Goal: Task Accomplishment & Management: Manage account settings

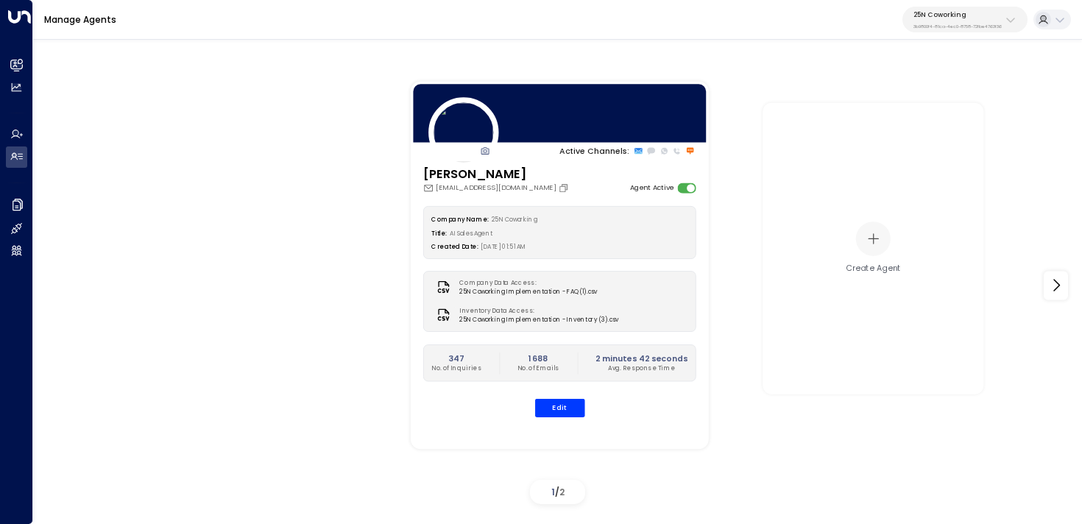
click at [941, 24] on p "3b9800f4-81ca-4ec0-8758-72fbe4763f36" at bounding box center [957, 27] width 88 height 6
type input "**********"
click at [918, 115] on li "U Store It ID: 58c4b32c-92b1-4356-be9b-1247e2c02228" at bounding box center [988, 101] width 168 height 32
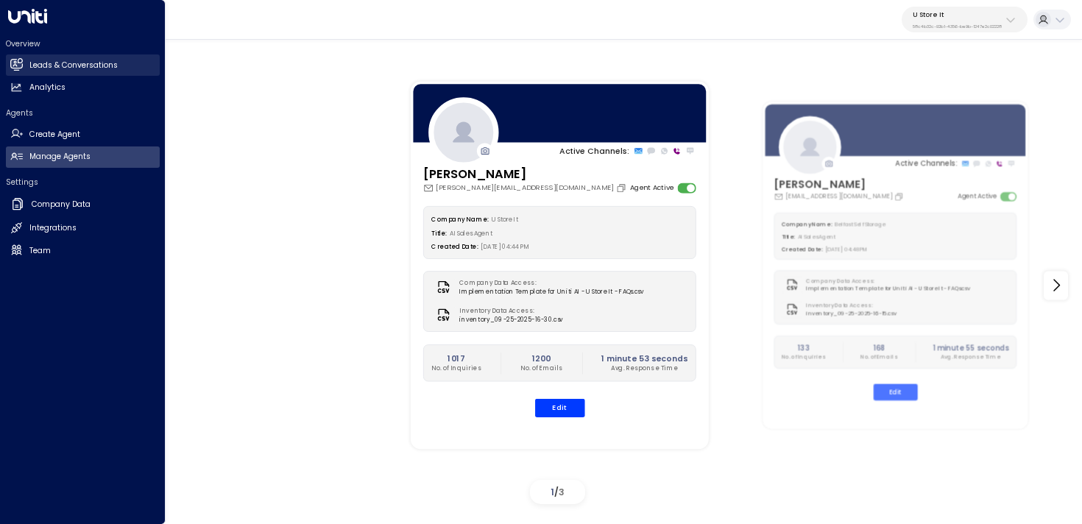
click at [20, 66] on icon at bounding box center [16, 64] width 12 height 9
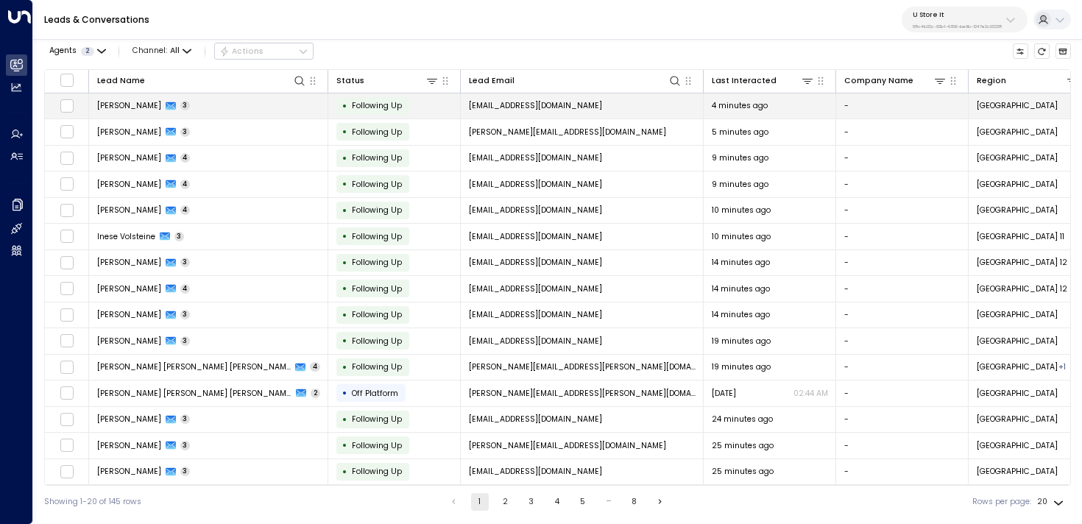
click at [107, 112] on td "Angel Arrogante 3" at bounding box center [208, 106] width 239 height 26
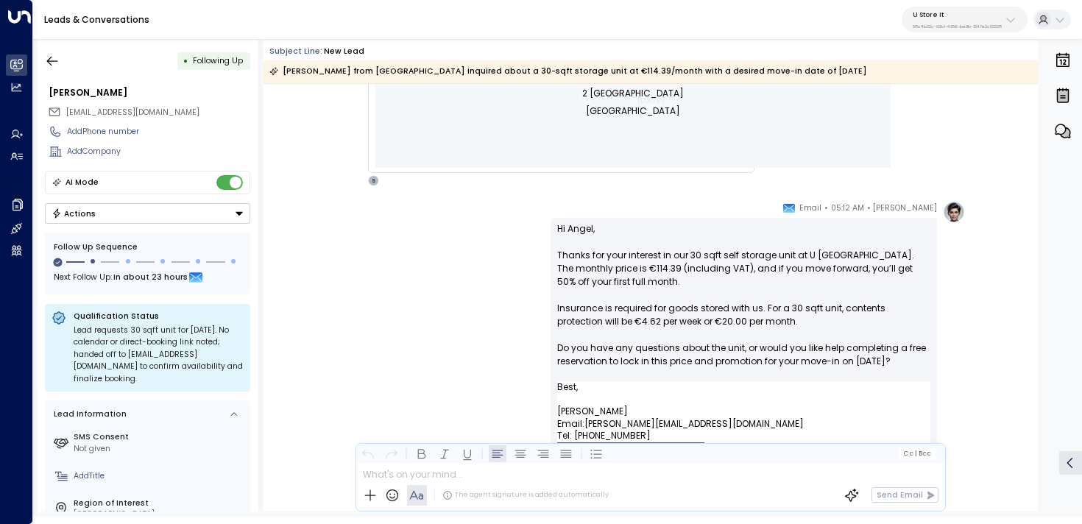
scroll to position [679, 0]
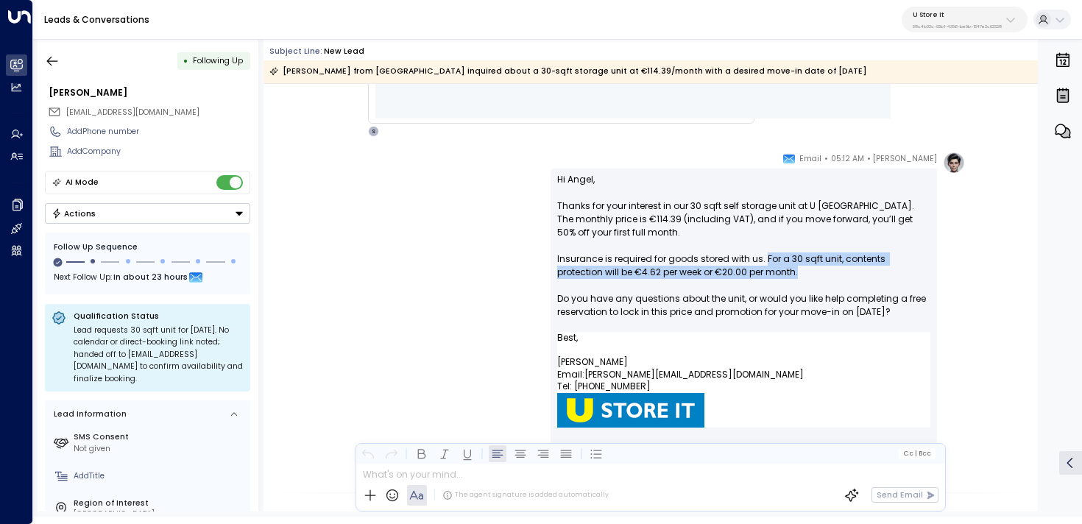
drag, startPoint x: 784, startPoint y: 276, endPoint x: 761, endPoint y: 256, distance: 30.3
click at [761, 256] on p "Hi Angel, Thanks for your interest in our 30 sqft self storage unit at U Store …" at bounding box center [743, 252] width 373 height 159
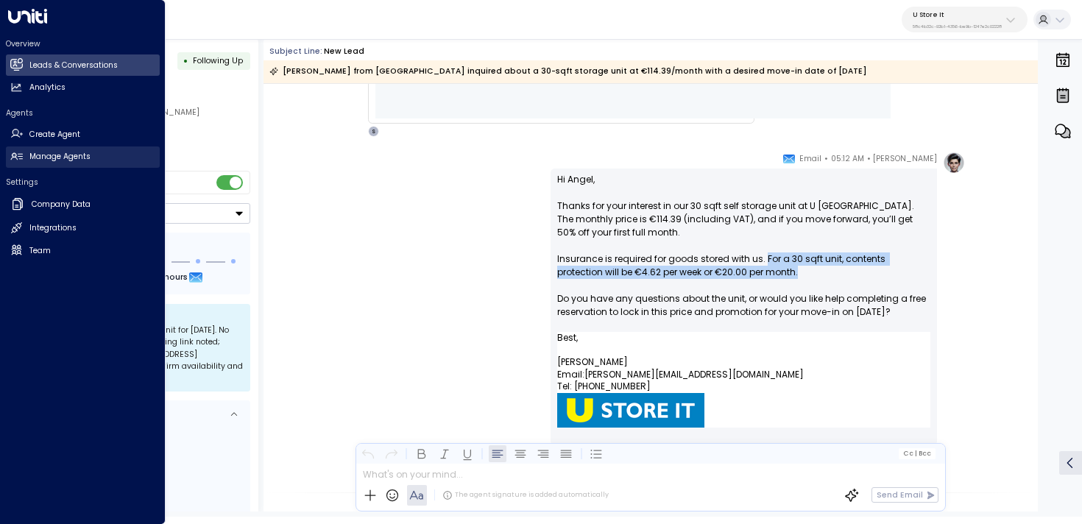
click at [24, 149] on link "Manage Agents Manage Agents" at bounding box center [83, 156] width 154 height 21
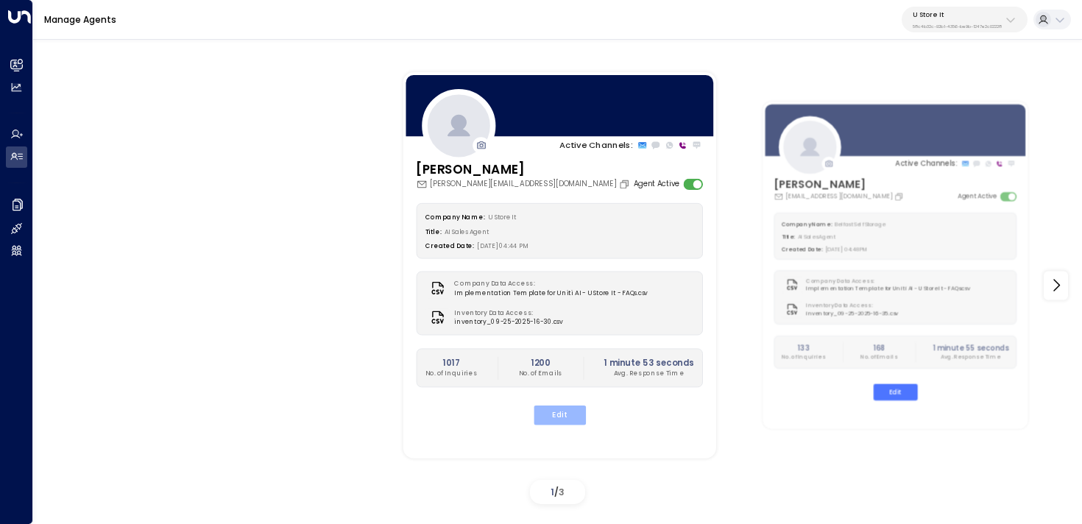
click at [567, 412] on button "Edit" at bounding box center [559, 415] width 52 height 19
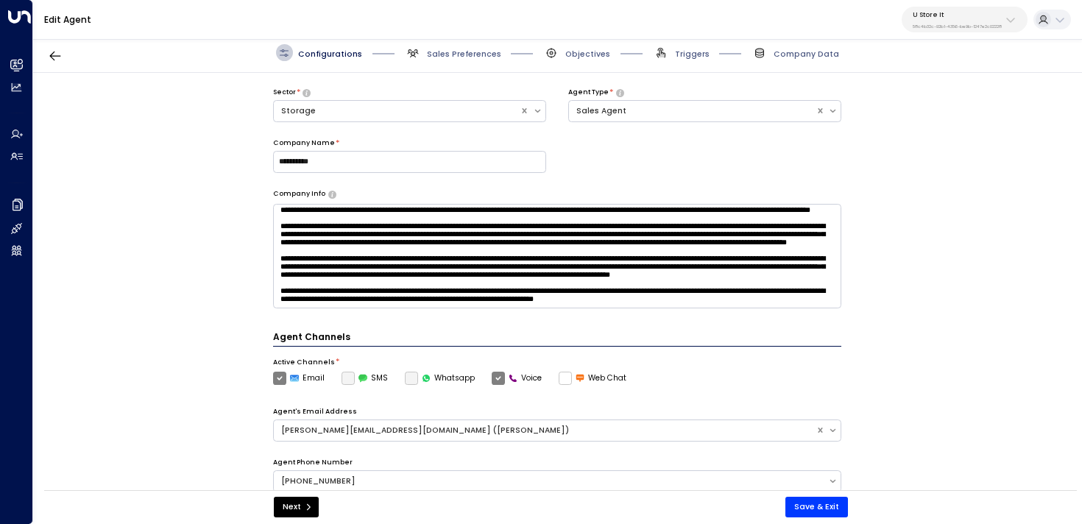
scroll to position [421, 0]
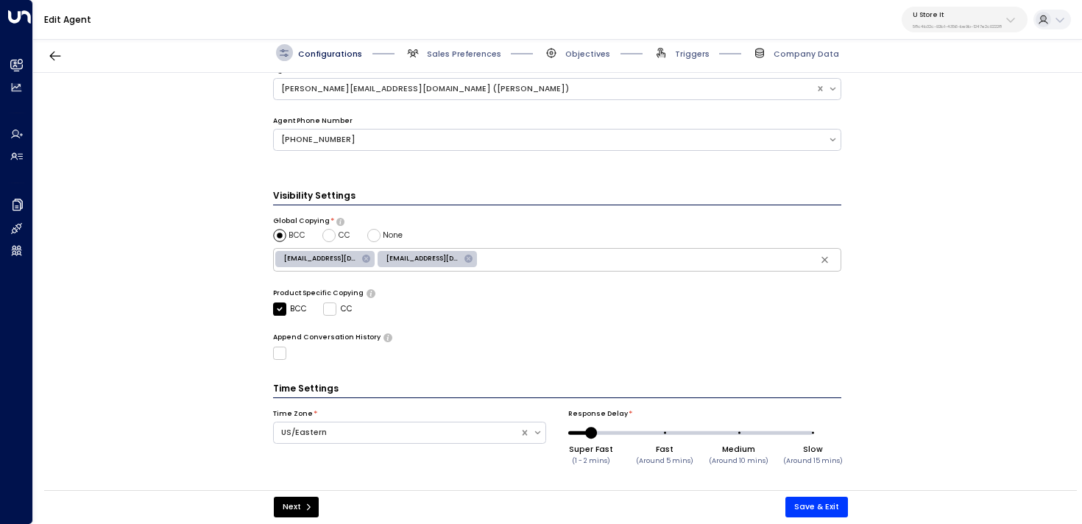
click at [456, 44] on span "Sales Preferences" at bounding box center [453, 52] width 96 height 17
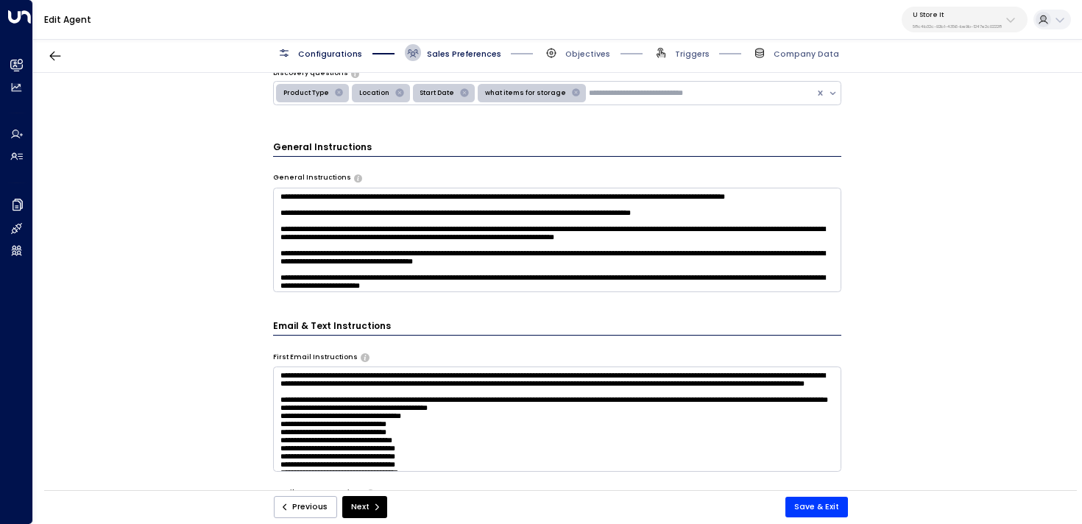
scroll to position [585, 0]
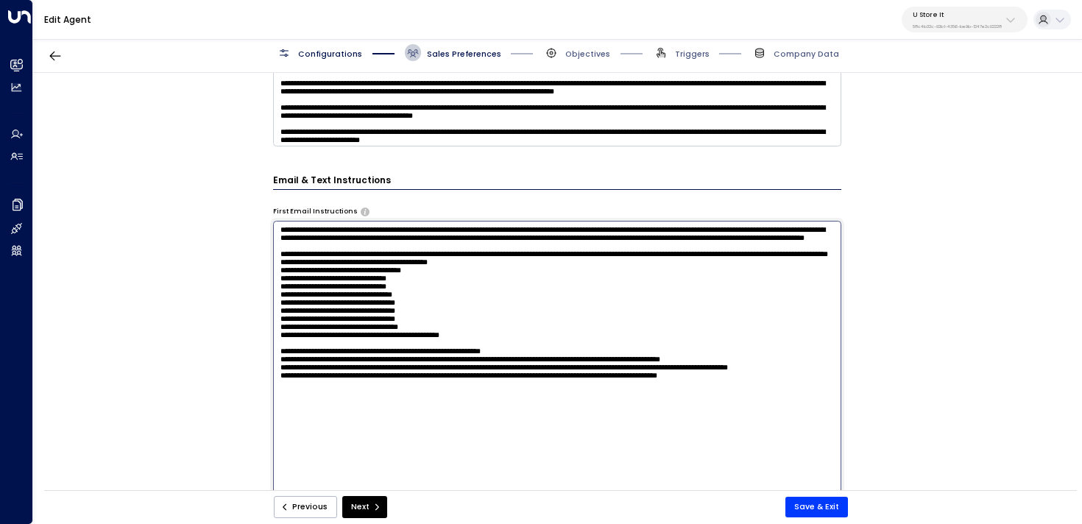
drag, startPoint x: 277, startPoint y: 297, endPoint x: 503, endPoint y: 302, distance: 226.0
click at [503, 302] on textarea at bounding box center [557, 367] width 569 height 293
drag, startPoint x: 508, startPoint y: 346, endPoint x: 521, endPoint y: 374, distance: 30.9
click at [507, 346] on textarea at bounding box center [557, 367] width 569 height 293
drag, startPoint x: 495, startPoint y: 398, endPoint x: 227, endPoint y: 300, distance: 285.5
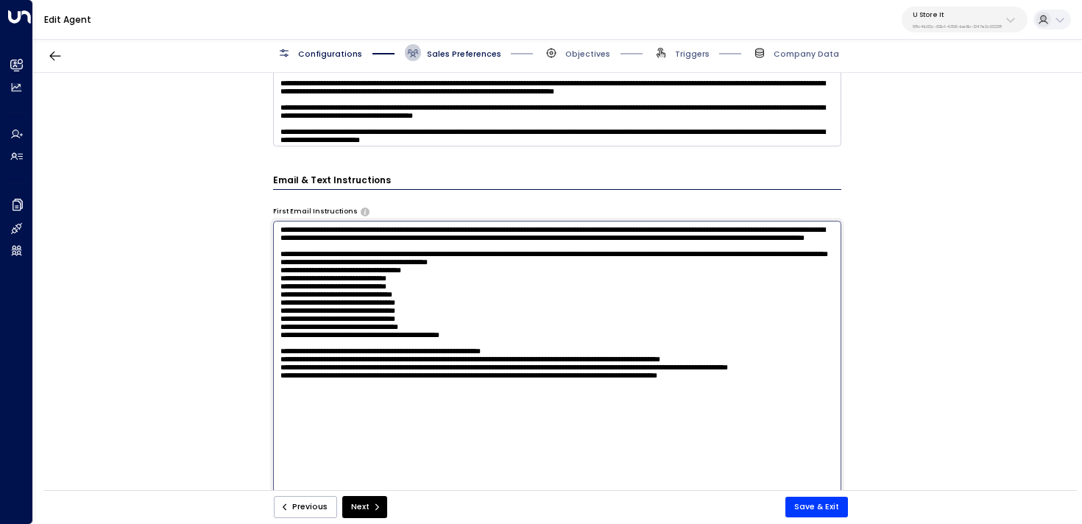
click at [227, 300] on div "**********" at bounding box center [557, 285] width 1048 height 425
click at [59, 49] on icon "button" at bounding box center [55, 56] width 15 height 15
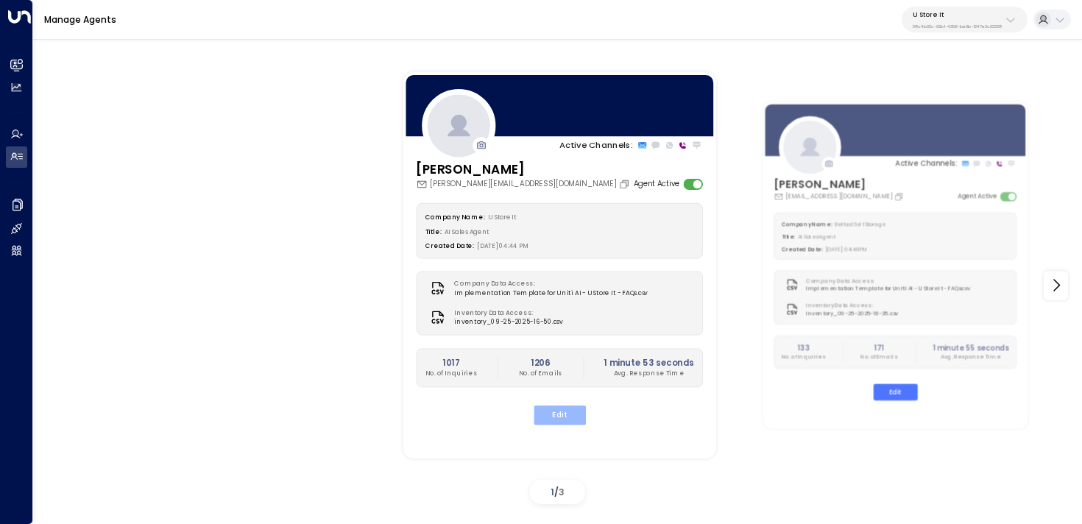
click at [576, 416] on button "Edit" at bounding box center [559, 415] width 52 height 19
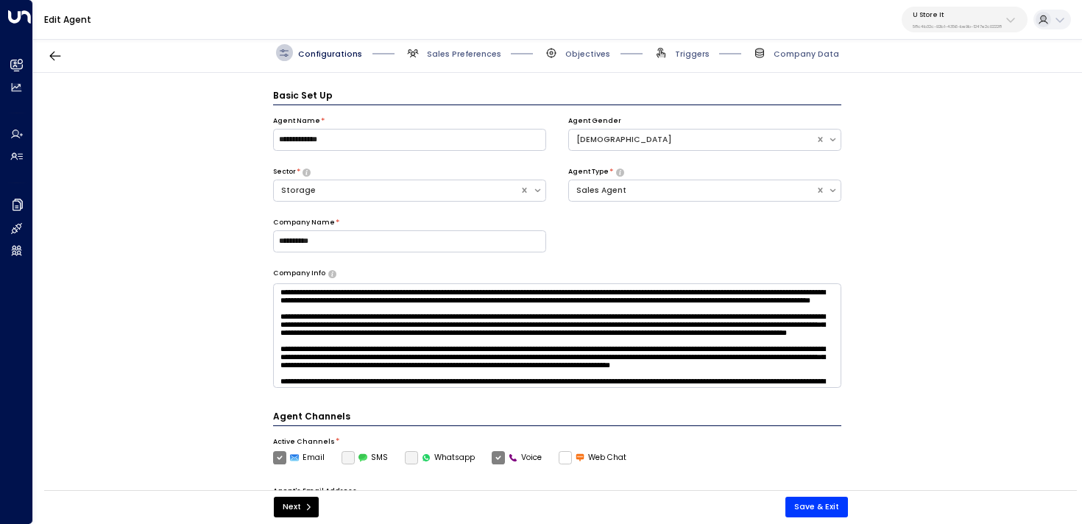
scroll to position [16, 0]
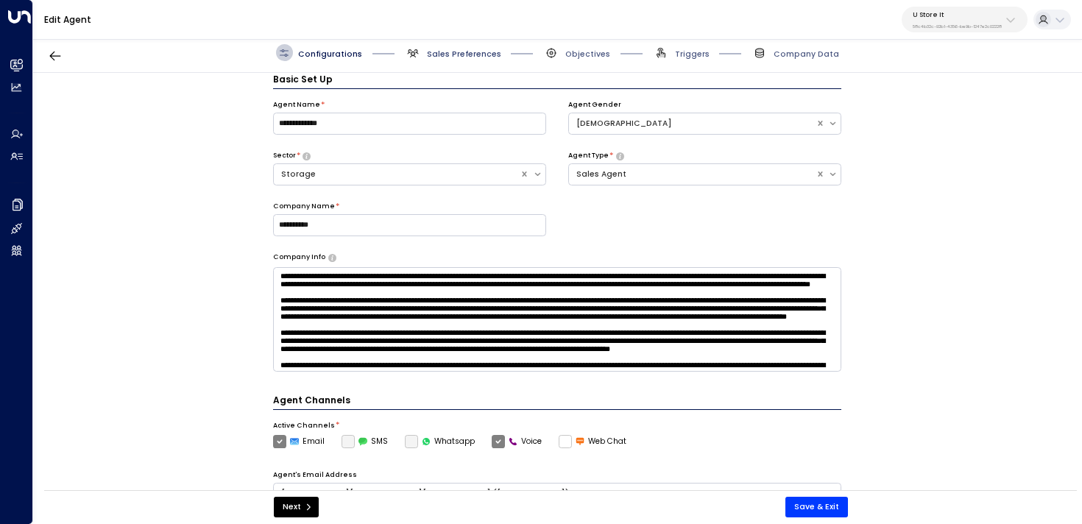
click at [439, 54] on span "Sales Preferences" at bounding box center [464, 54] width 74 height 11
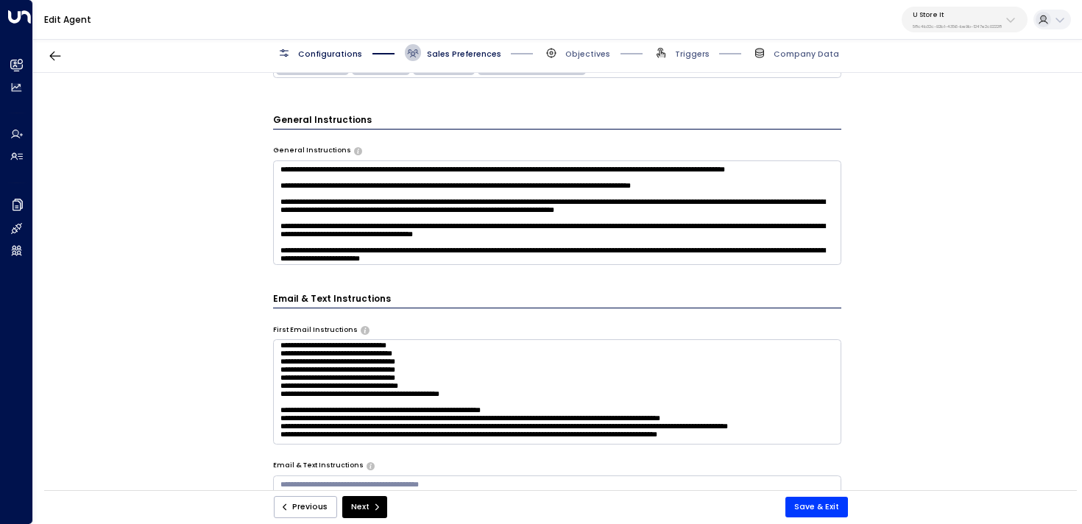
scroll to position [0, 0]
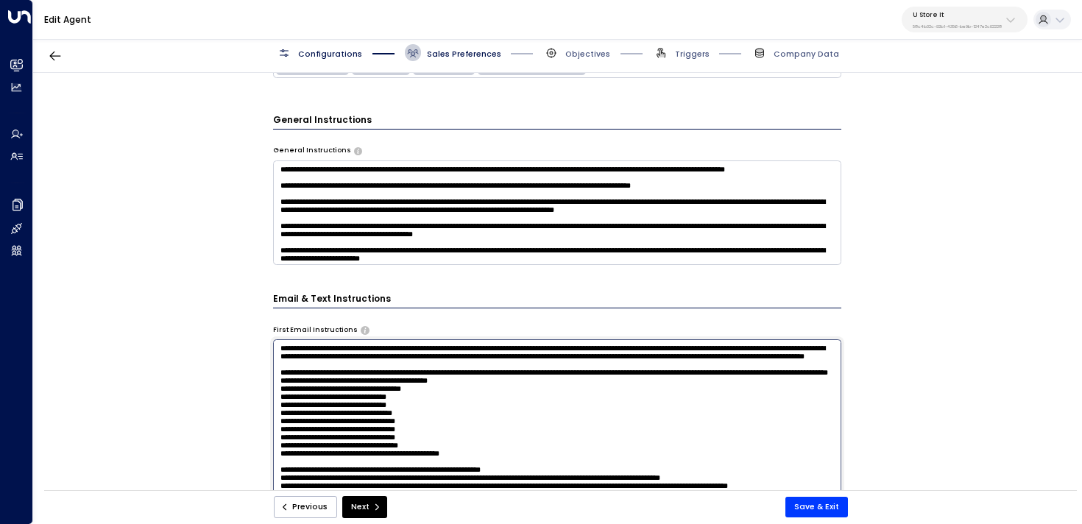
drag, startPoint x: 543, startPoint y: 423, endPoint x: 371, endPoint y: 411, distance: 172.7
click at [371, 411] on textarea at bounding box center [557, 485] width 569 height 293
click at [424, 424] on textarea at bounding box center [557, 485] width 569 height 293
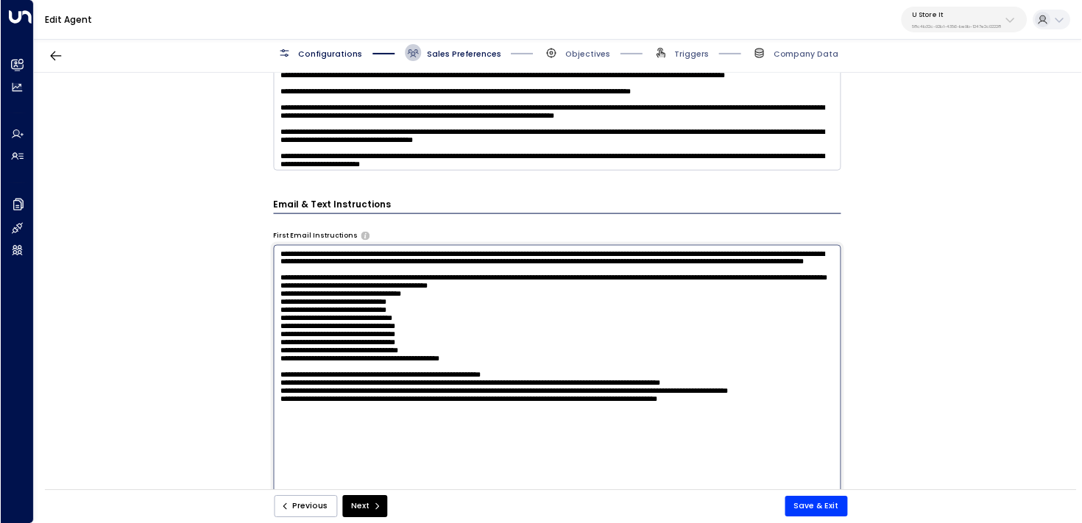
scroll to position [598, 0]
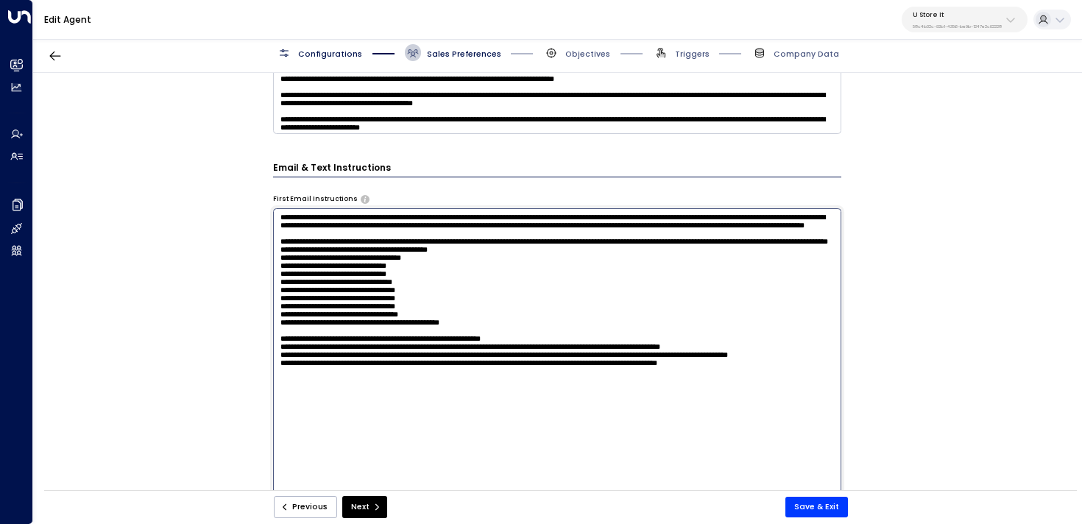
drag, startPoint x: 280, startPoint y: 418, endPoint x: 545, endPoint y: 391, distance: 267.1
click at [545, 391] on textarea at bounding box center [557, 354] width 569 height 293
click at [424, 345] on textarea at bounding box center [557, 354] width 569 height 293
drag, startPoint x: 530, startPoint y: 401, endPoint x: 260, endPoint y: 283, distance: 294.7
click at [260, 283] on div "**********" at bounding box center [557, 285] width 1048 height 425
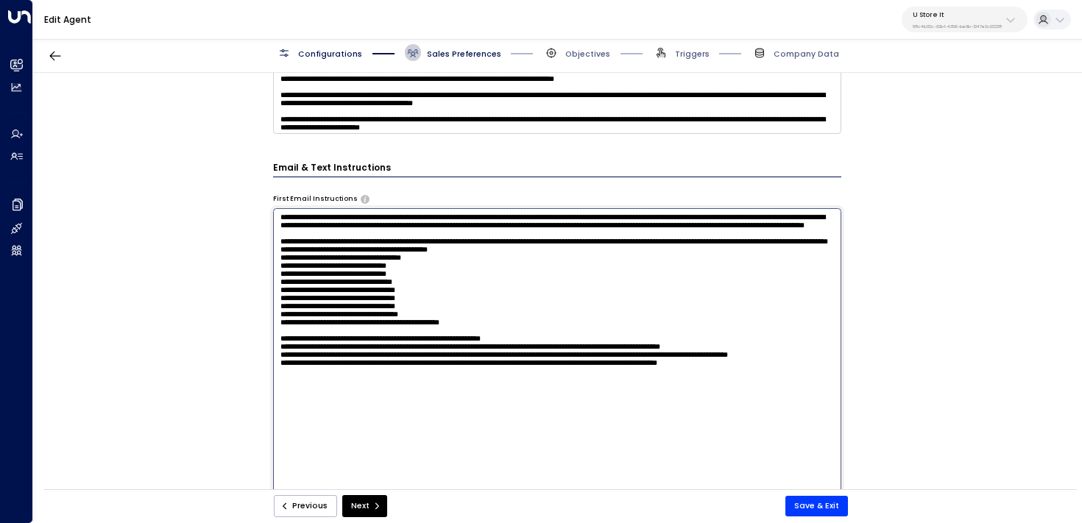
click at [970, 15] on p "U Store It" at bounding box center [957, 14] width 89 height 9
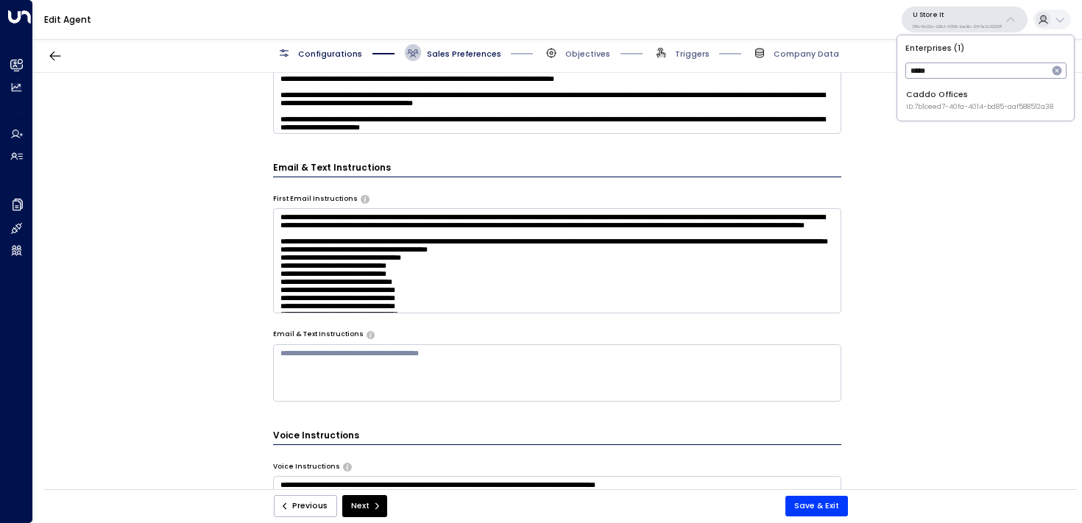
type input "*****"
click at [966, 99] on div "Caddo Offices ID: 7b1ceed7-40fa-4014-bd85-aaf588512a38" at bounding box center [979, 100] width 147 height 23
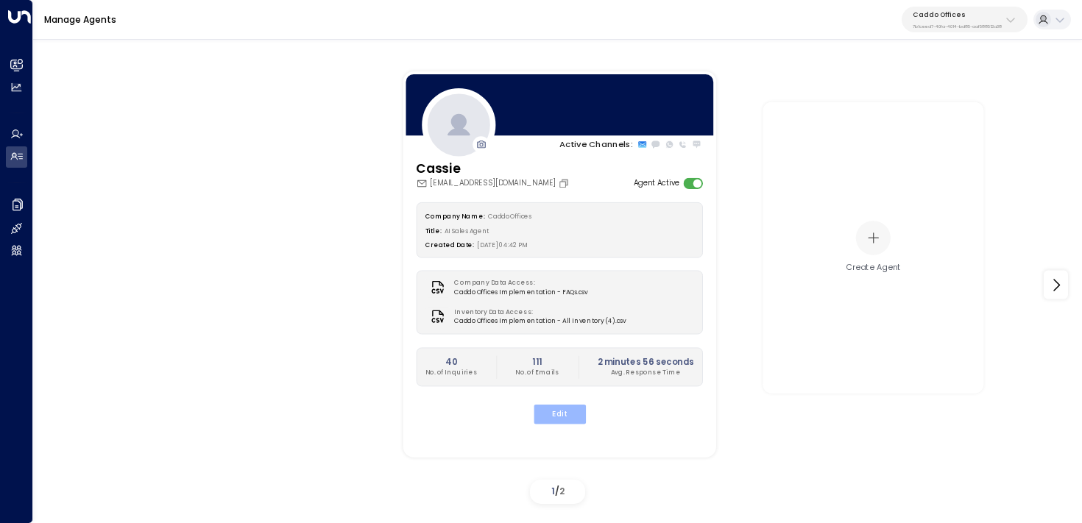
click at [553, 413] on button "Edit" at bounding box center [559, 414] width 52 height 19
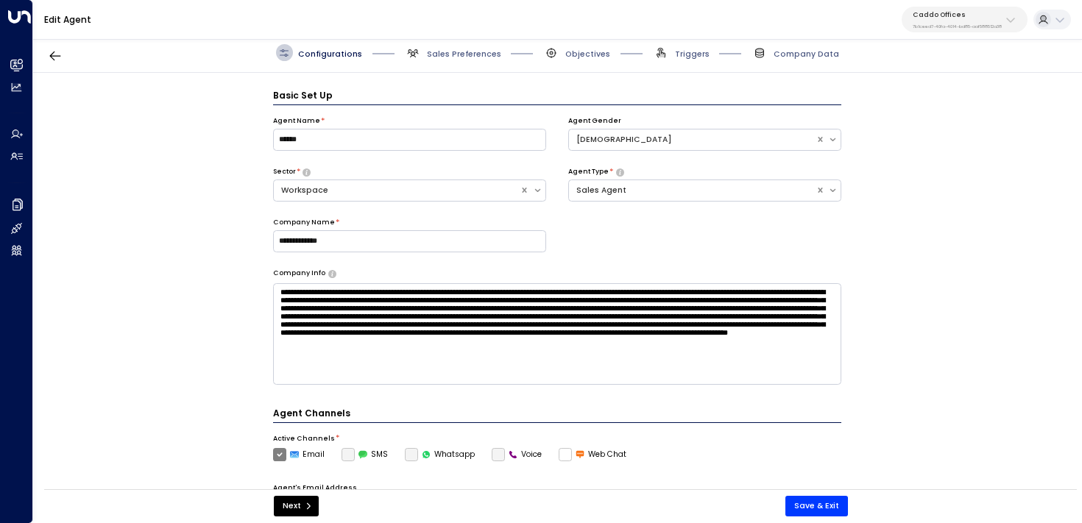
scroll to position [16, 0]
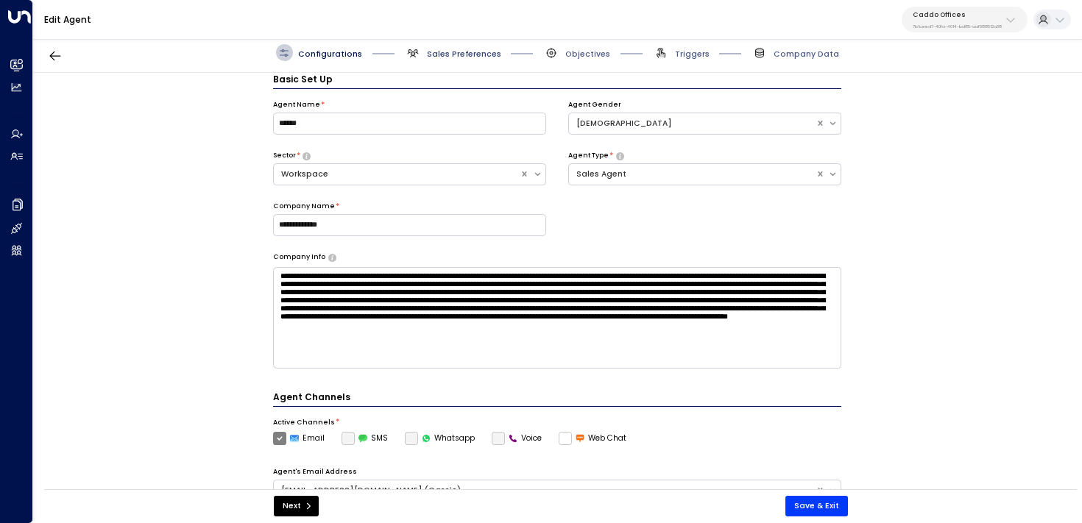
click at [463, 50] on span "Sales Preferences" at bounding box center [464, 54] width 74 height 11
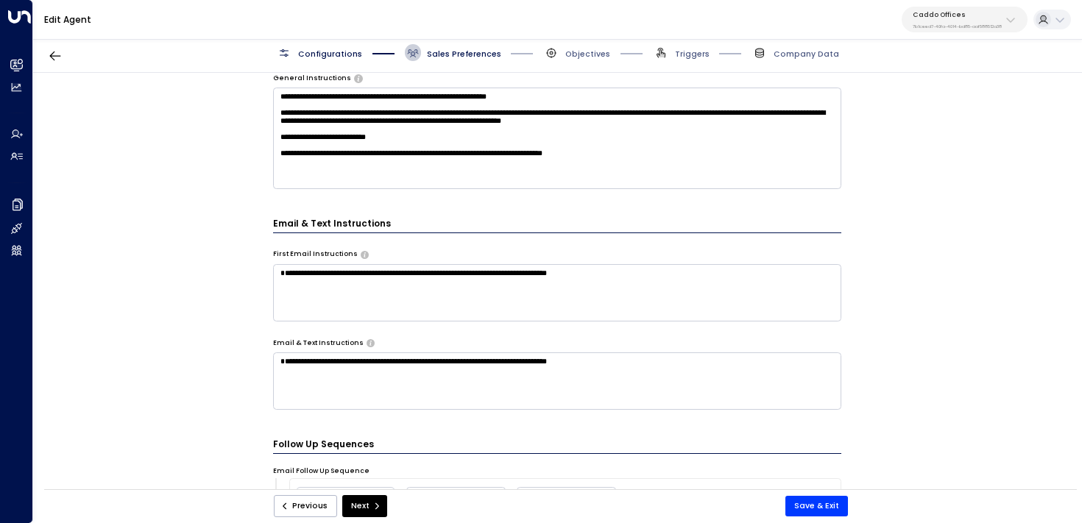
scroll to position [601, 0]
click at [623, 283] on textarea "**********" at bounding box center [557, 293] width 569 height 57
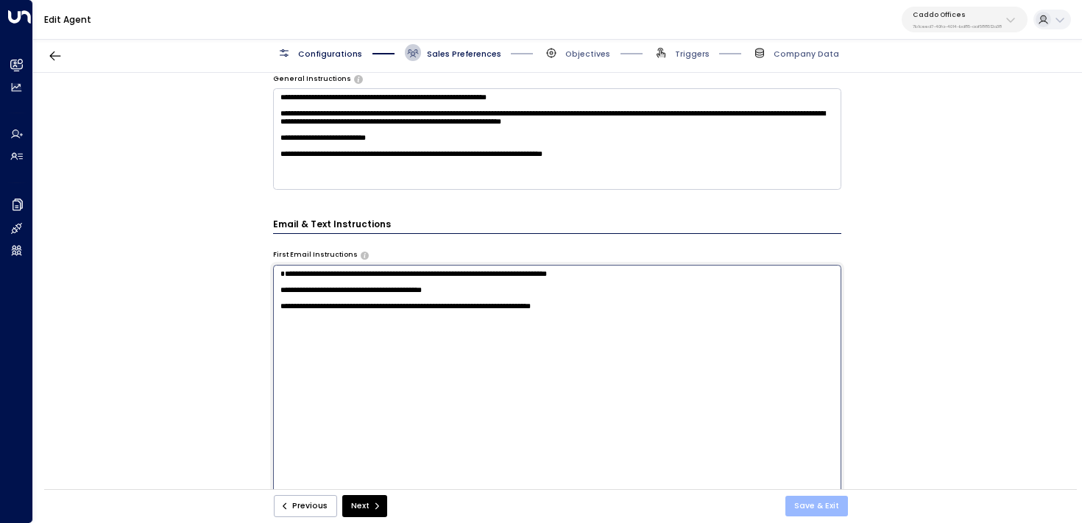
type textarea "**********"
click at [818, 507] on button "Save & Exit" at bounding box center [816, 506] width 63 height 21
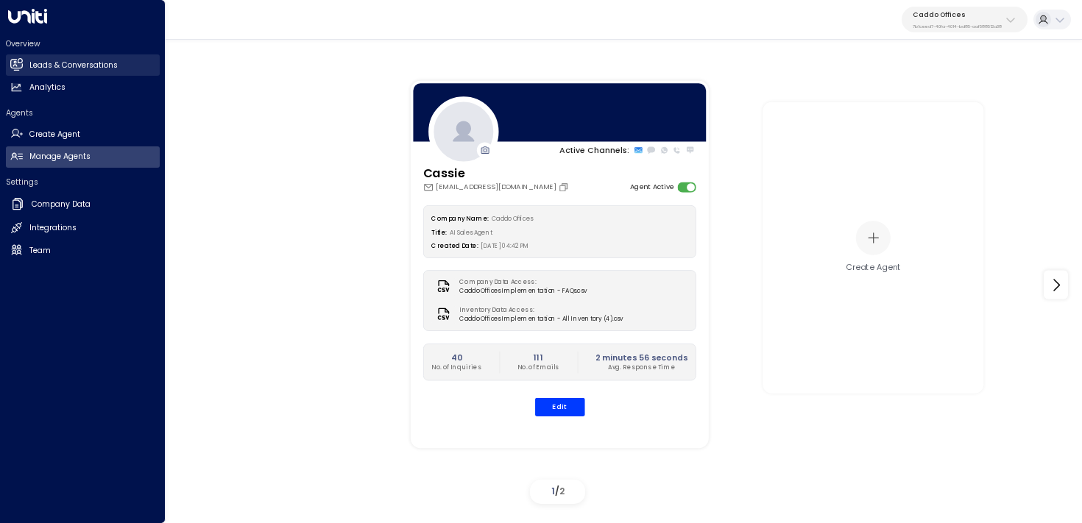
click at [46, 64] on h2 "Leads & Conversations" at bounding box center [73, 66] width 88 height 12
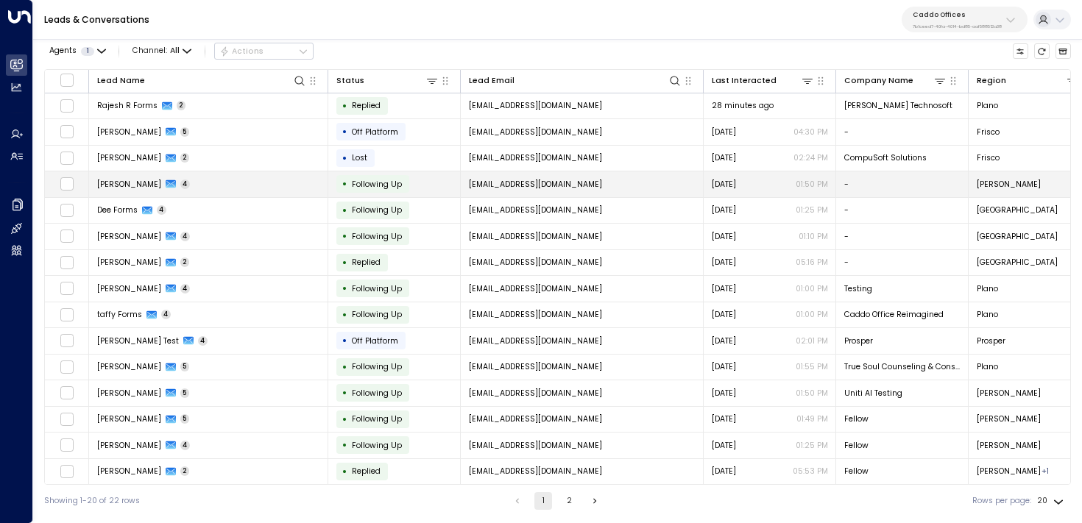
click at [254, 188] on td "Joseph Forms 4" at bounding box center [208, 184] width 239 height 26
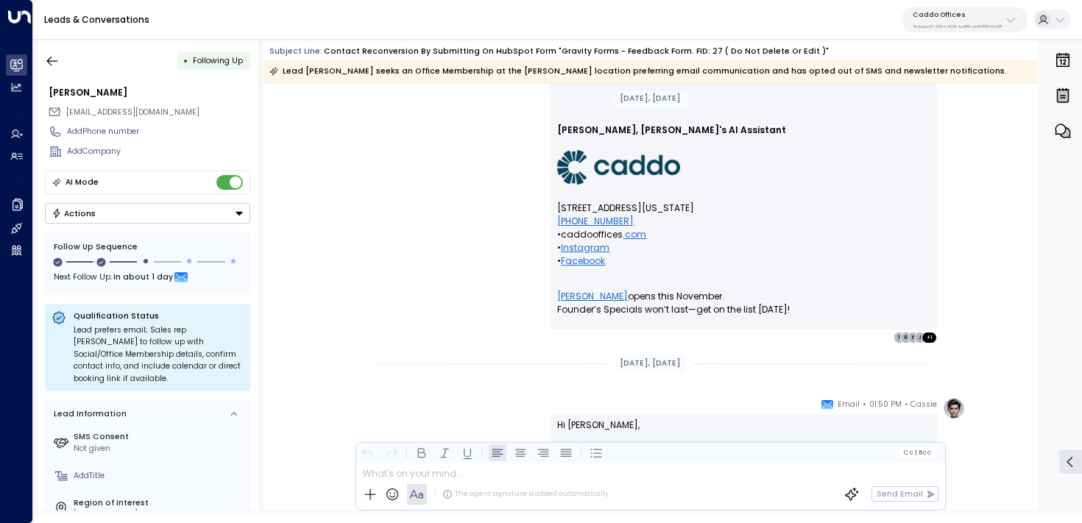
scroll to position [1348, 0]
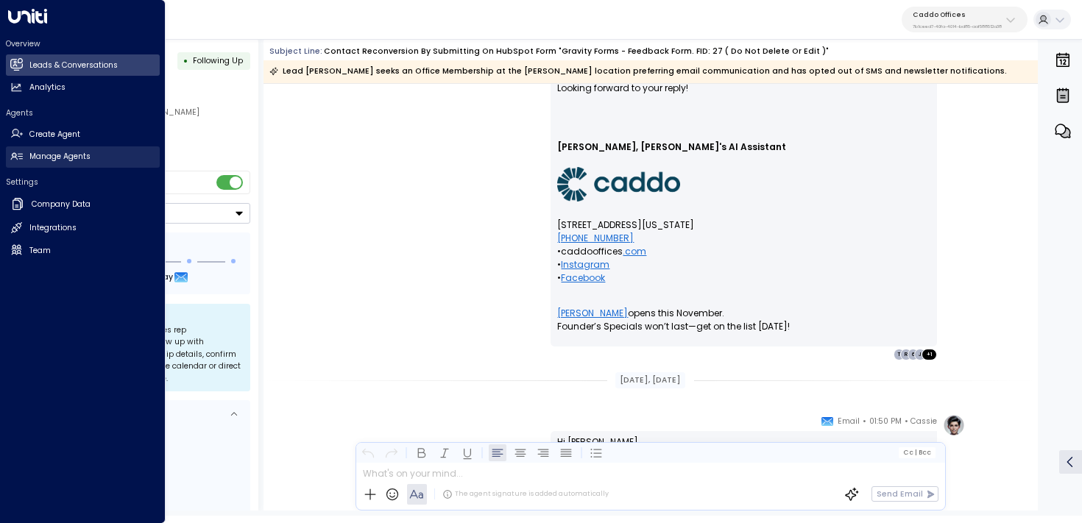
click at [24, 157] on link "Manage Agents Manage Agents" at bounding box center [83, 156] width 154 height 21
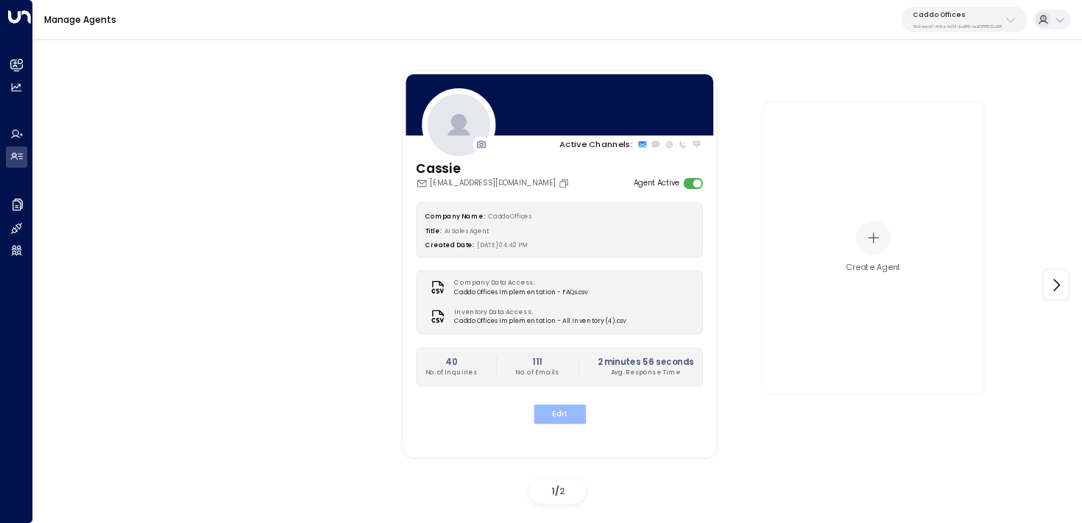
click at [548, 417] on button "Edit" at bounding box center [559, 414] width 52 height 19
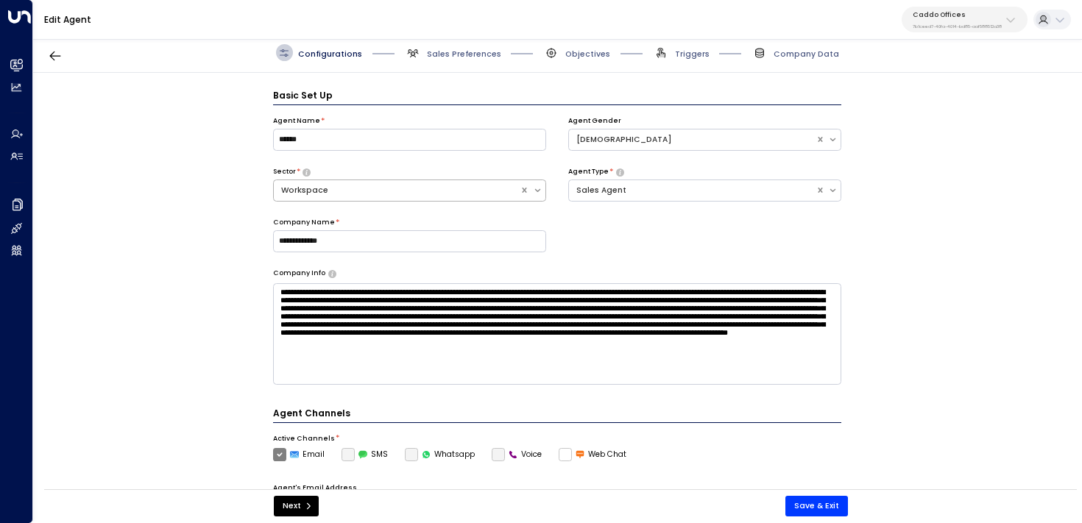
scroll to position [16, 0]
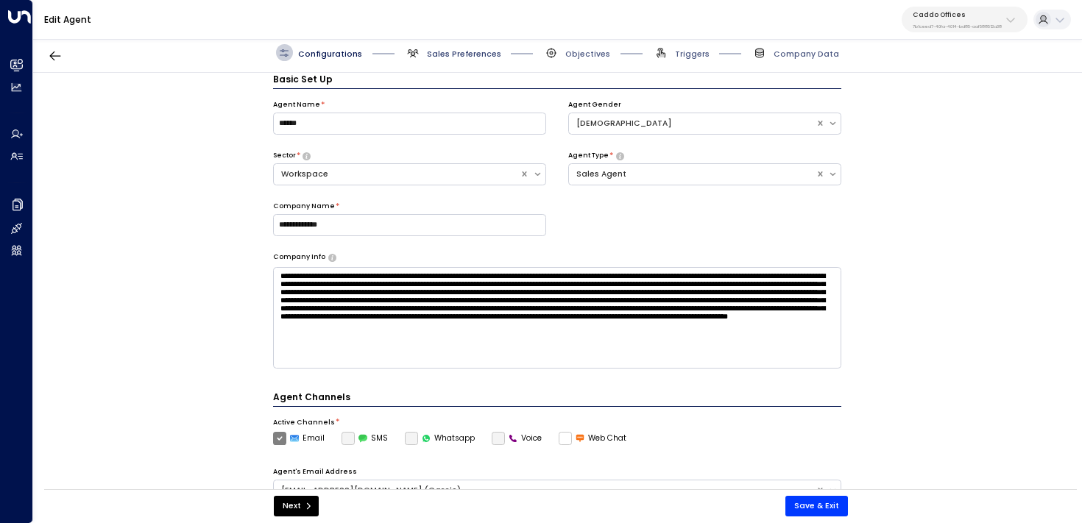
click at [451, 54] on span "Sales Preferences" at bounding box center [464, 54] width 74 height 11
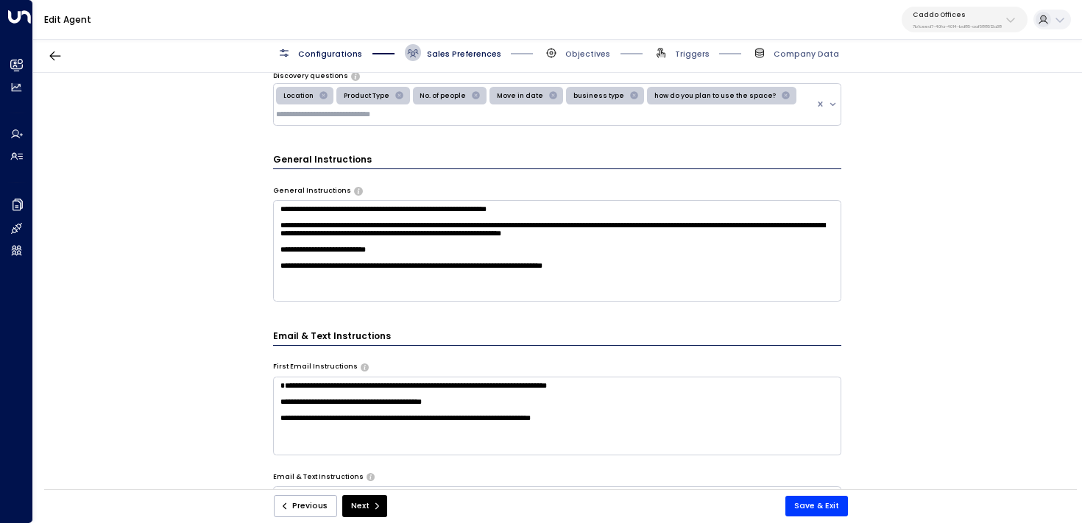
scroll to position [509, 0]
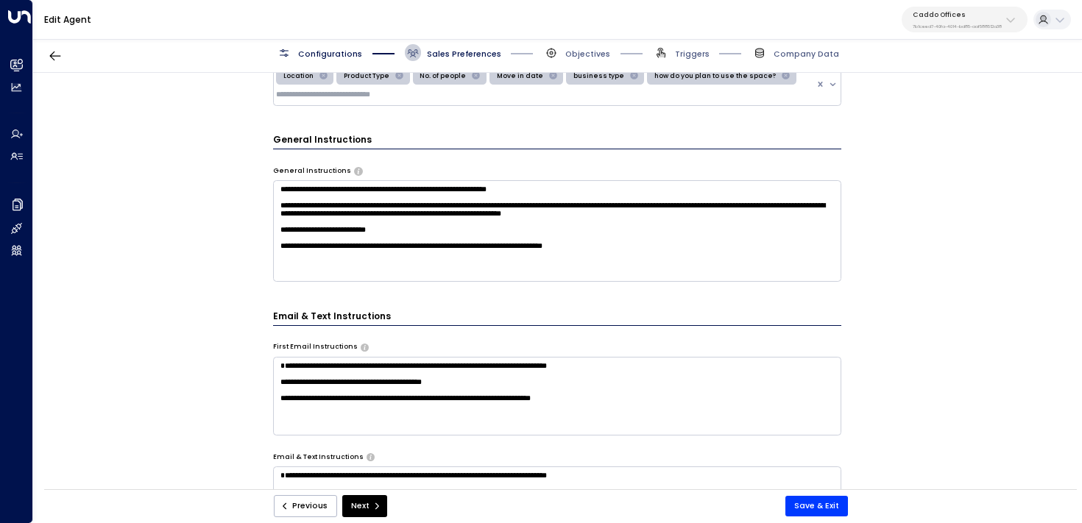
click at [328, 266] on textarea "**********" at bounding box center [557, 231] width 569 height 102
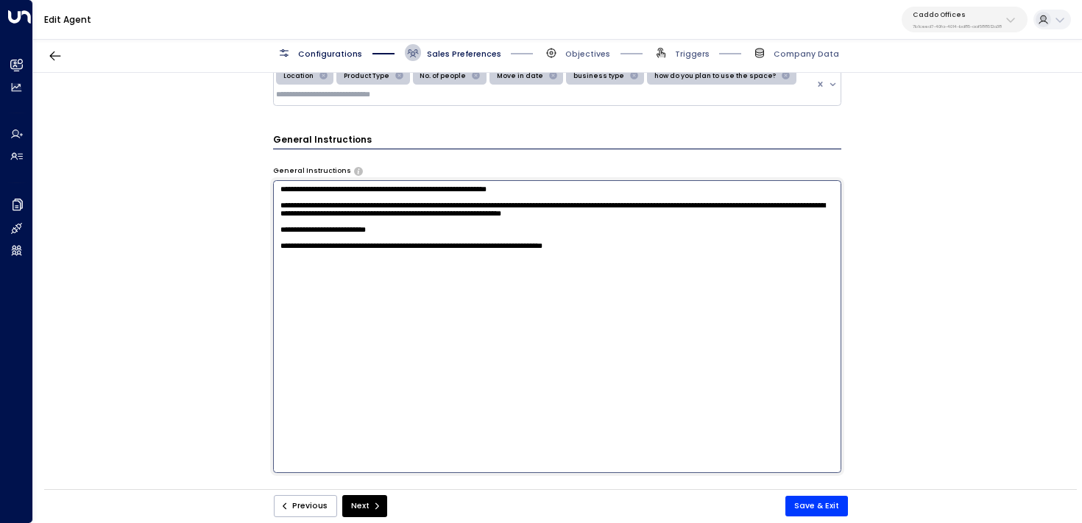
click at [233, 294] on div "**********" at bounding box center [557, 285] width 1048 height 424
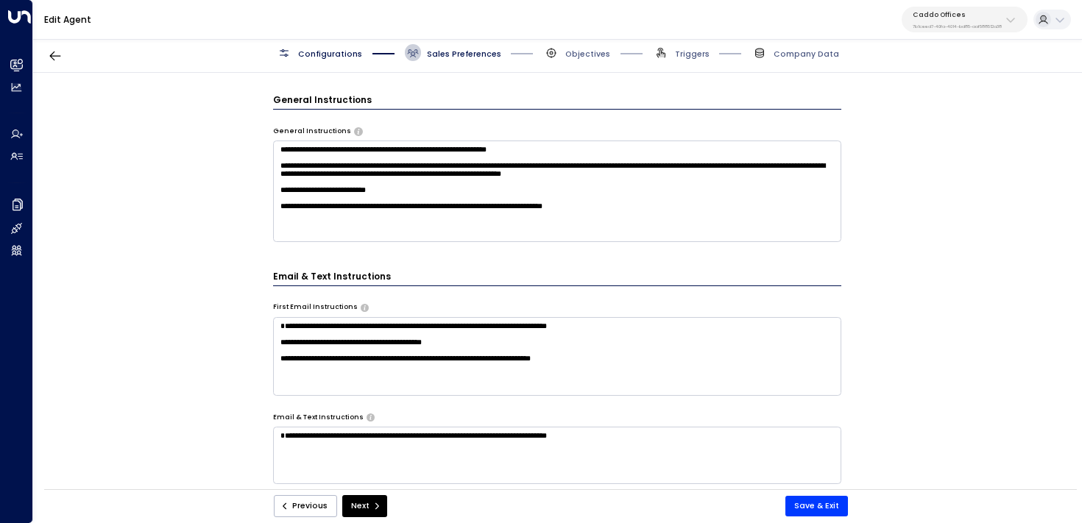
scroll to position [630, 0]
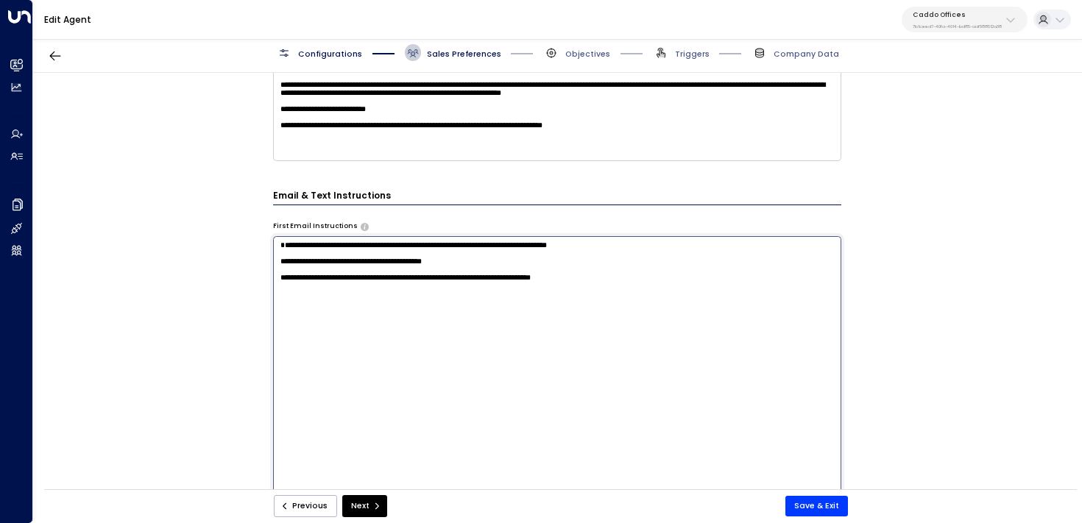
click at [372, 250] on textarea "**********" at bounding box center [557, 382] width 569 height 293
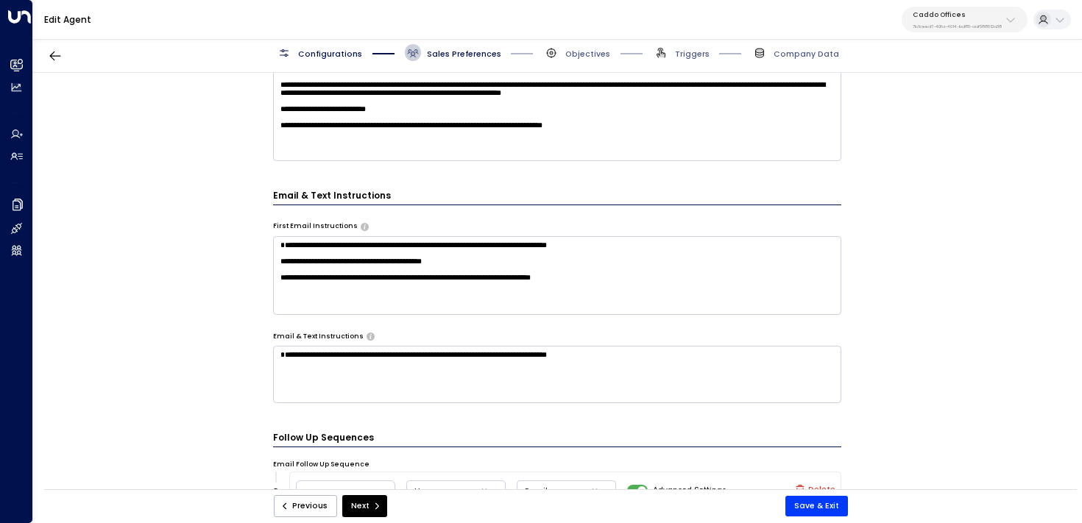
click at [222, 280] on div "**********" at bounding box center [557, 285] width 1048 height 424
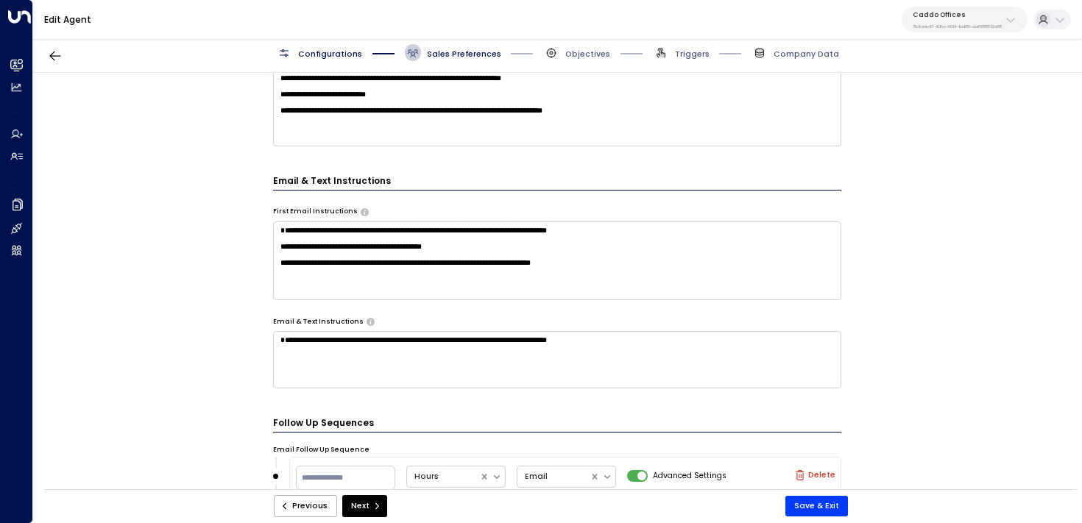
scroll to position [724, 0]
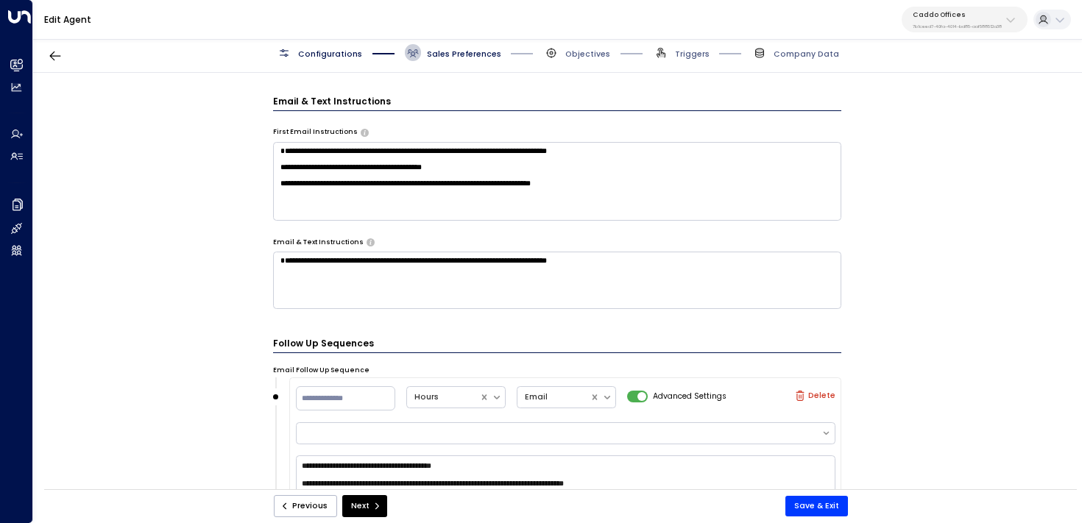
click at [442, 275] on textarea "**********" at bounding box center [557, 280] width 569 height 57
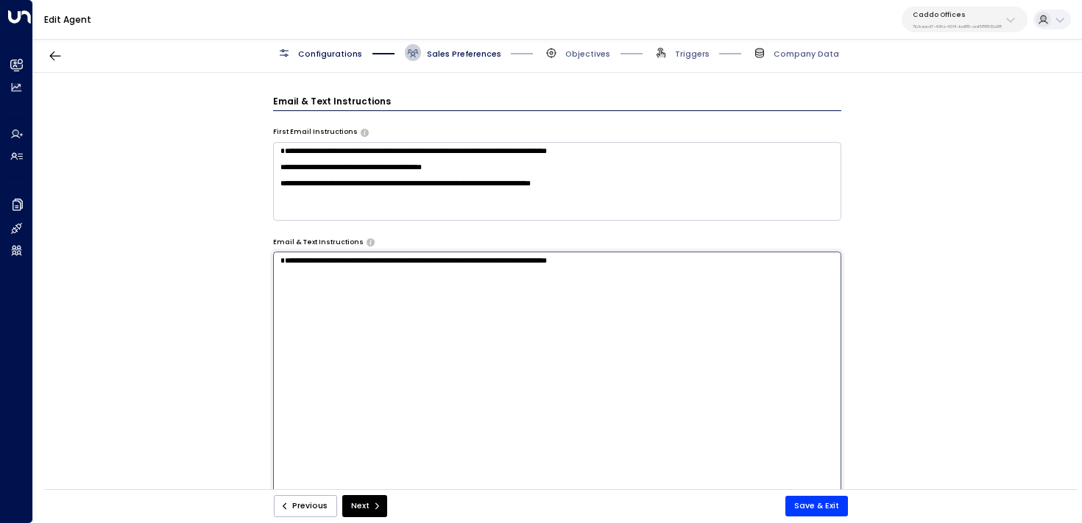
click at [682, 276] on textarea "**********" at bounding box center [557, 398] width 569 height 293
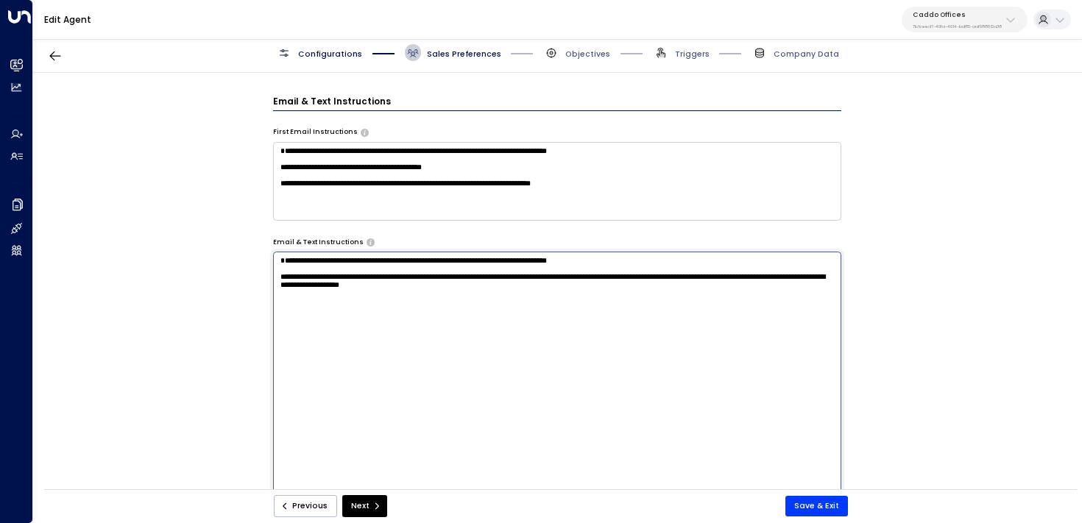
click at [670, 292] on textarea "**********" at bounding box center [557, 398] width 569 height 293
click at [785, 295] on textarea "**********" at bounding box center [557, 398] width 569 height 293
type textarea "**********"
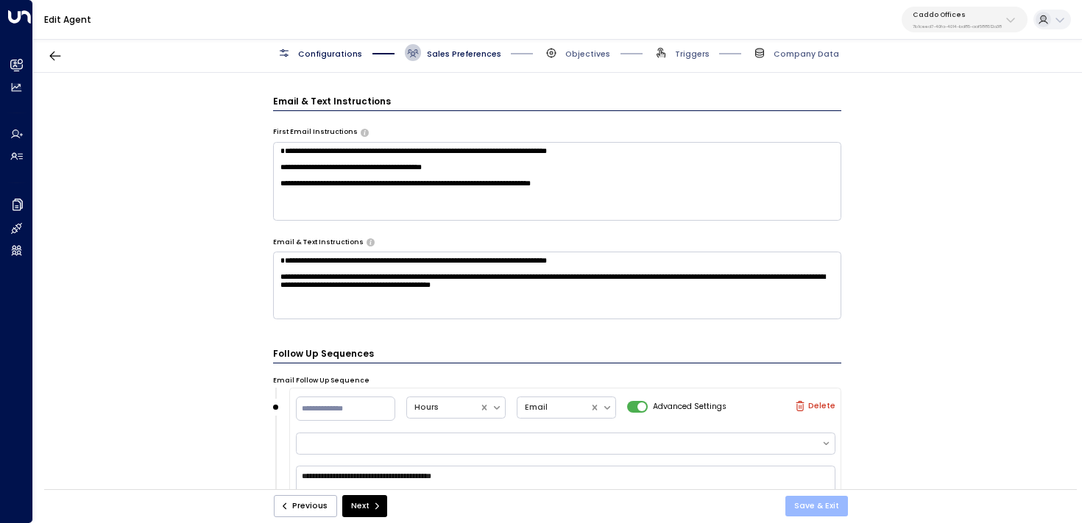
click at [813, 505] on button "Save & Exit" at bounding box center [816, 506] width 63 height 21
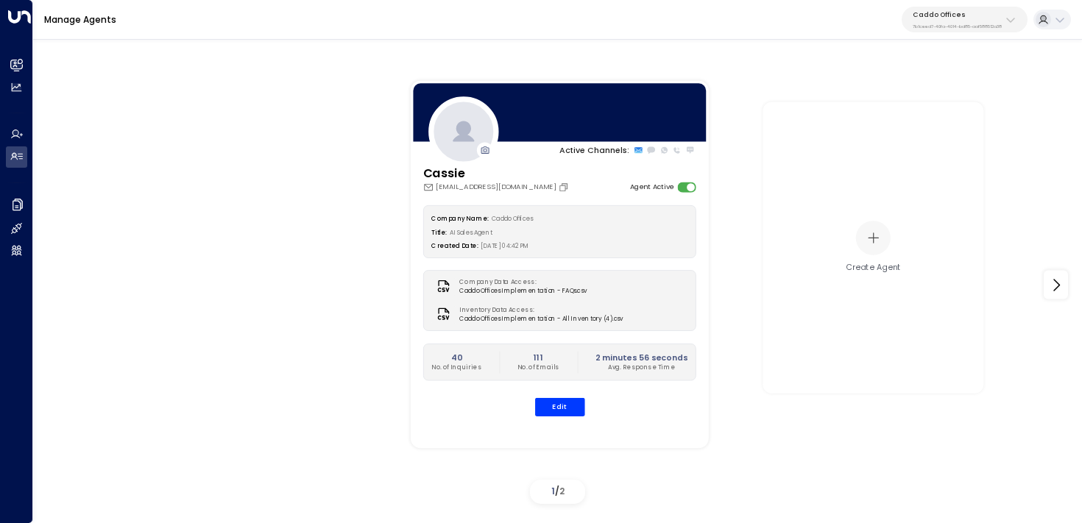
click at [977, 18] on div "Caddo Offices 7b1ceed7-40fa-4014-bd85-aaf588512a38" at bounding box center [957, 19] width 89 height 19
type input "*****"
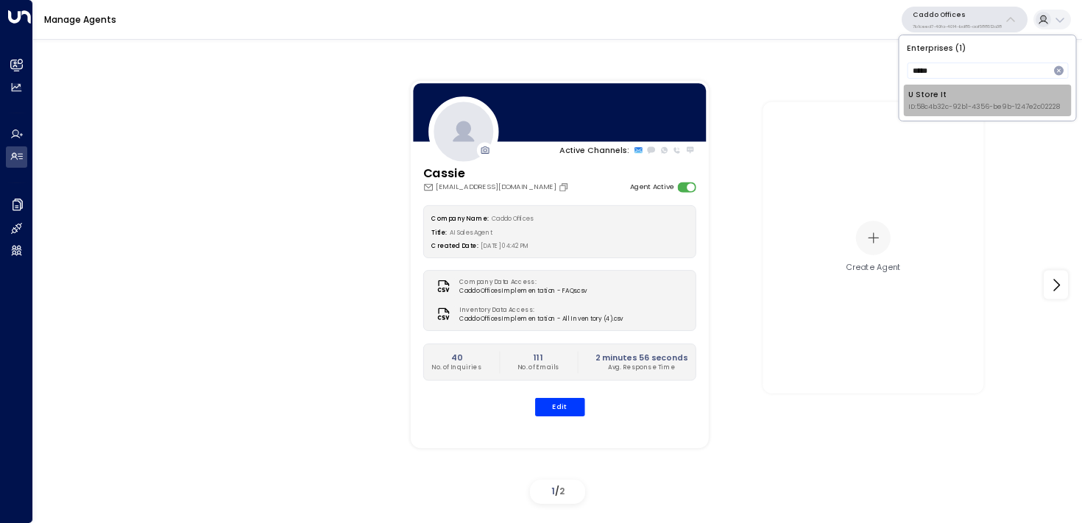
click at [946, 102] on div "U Store It ID: 58c4b32c-92b1-4356-be9b-1247e2c02228" at bounding box center [984, 100] width 152 height 23
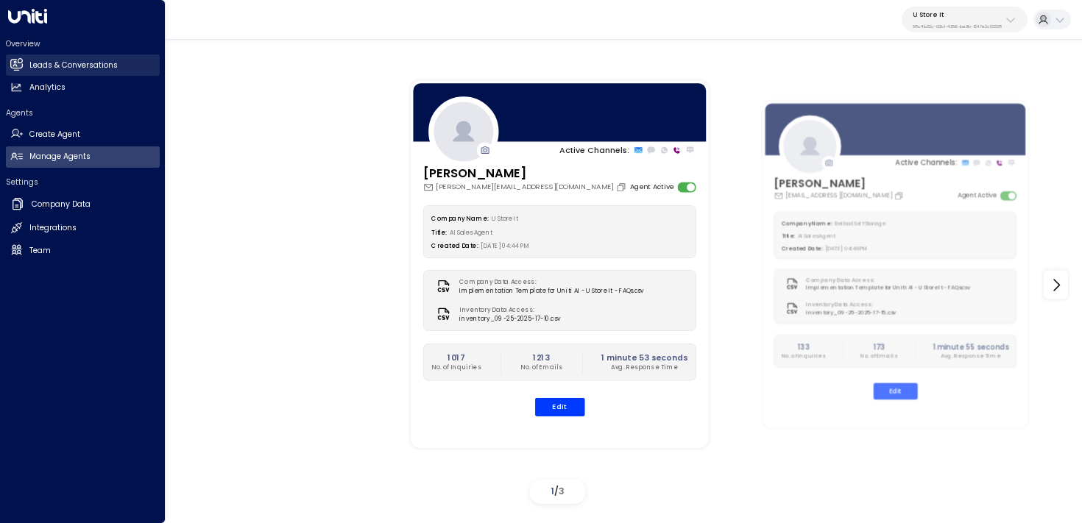
click at [13, 64] on icon at bounding box center [16, 64] width 12 height 9
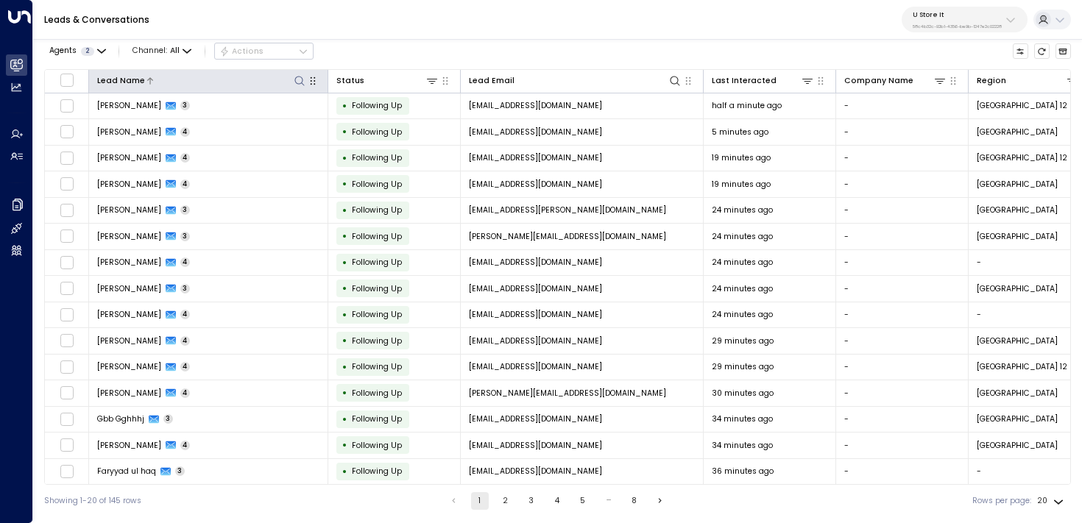
click at [305, 82] on div "Lead Name" at bounding box center [208, 81] width 223 height 15
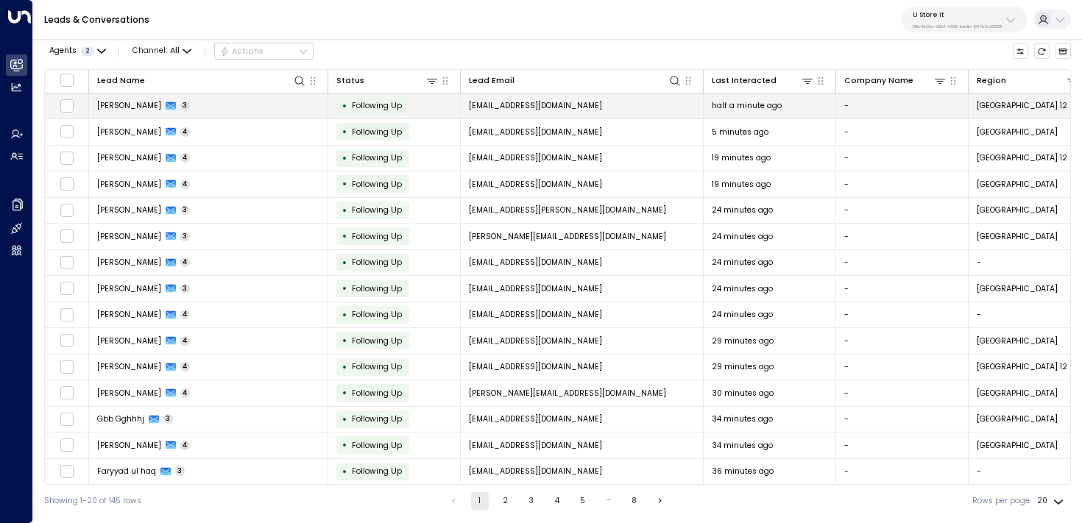
click at [240, 100] on td "Simon Langley 3" at bounding box center [208, 106] width 239 height 26
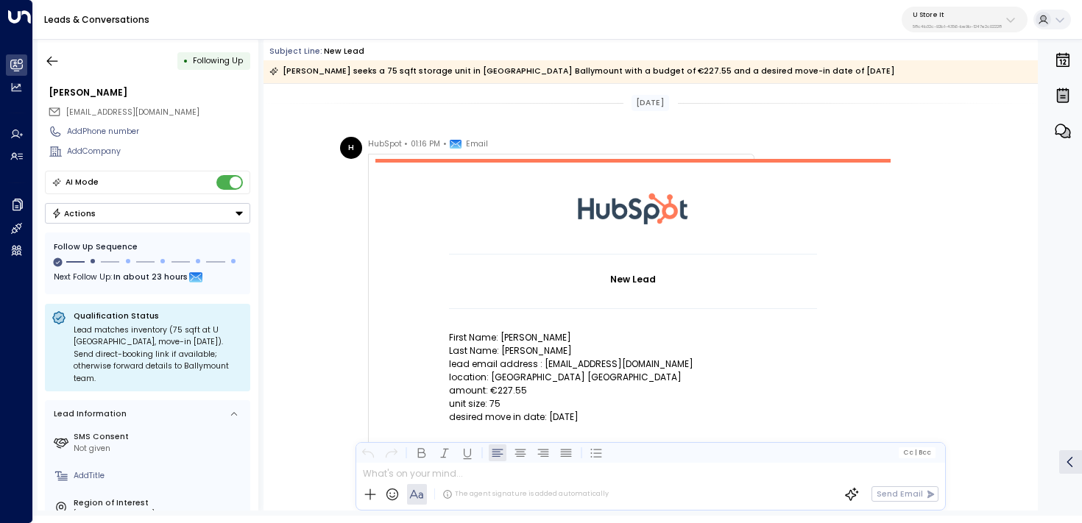
scroll to position [1014, 0]
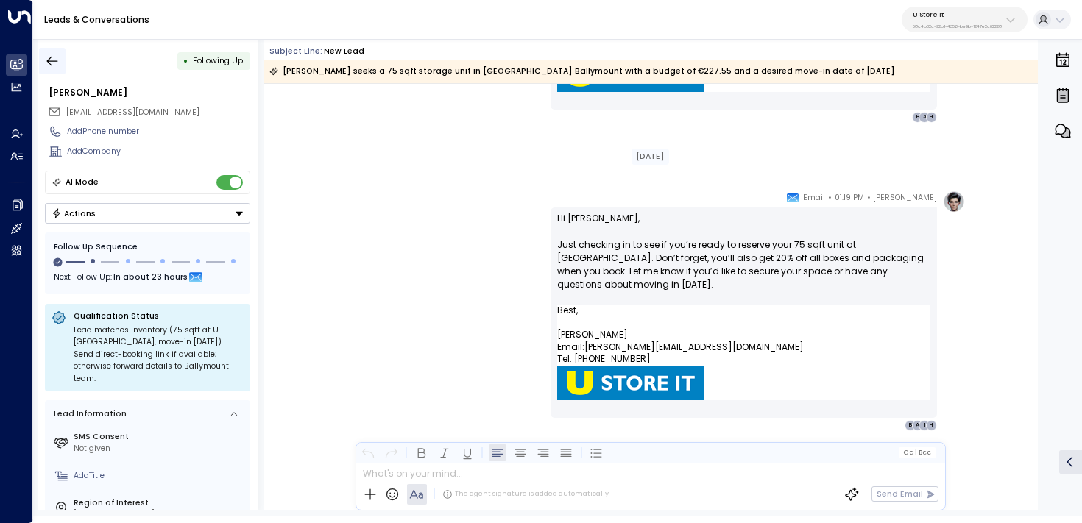
click at [51, 52] on button "button" at bounding box center [52, 61] width 26 height 26
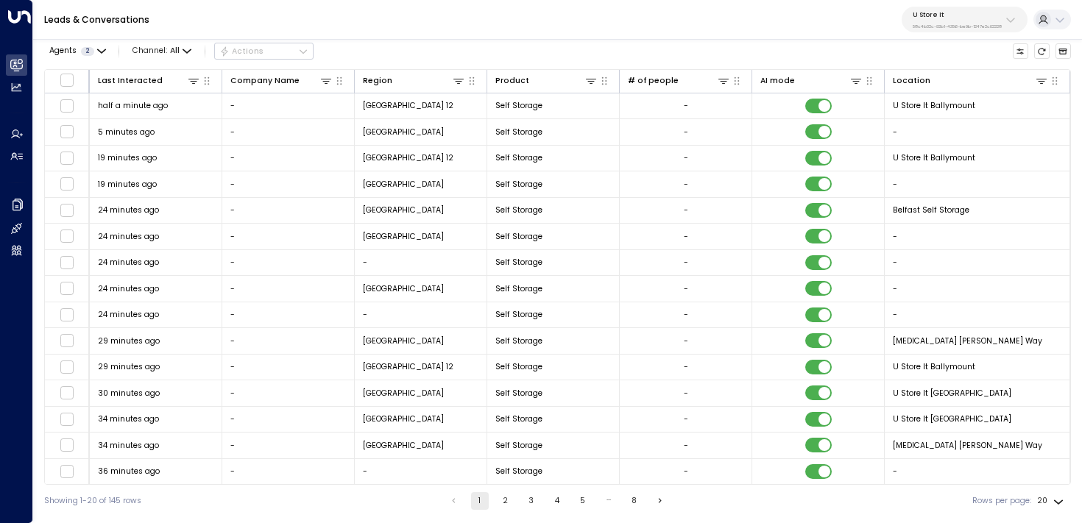
scroll to position [0, 1192]
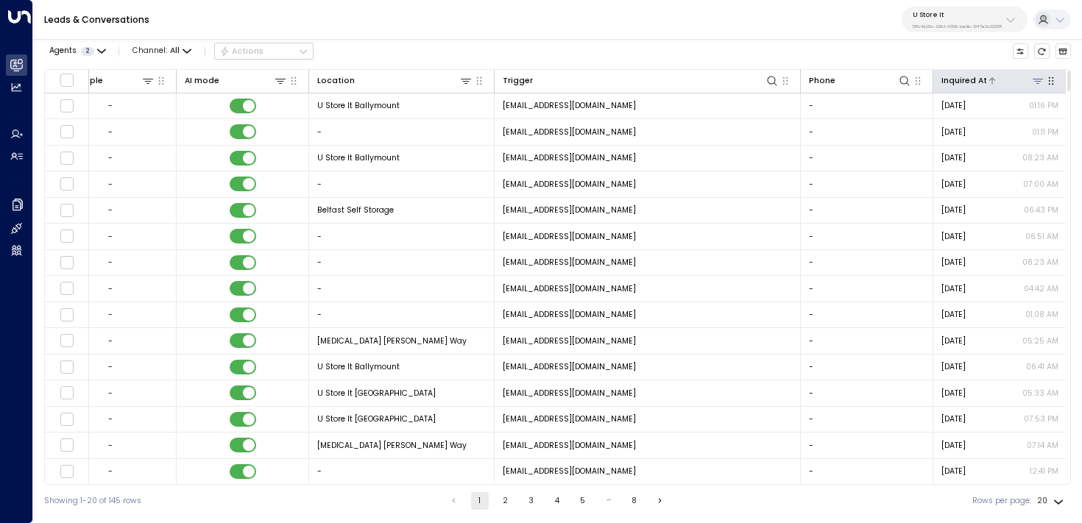
click at [989, 80] on icon at bounding box center [992, 80] width 6 height 7
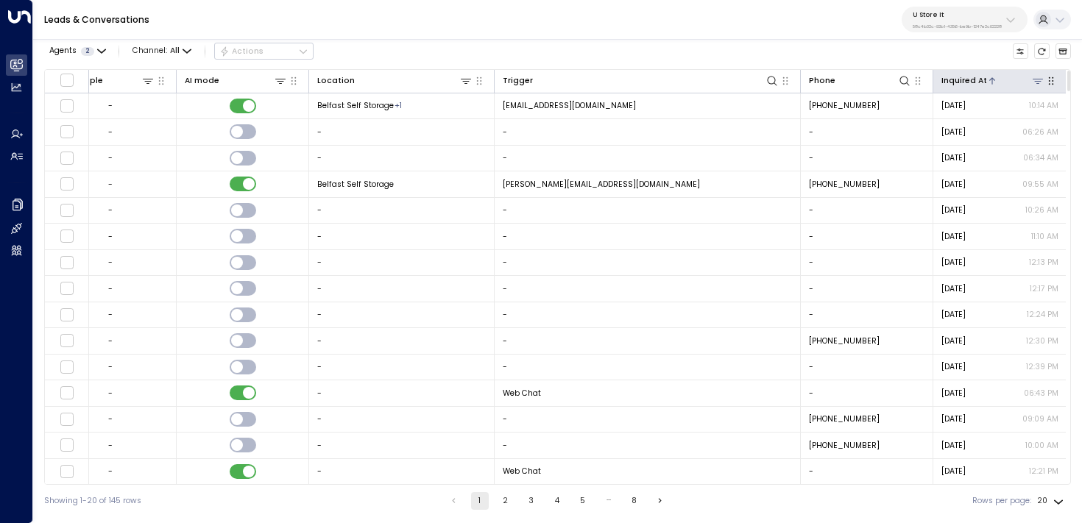
click at [1011, 78] on div at bounding box center [1016, 81] width 58 height 14
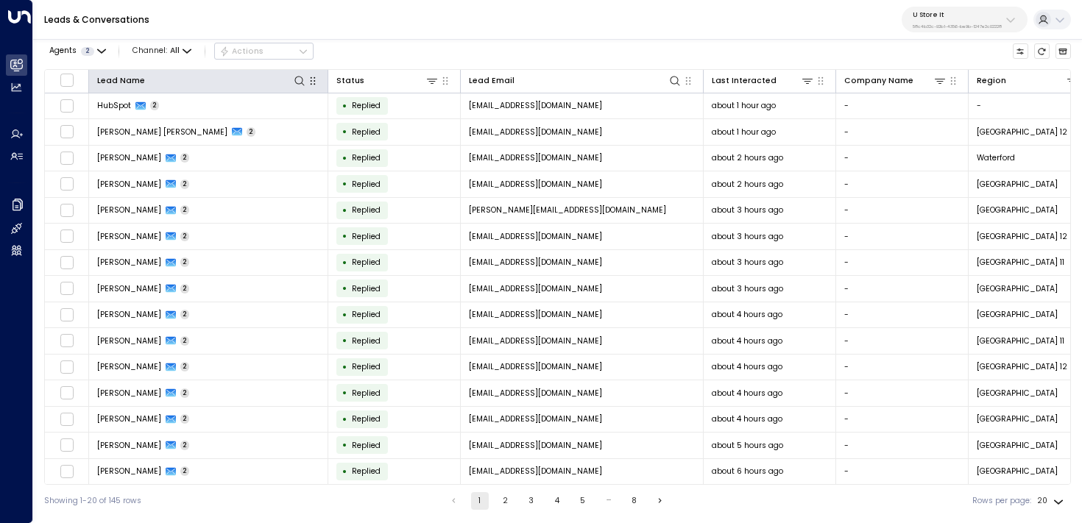
click at [305, 82] on button "button" at bounding box center [312, 81] width 15 height 15
click at [297, 79] on icon at bounding box center [300, 81] width 12 height 12
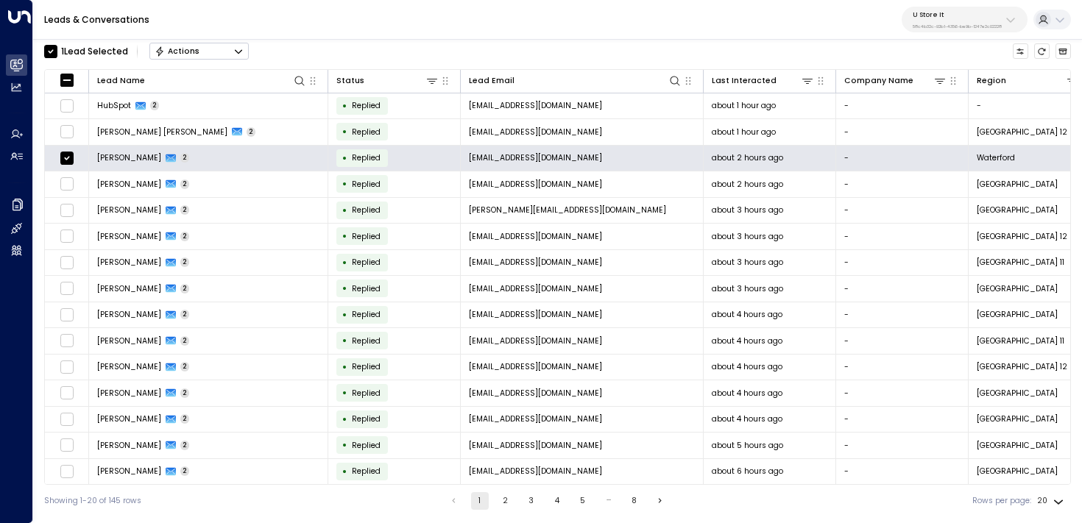
click at [236, 50] on icon "Button group with a nested menu" at bounding box center [238, 51] width 7 height 4
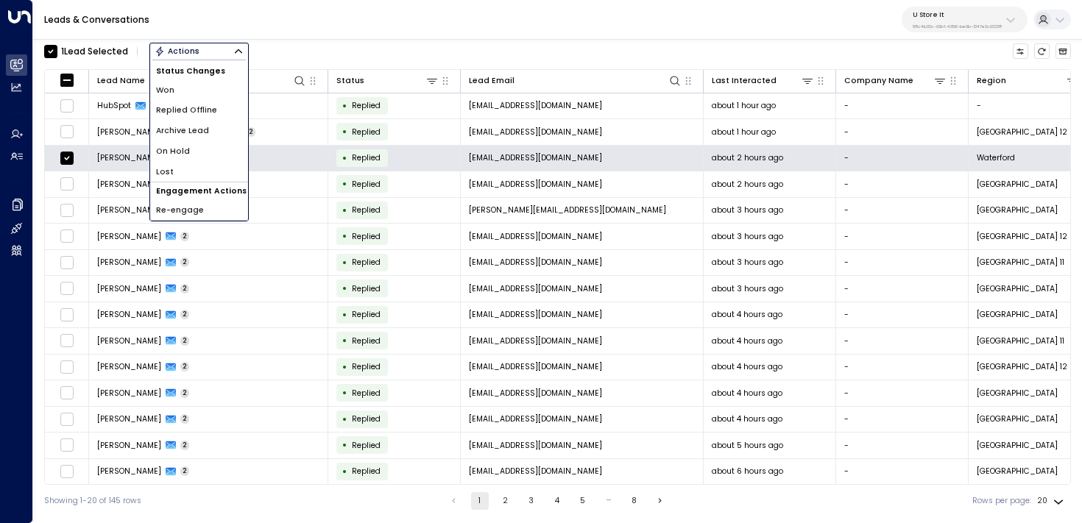
click at [202, 132] on span "Archive Lead" at bounding box center [182, 131] width 53 height 12
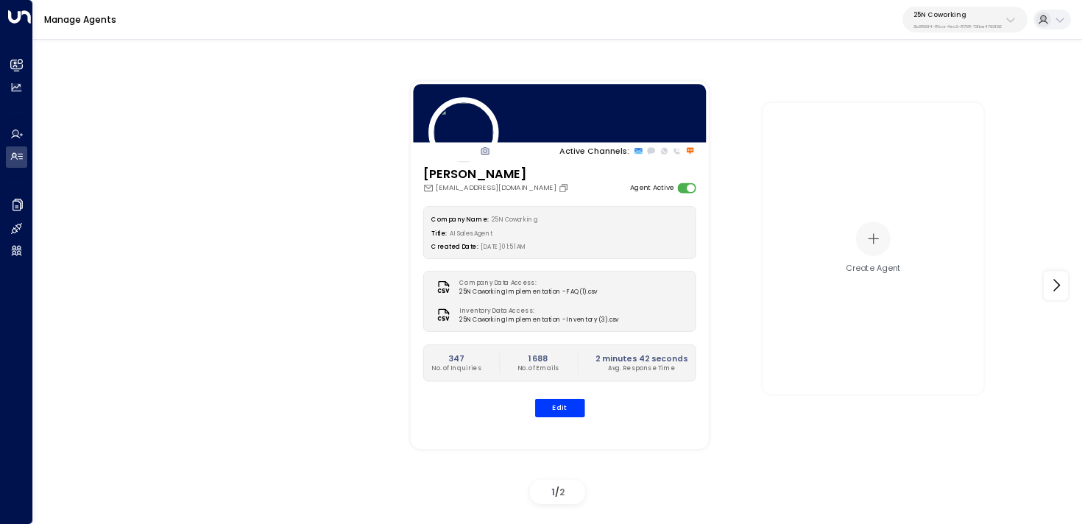
click at [930, 25] on p "3b9800f4-81ca-4ec0-8758-72fbe4763f36" at bounding box center [957, 27] width 88 height 6
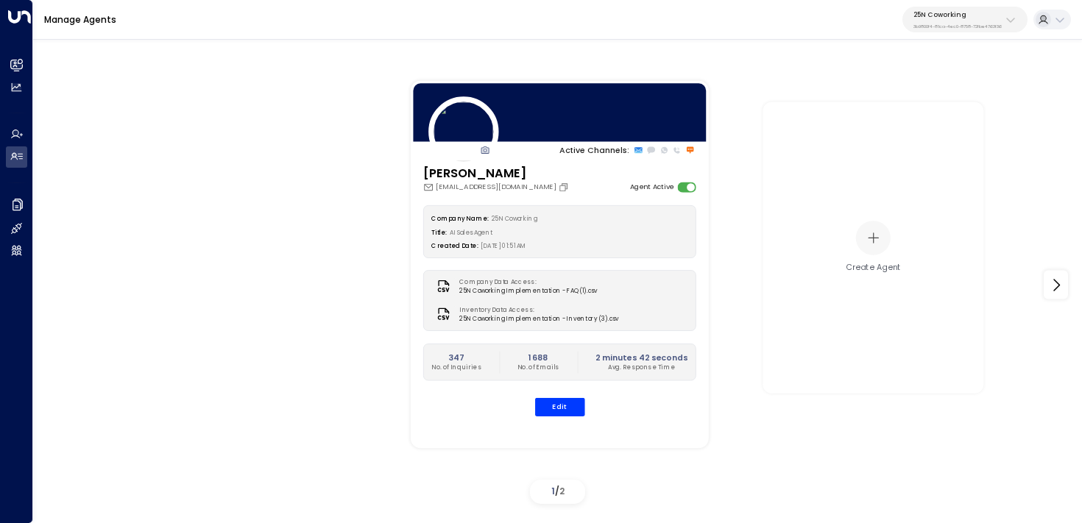
click at [927, 18] on div "25N Coworking 3b9800f4-81ca-4ec0-8758-72fbe4763f36" at bounding box center [957, 19] width 88 height 19
type input "*****"
click at [904, 100] on li "U Store It ID: 58c4b32c-92b1-4356-be9b-1247e2c02228" at bounding box center [988, 101] width 168 height 32
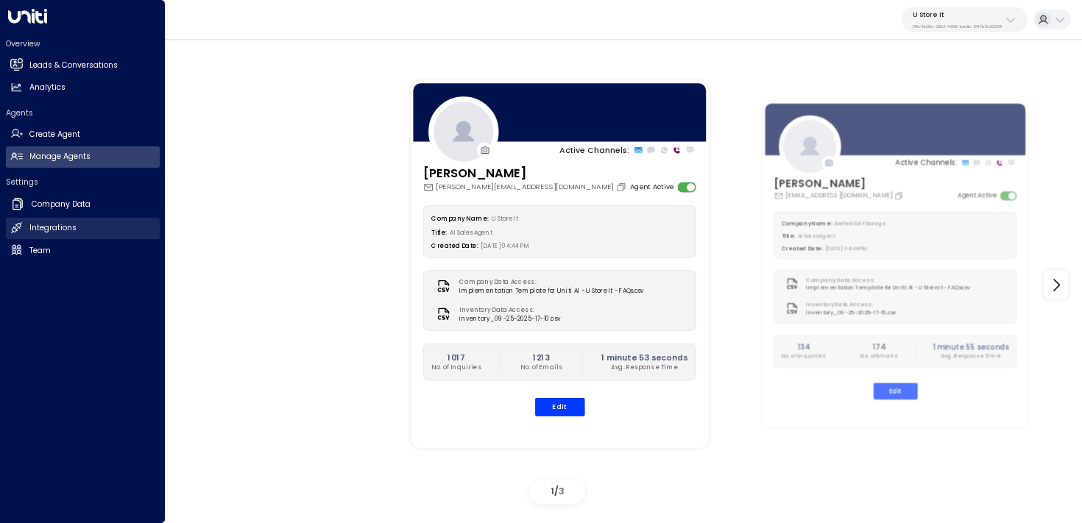
click at [40, 228] on h2 "Integrations" at bounding box center [52, 228] width 47 height 12
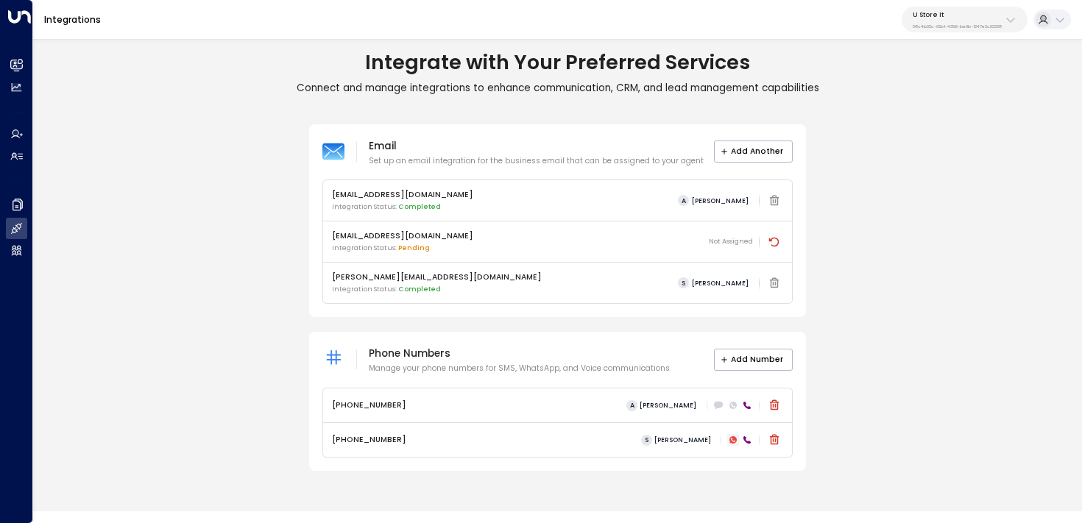
click at [729, 437] on icon at bounding box center [732, 439] width 7 height 7
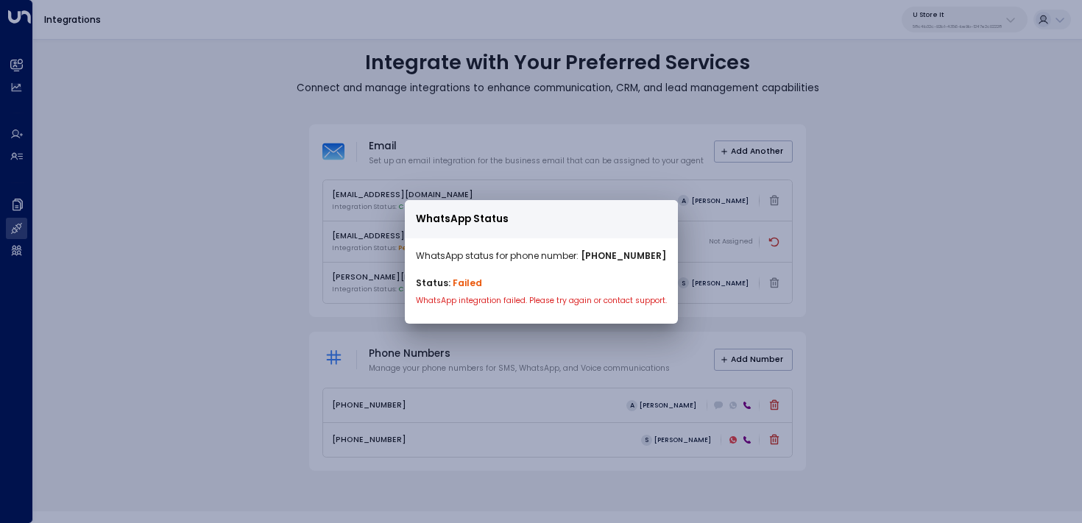
click at [521, 280] on p "Status: Failed" at bounding box center [541, 283] width 251 height 13
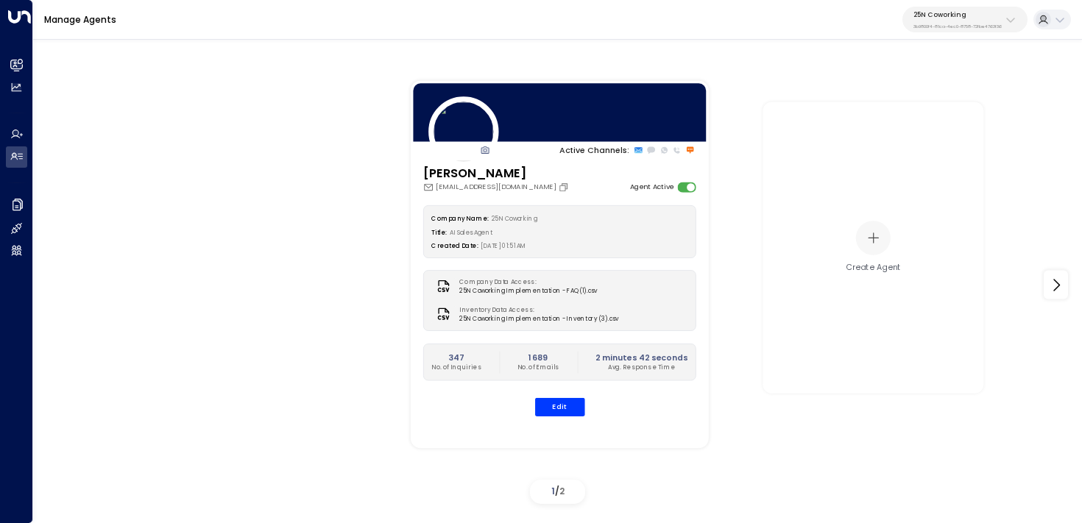
click at [972, 9] on button "25N Coworking 3b9800f4-81ca-4ec0-8758-72fbe4763f36" at bounding box center [964, 20] width 125 height 26
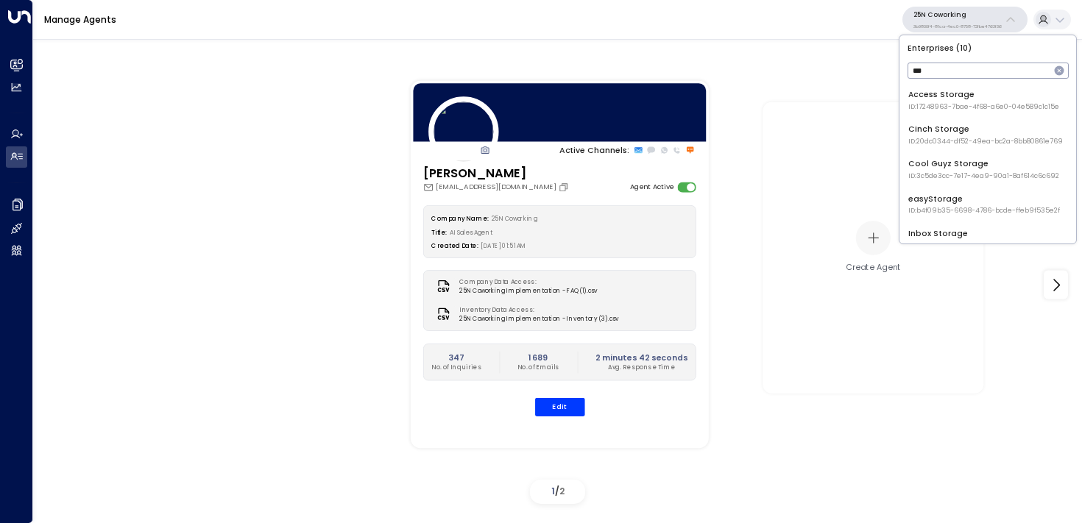
type input "****"
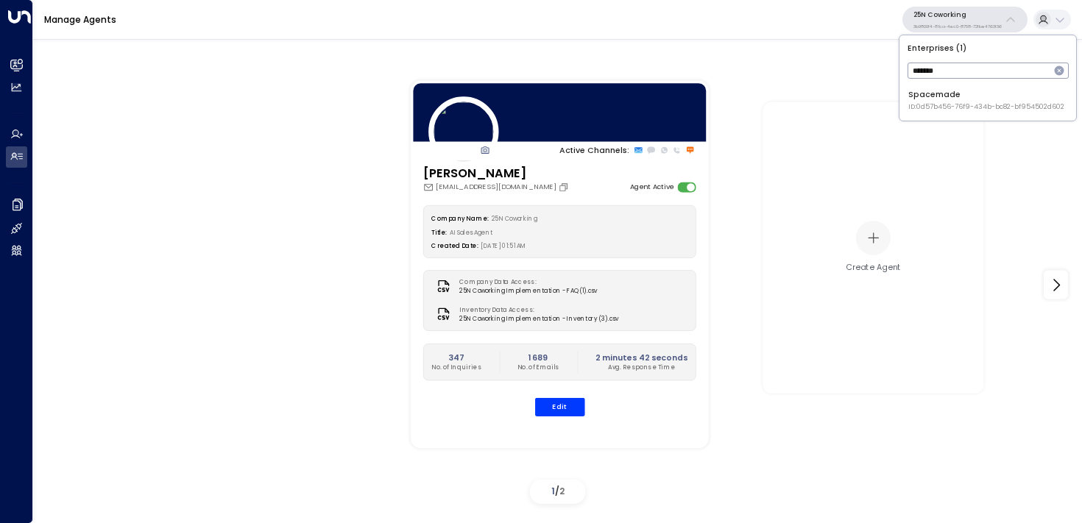
type input "*******"
click at [942, 95] on div "Spacemade ID: 0d57b456-76f9-434b-bc82-bf954502d602" at bounding box center [986, 100] width 156 height 23
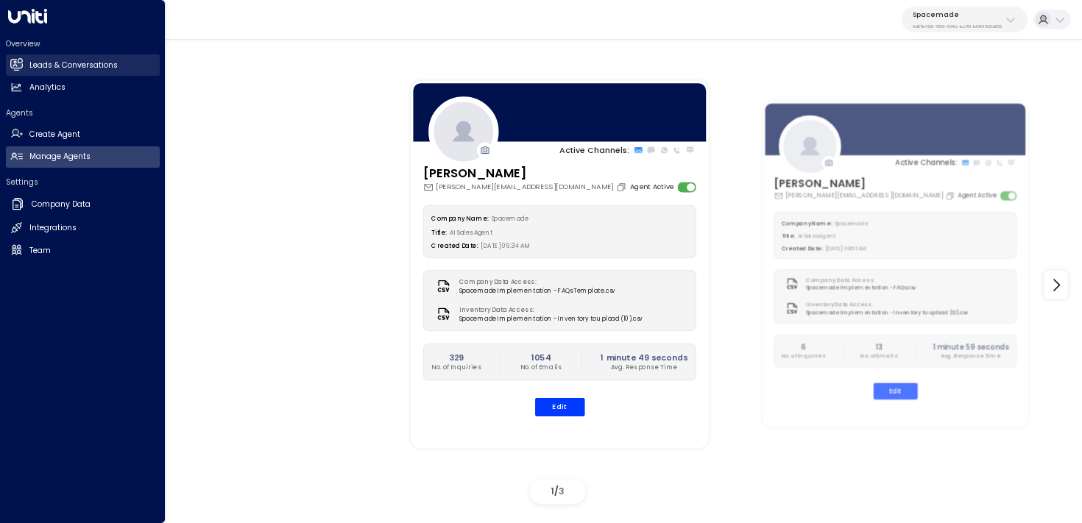
click at [18, 61] on icon at bounding box center [16, 64] width 13 height 13
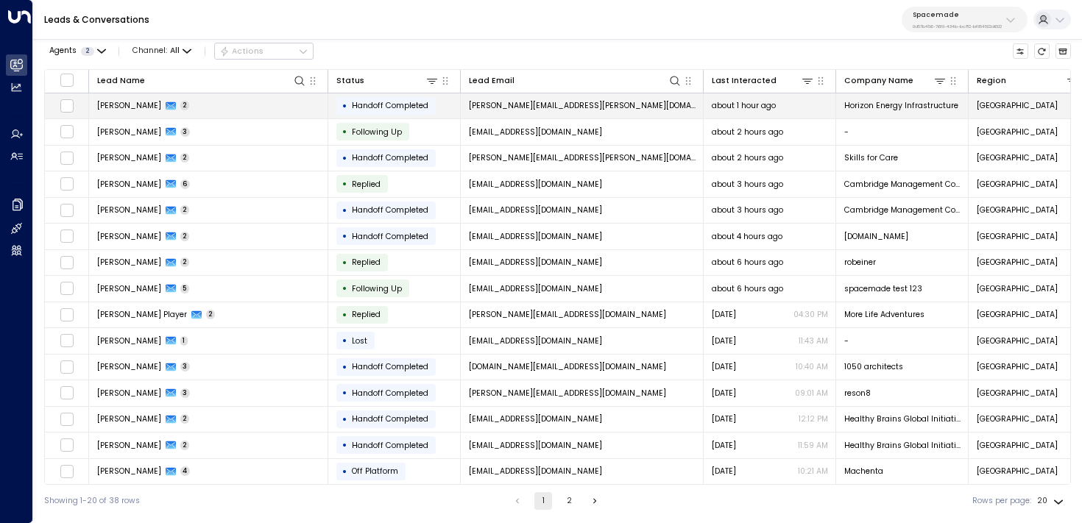
click at [224, 111] on td "[PERSON_NAME] 2" at bounding box center [208, 106] width 239 height 26
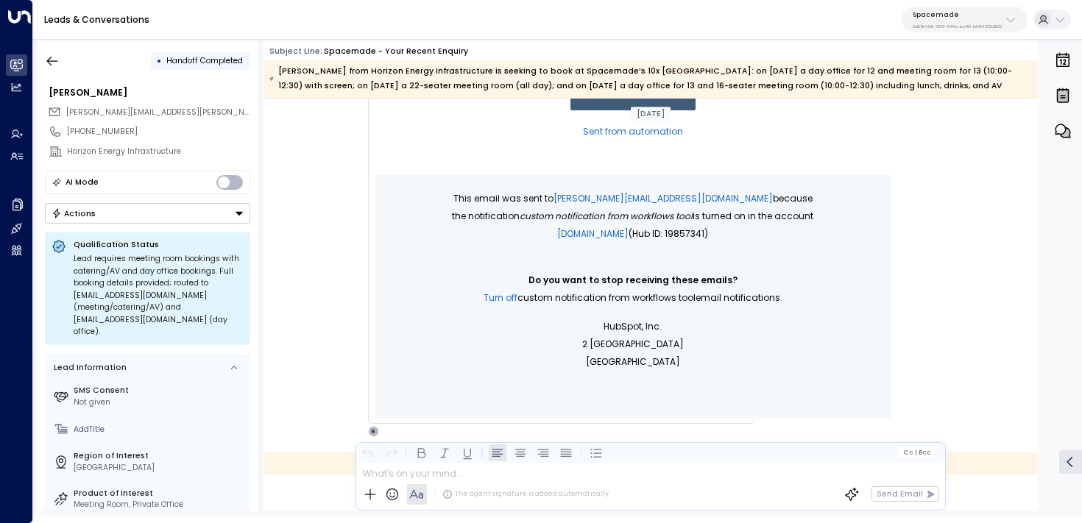
scroll to position [456, 0]
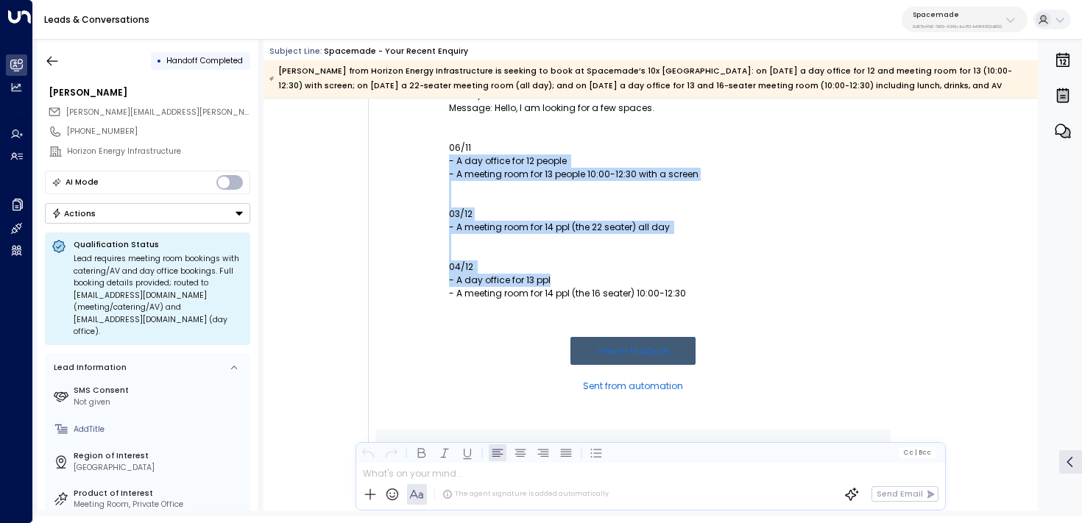
drag, startPoint x: 448, startPoint y: 166, endPoint x: 615, endPoint y: 283, distance: 203.4
click at [615, 285] on p "Message: Hello, I am looking for a few spaces. 06/11 - A day office for 12 peop…" at bounding box center [633, 201] width 368 height 199
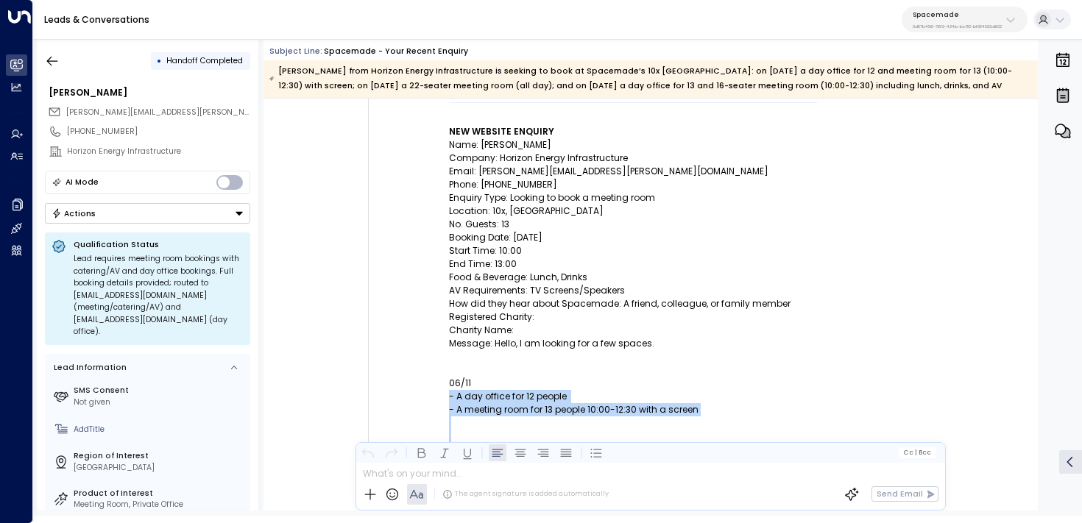
scroll to position [220, 0]
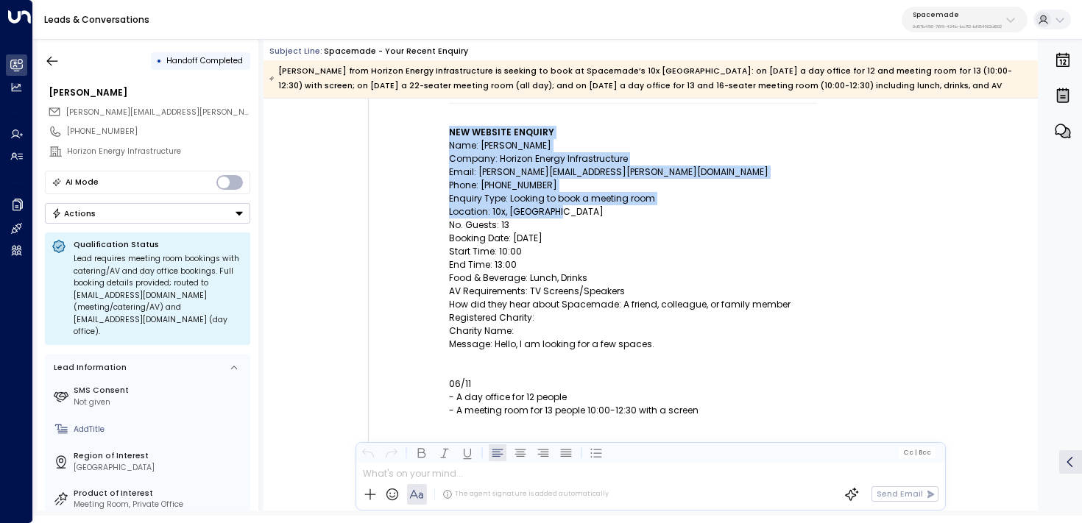
drag, startPoint x: 435, startPoint y: 188, endPoint x: 706, endPoint y: 216, distance: 272.4
click at [705, 216] on td "Spacemade - your recent enquiry NEW WEBSITE ENQUIRY Name: [PERSON_NAME] Company…" at bounding box center [632, 310] width 515 height 712
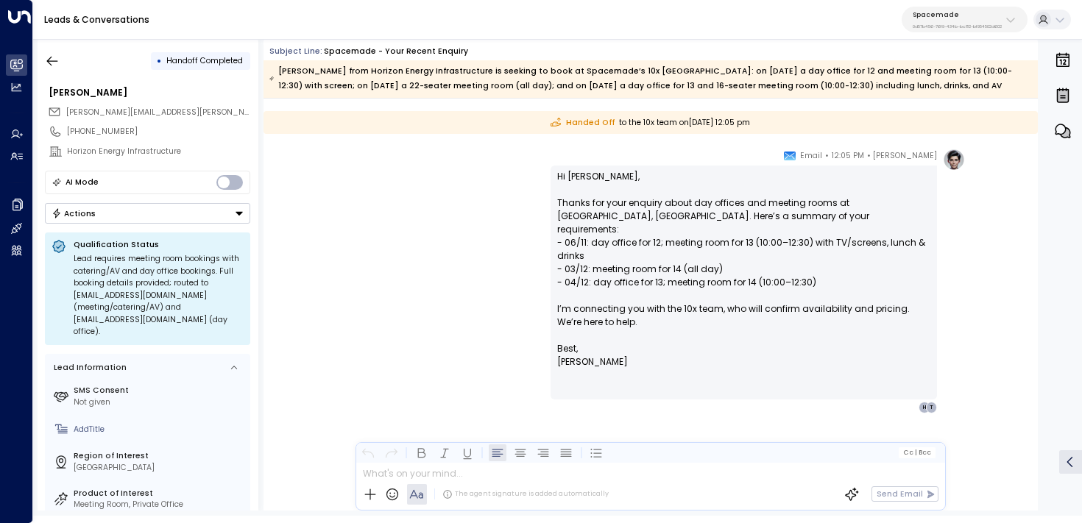
scroll to position [1052, 0]
click at [48, 63] on icon "button" at bounding box center [52, 61] width 15 height 15
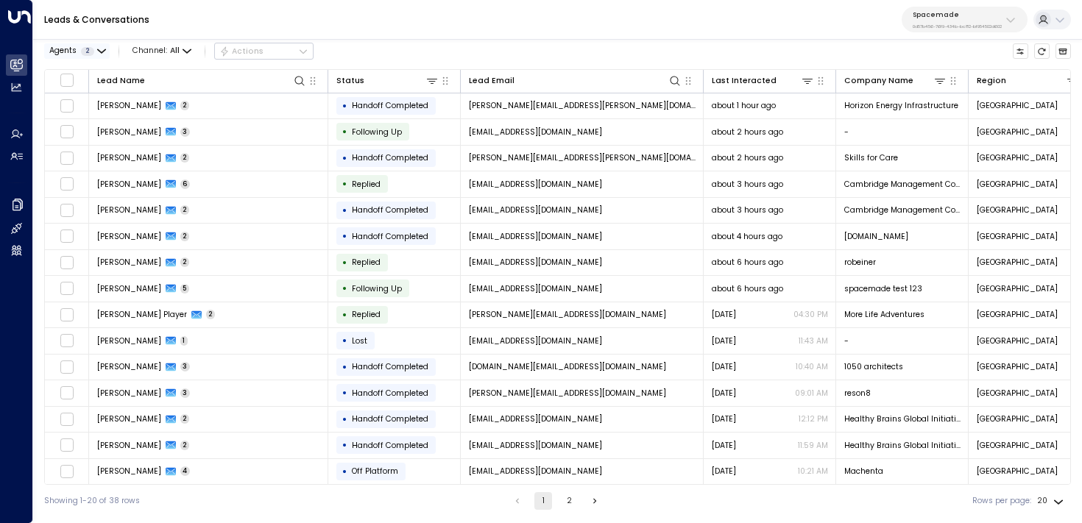
click at [84, 52] on span "2" at bounding box center [87, 51] width 13 height 9
click at [71, 85] on div "[PERSON_NAME]" at bounding box center [95, 91] width 64 height 12
click at [188, 121] on button "Apply" at bounding box center [190, 117] width 32 height 15
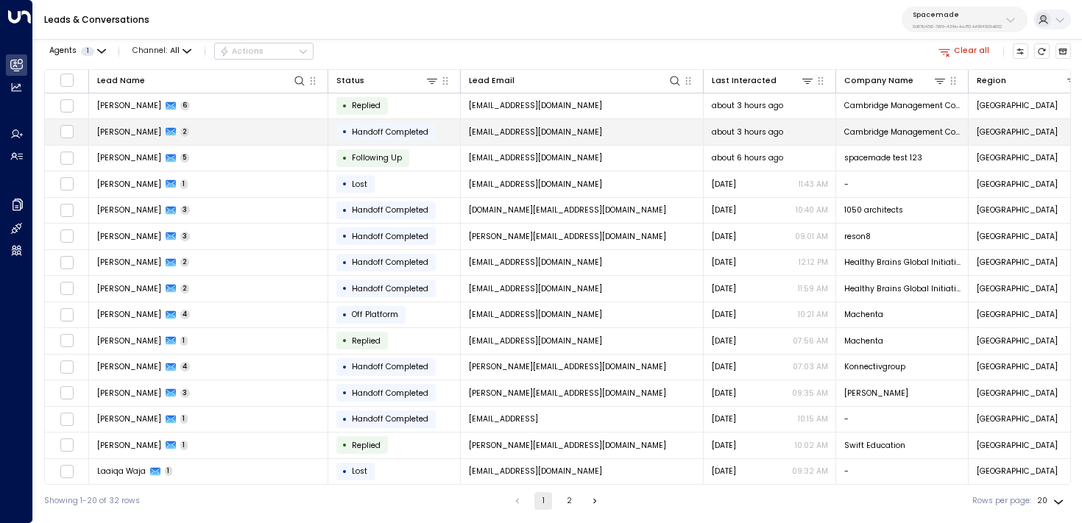
click at [242, 127] on td "[PERSON_NAME] 2" at bounding box center [208, 132] width 239 height 26
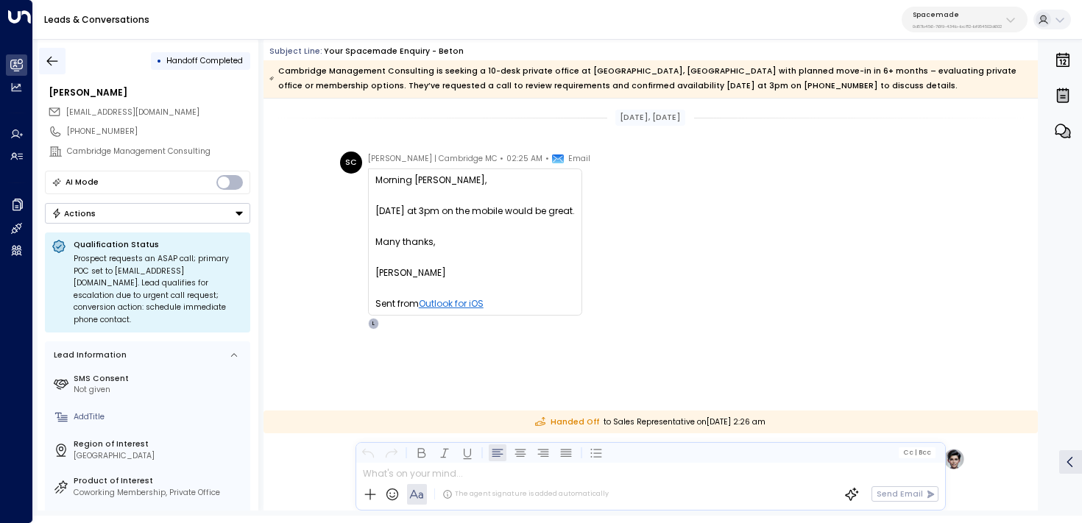
click at [58, 62] on icon "button" at bounding box center [52, 61] width 15 height 15
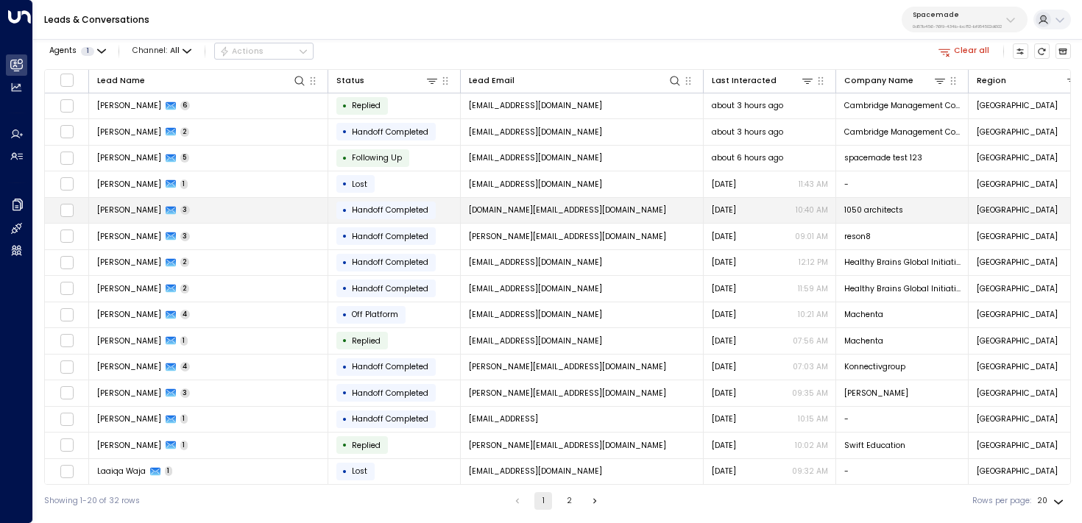
click at [296, 208] on td "[PERSON_NAME] 3" at bounding box center [208, 211] width 239 height 26
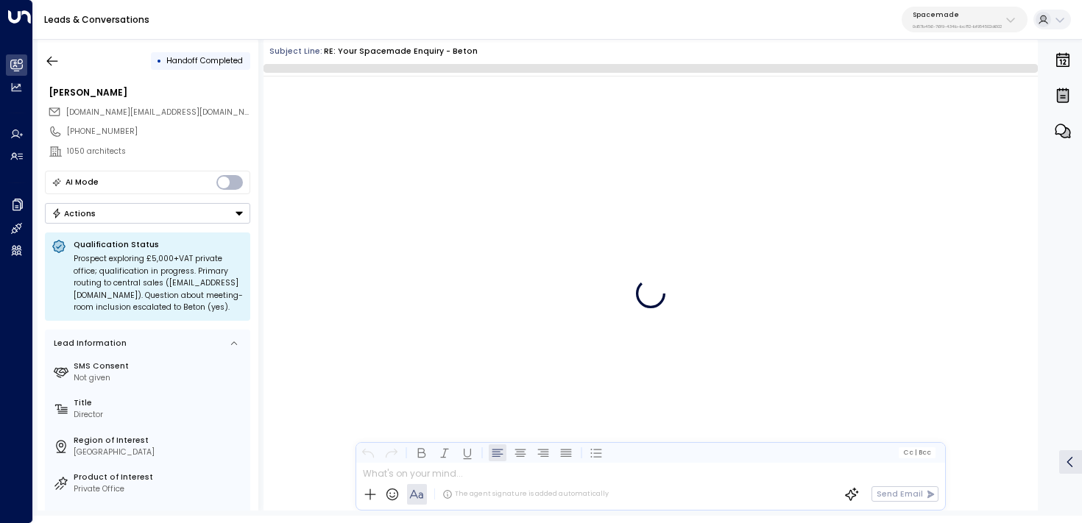
scroll to position [1435, 0]
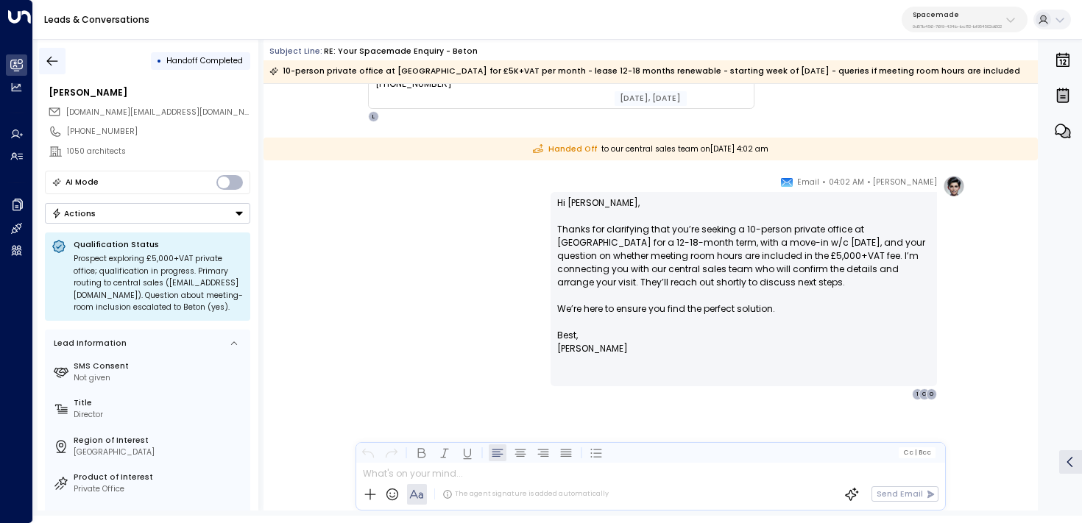
click at [46, 59] on icon "button" at bounding box center [52, 61] width 15 height 15
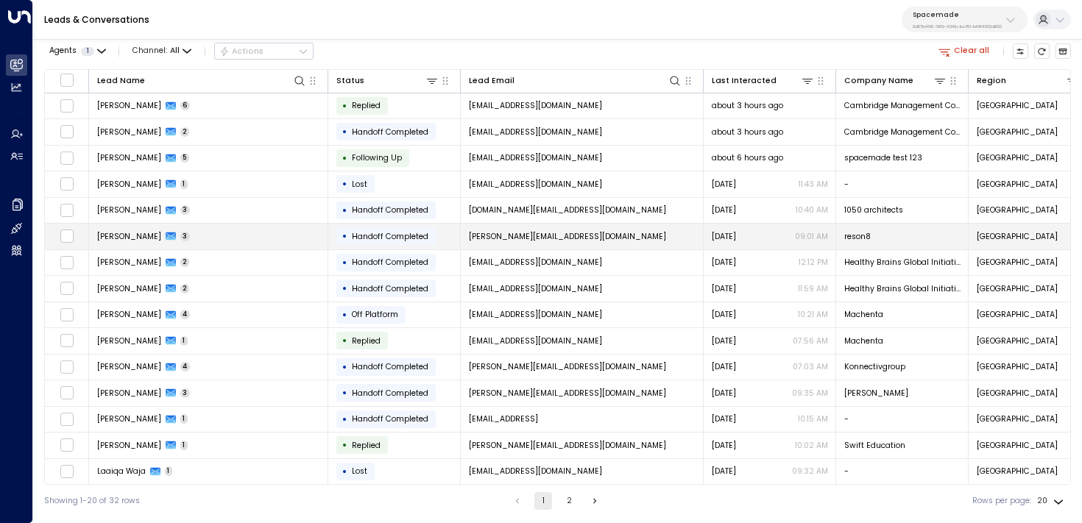
click at [233, 232] on td "[PERSON_NAME] 3" at bounding box center [208, 237] width 239 height 26
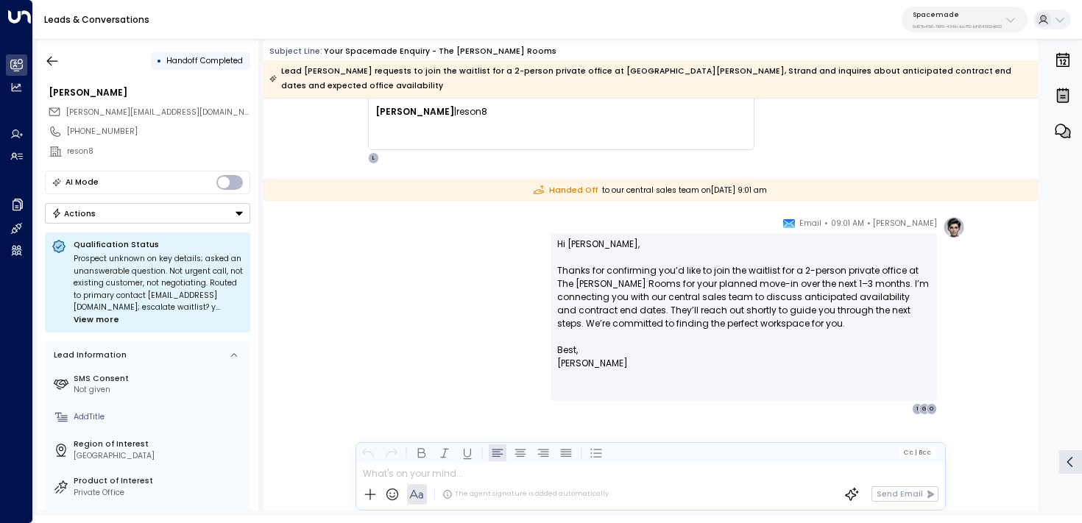
scroll to position [1161, 0]
click at [54, 57] on icon "button" at bounding box center [52, 61] width 15 height 15
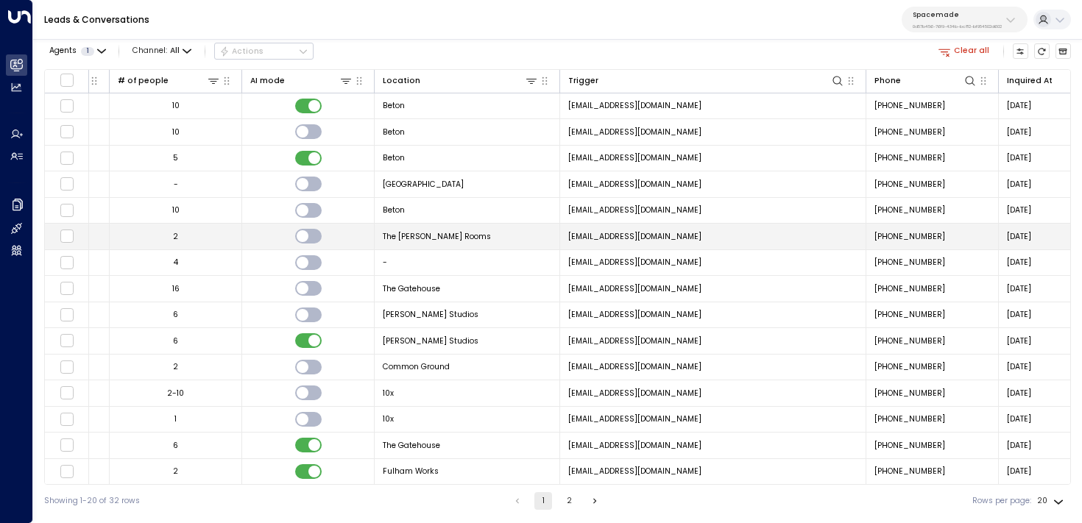
scroll to position [0, 1192]
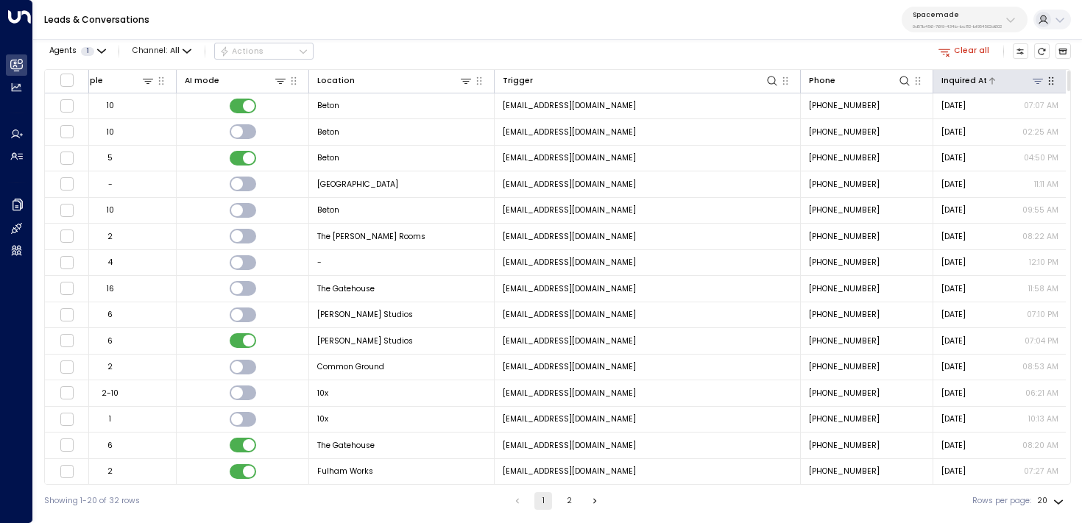
click at [962, 82] on div "Inquired At" at bounding box center [964, 80] width 46 height 13
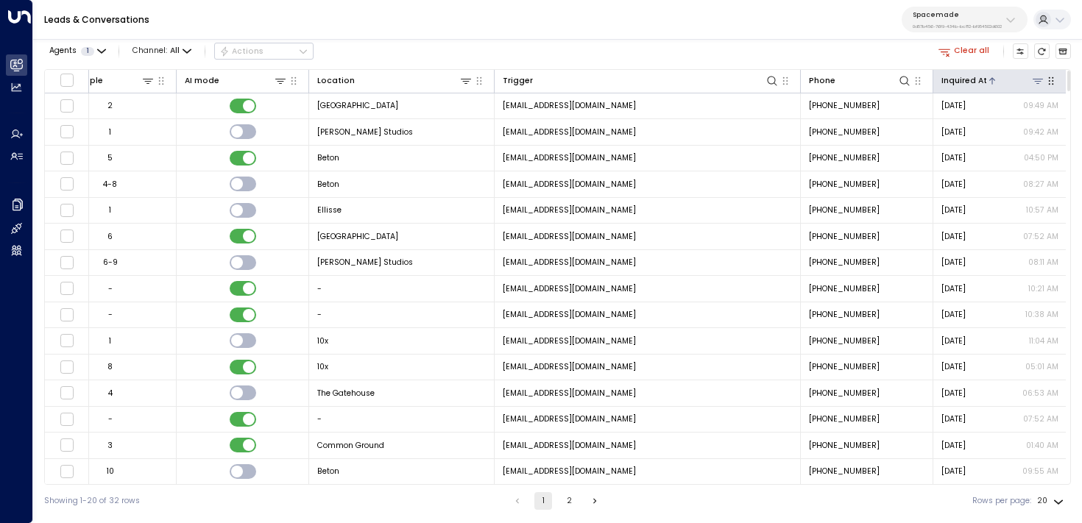
click at [961, 82] on div "Inquired At" at bounding box center [964, 80] width 46 height 13
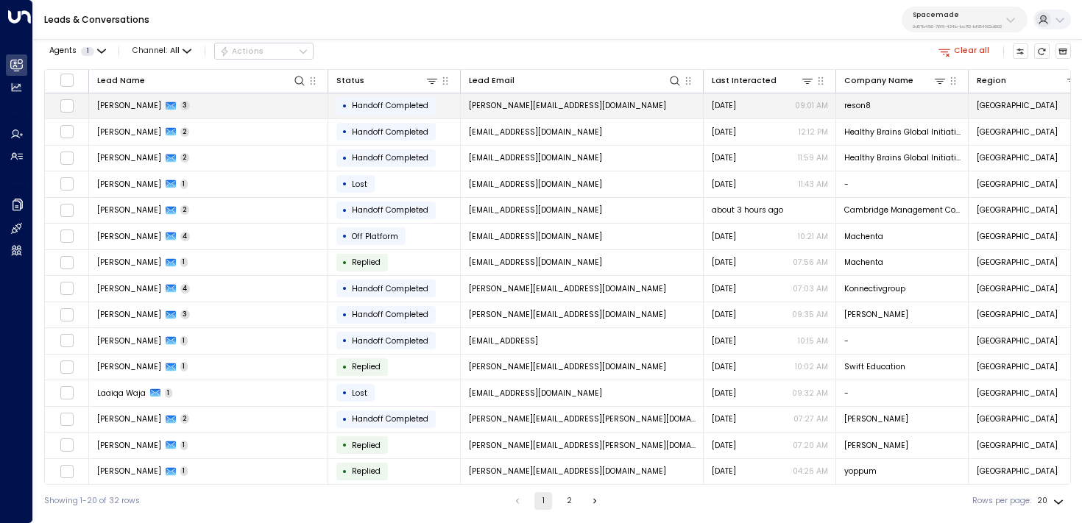
click at [220, 105] on td "[PERSON_NAME] 3" at bounding box center [208, 106] width 239 height 26
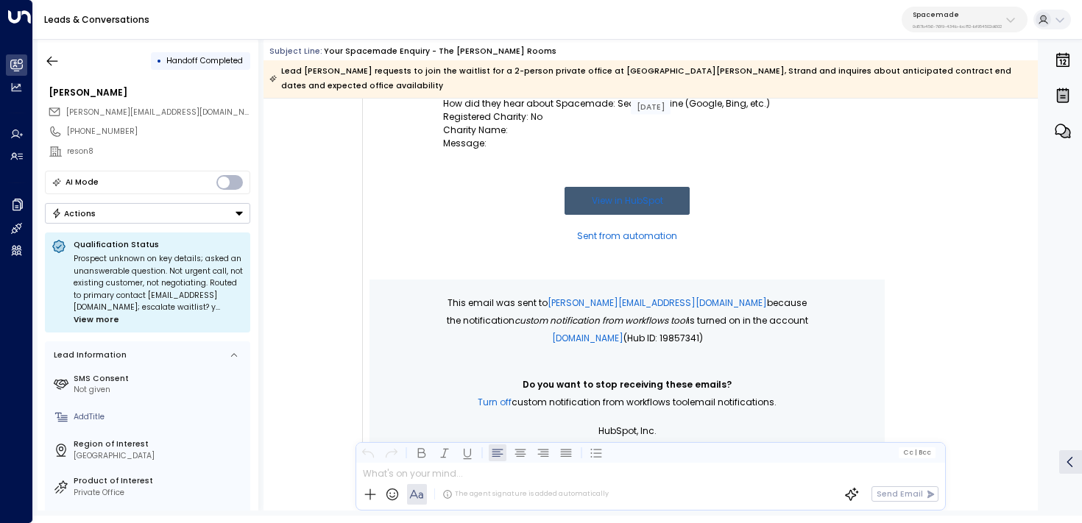
scroll to position [192, 0]
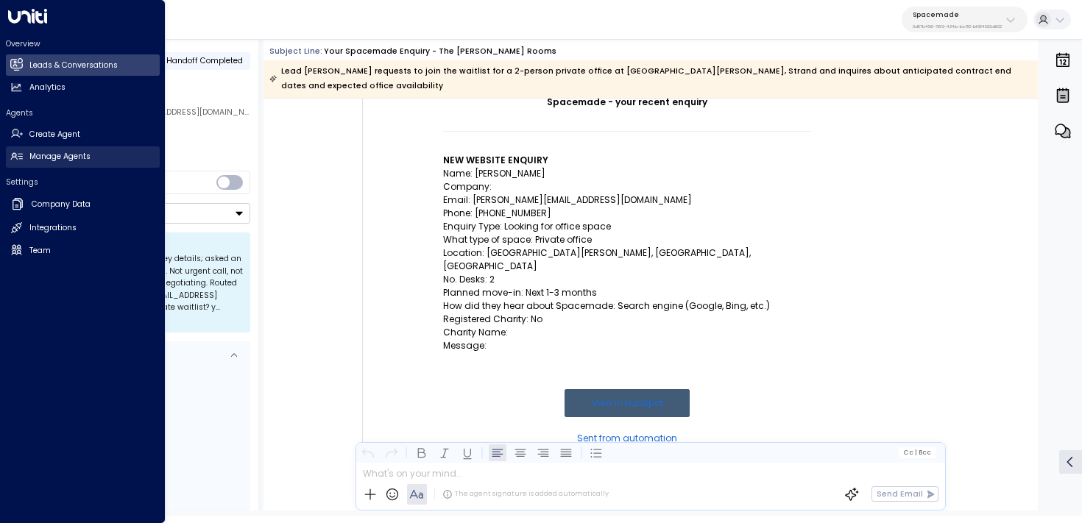
click at [18, 157] on icon at bounding box center [16, 156] width 13 height 13
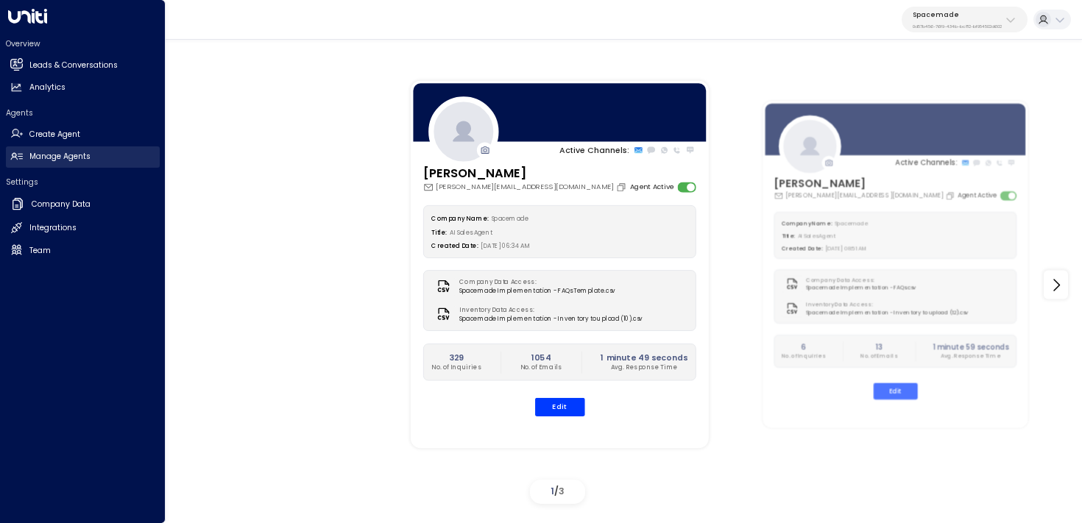
click at [17, 158] on icon at bounding box center [16, 156] width 13 height 13
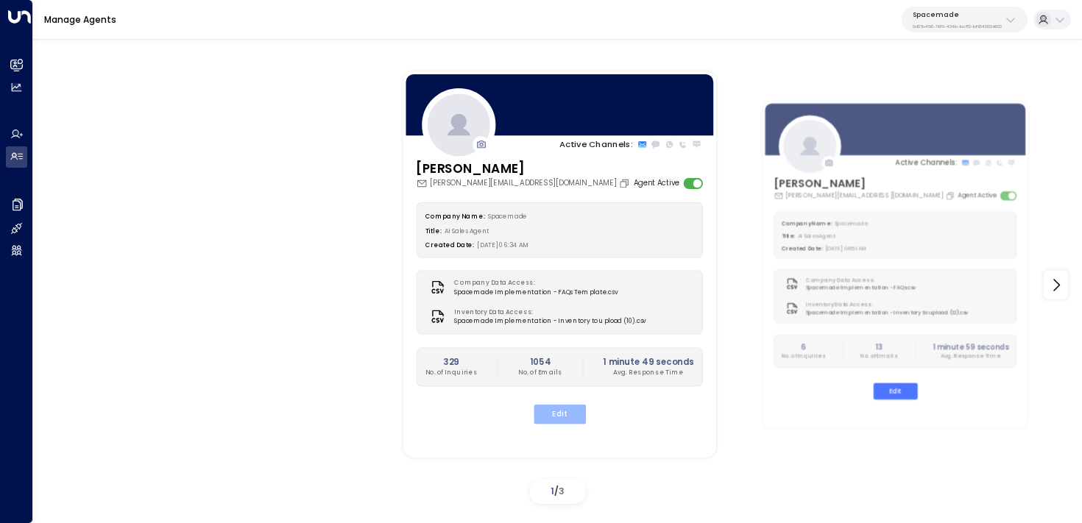
click at [573, 411] on button "Edit" at bounding box center [559, 414] width 52 height 19
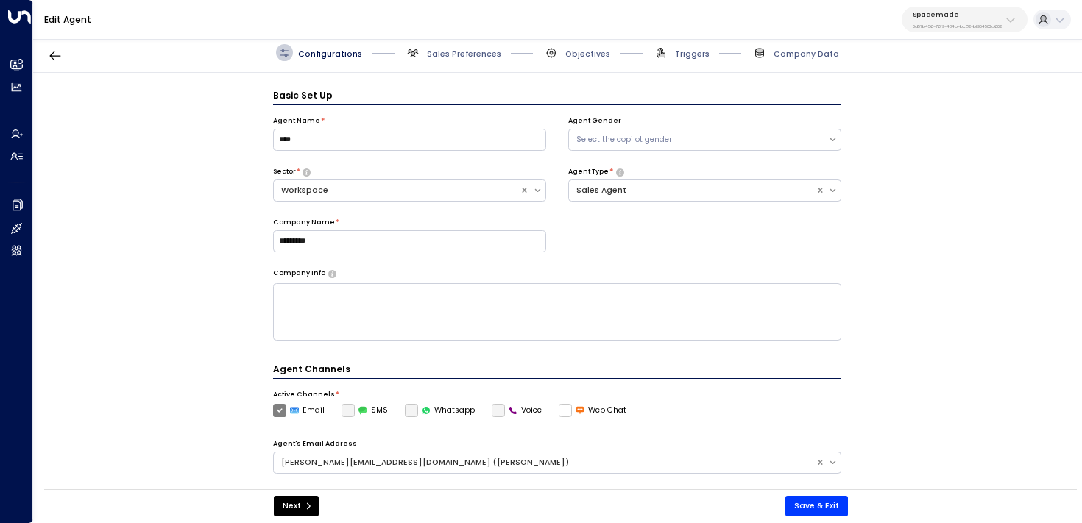
scroll to position [16, 0]
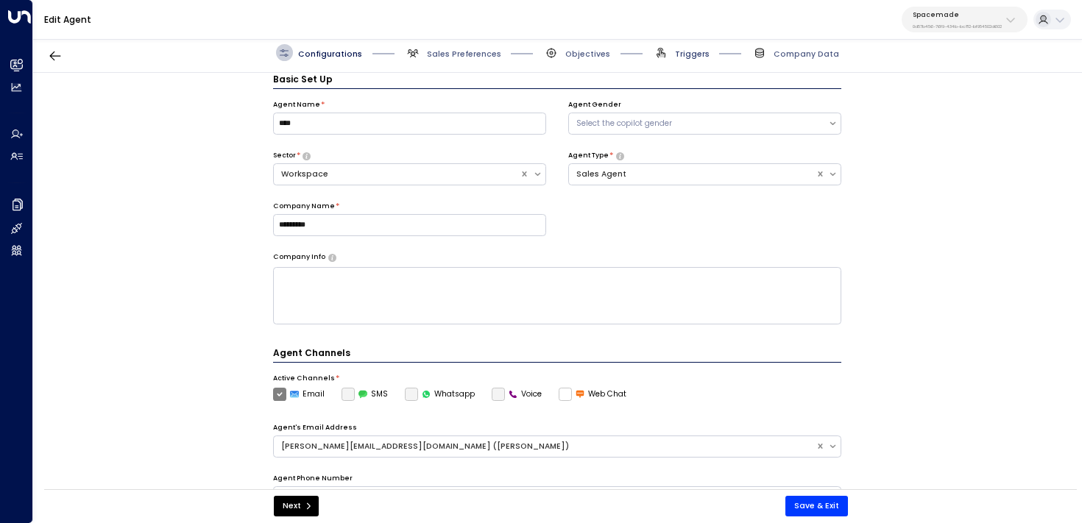
click at [683, 57] on span "Triggers" at bounding box center [692, 54] width 35 height 11
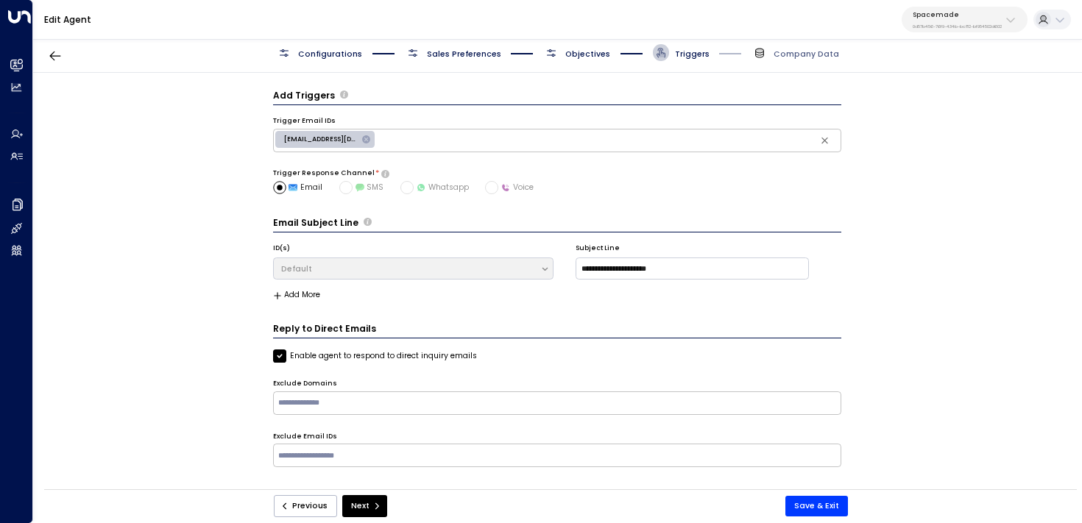
click at [587, 49] on span "Objectives" at bounding box center [587, 54] width 45 height 11
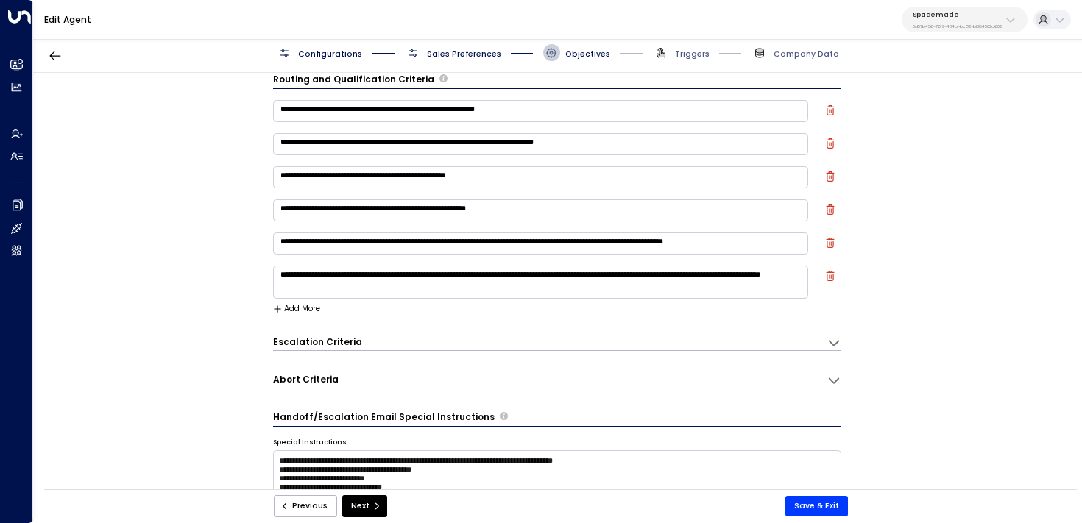
click at [306, 309] on button "Add More" at bounding box center [297, 309] width 48 height 9
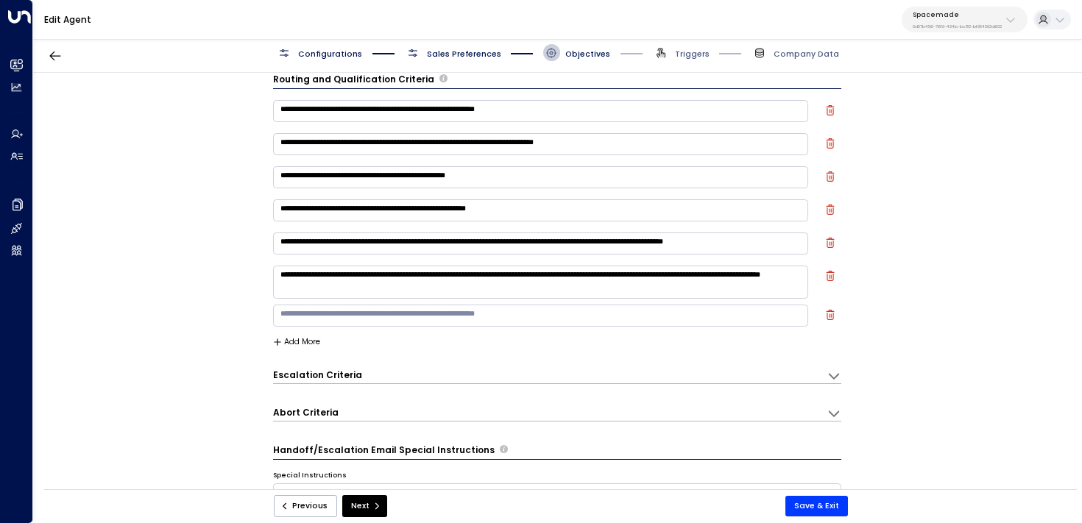
click at [322, 314] on textarea at bounding box center [541, 316] width 536 height 22
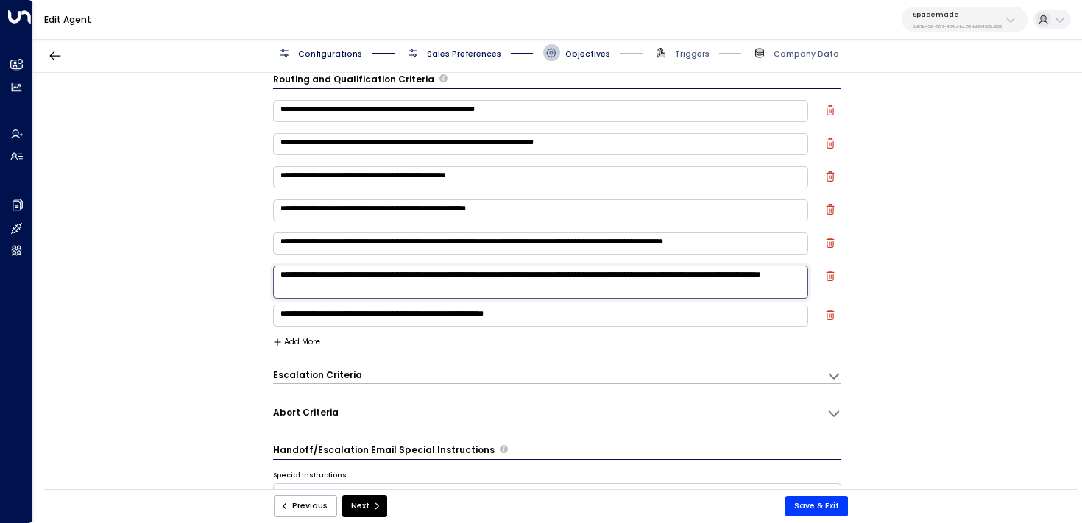
drag, startPoint x: 325, startPoint y: 287, endPoint x: 436, endPoint y: 287, distance: 110.4
click at [436, 287] on textarea "**********" at bounding box center [541, 282] width 536 height 33
click at [569, 313] on textarea "**********" at bounding box center [541, 316] width 536 height 22
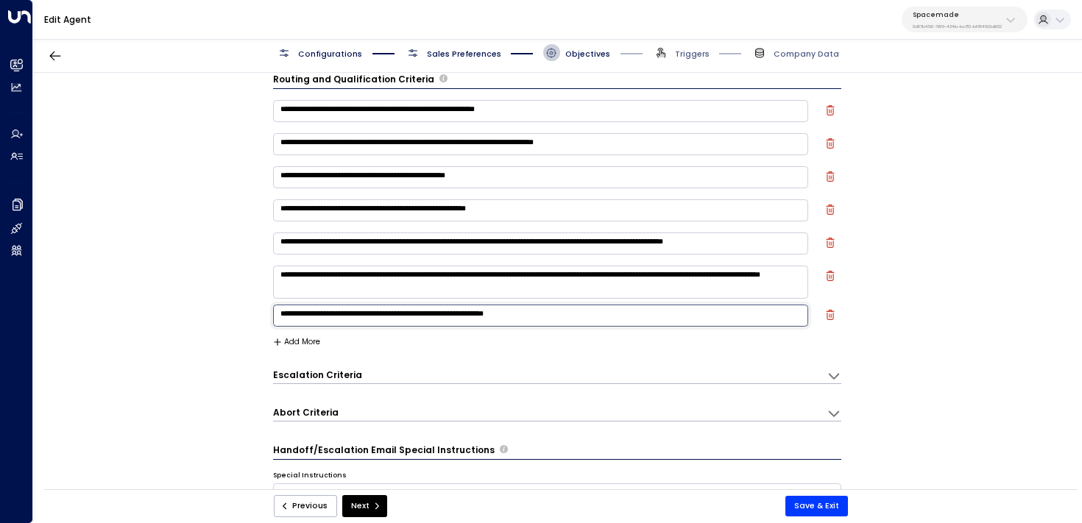
drag, startPoint x: 515, startPoint y: 317, endPoint x: 590, endPoint y: 318, distance: 74.3
click at [589, 318] on textarea "**********" at bounding box center [541, 316] width 536 height 22
paste textarea "**********"
type textarea "**********"
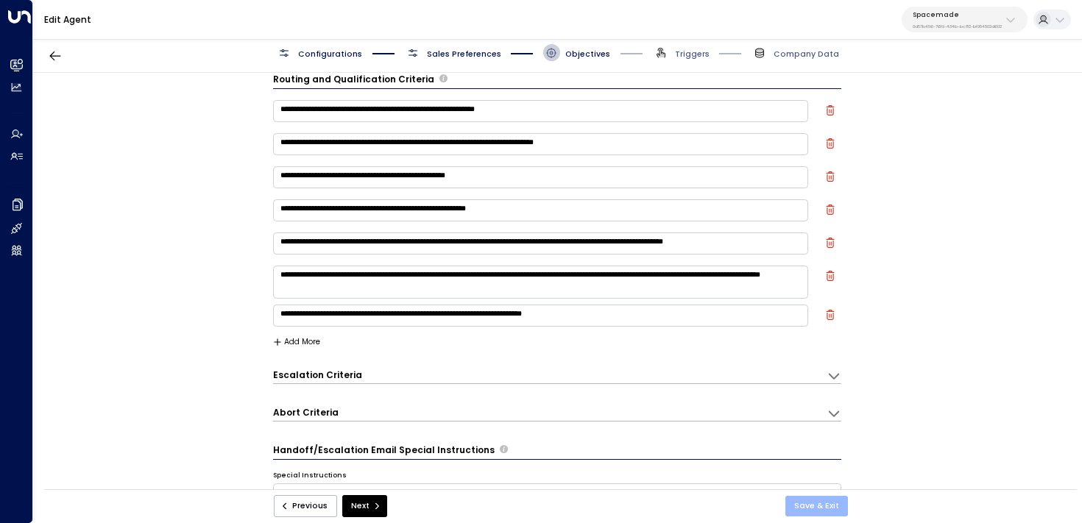
click at [811, 504] on button "Save & Exit" at bounding box center [816, 506] width 63 height 21
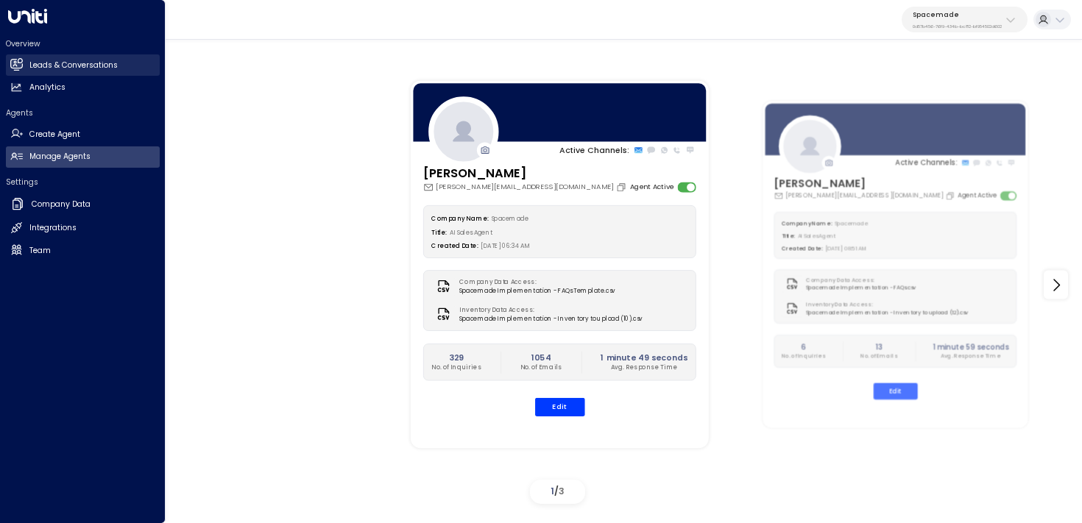
click at [18, 63] on icon at bounding box center [16, 64] width 12 height 9
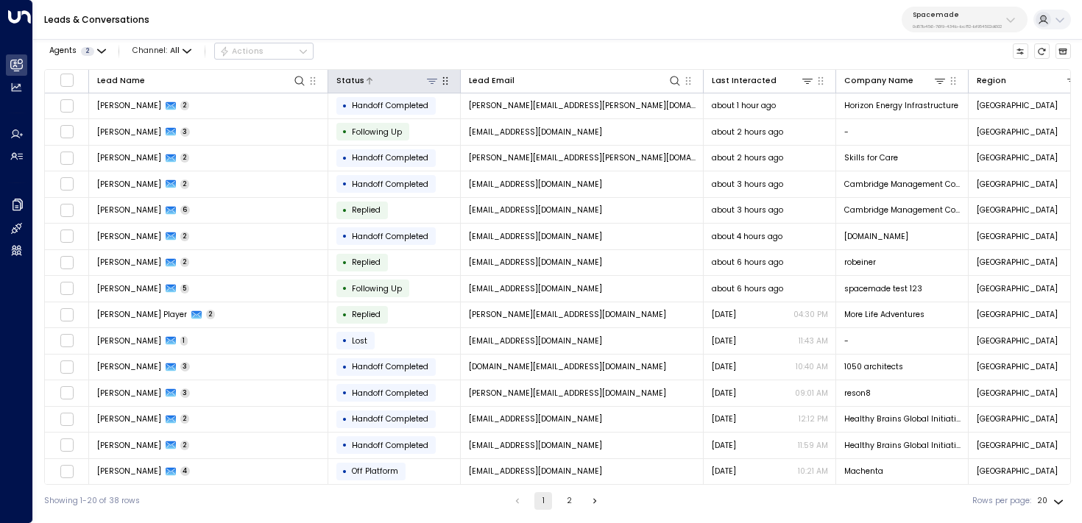
click at [426, 78] on icon at bounding box center [432, 81] width 12 height 12
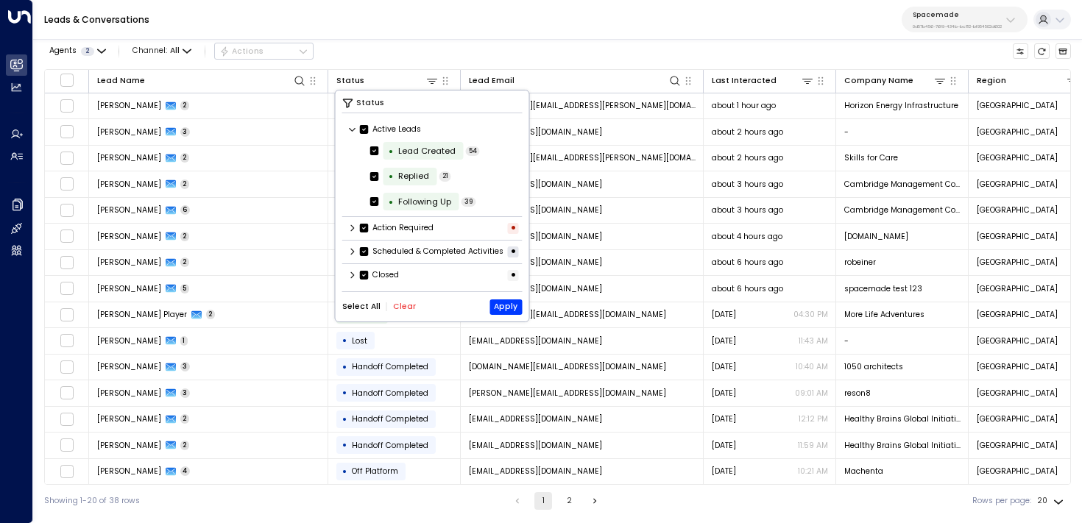
click at [400, 311] on button "Clear" at bounding box center [404, 306] width 23 height 9
click at [350, 279] on icon at bounding box center [352, 274] width 9 height 9
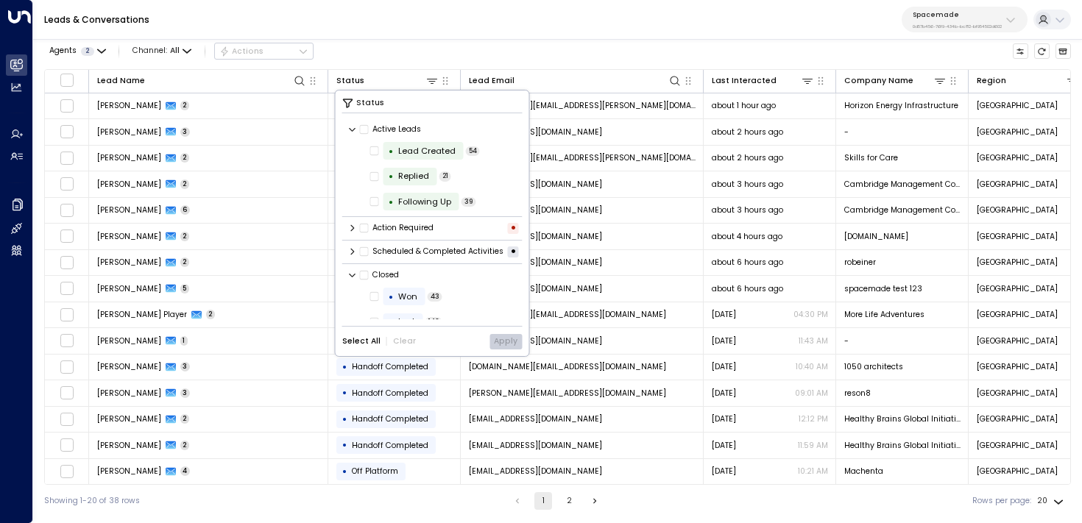
scroll to position [76, 0]
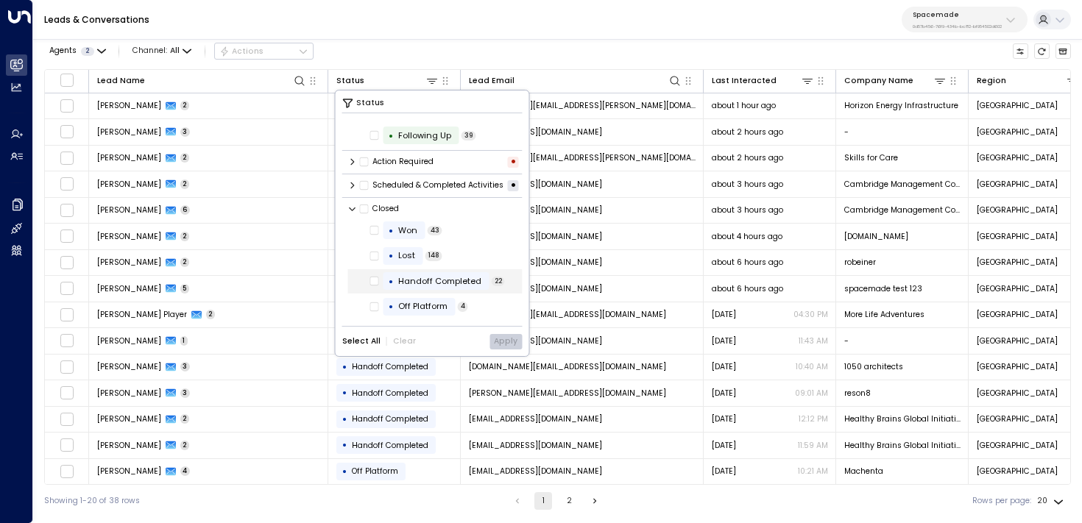
click at [462, 285] on div "Handoff Completed" at bounding box center [439, 281] width 83 height 13
click at [516, 344] on button "Apply" at bounding box center [505, 341] width 32 height 15
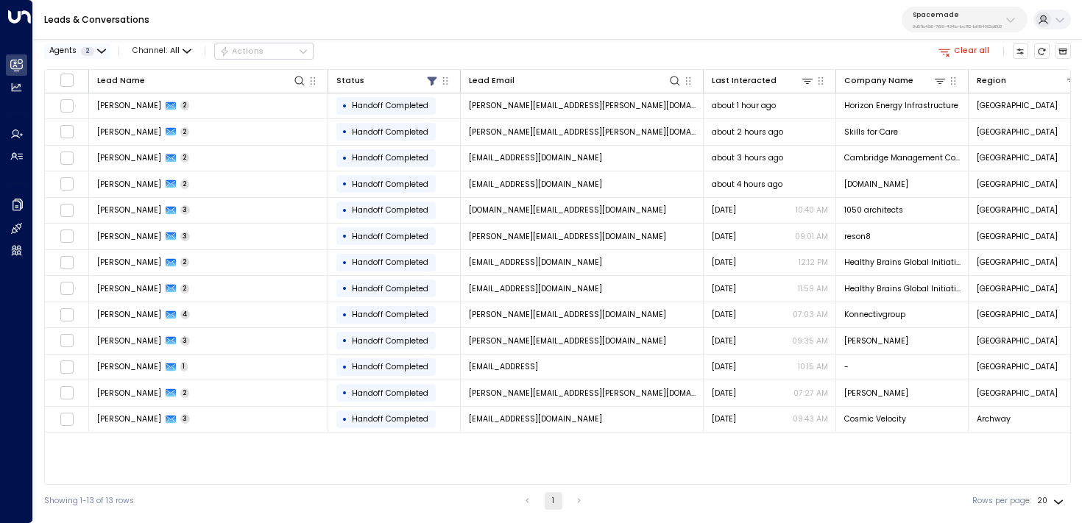
click at [93, 52] on button "Agents 2" at bounding box center [77, 50] width 66 height 15
click at [74, 89] on div "[PERSON_NAME]" at bounding box center [95, 91] width 64 height 12
click at [176, 118] on button "Apply" at bounding box center [190, 117] width 32 height 15
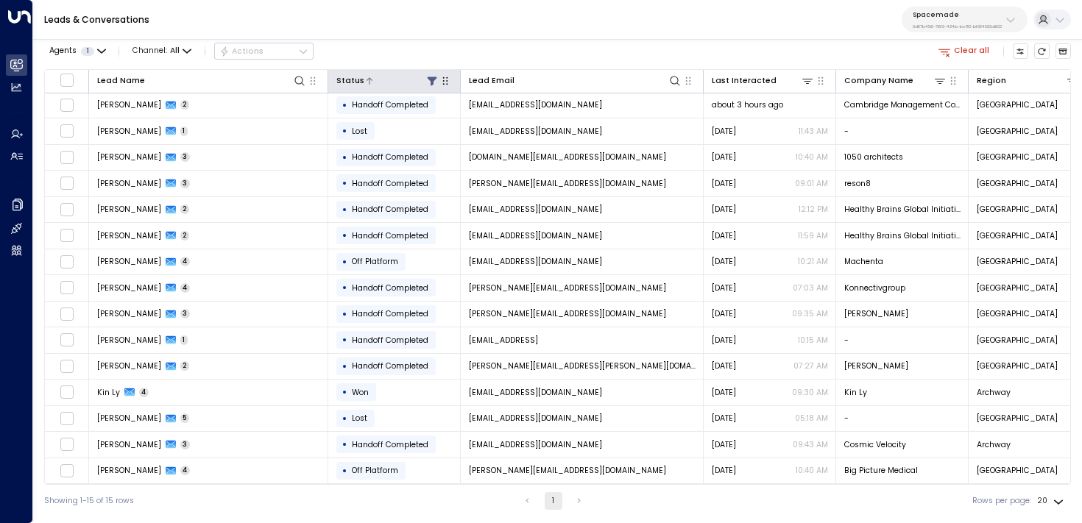
scroll to position [4, 0]
click at [104, 54] on icon "button" at bounding box center [101, 51] width 9 height 9
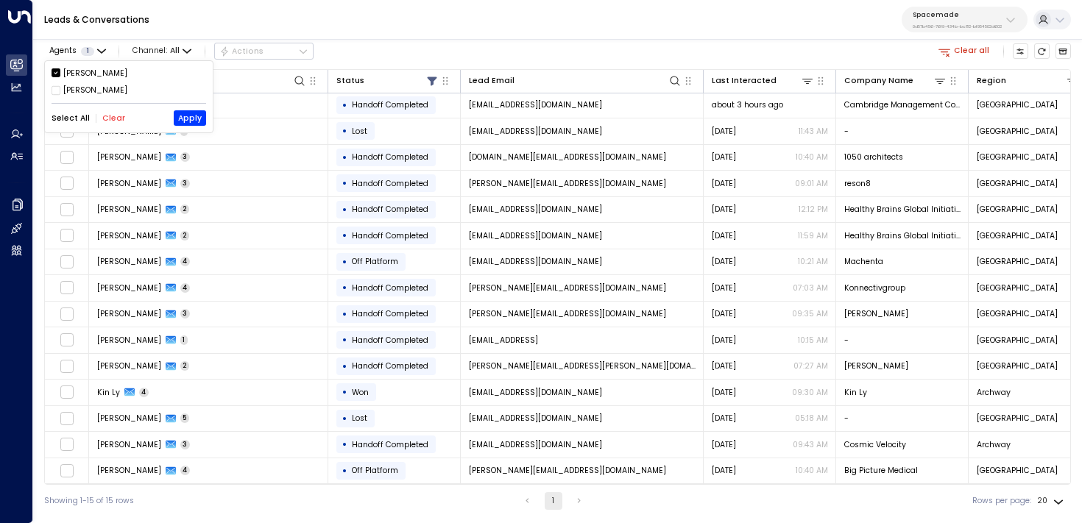
click at [164, 22] on div at bounding box center [541, 261] width 1082 height 523
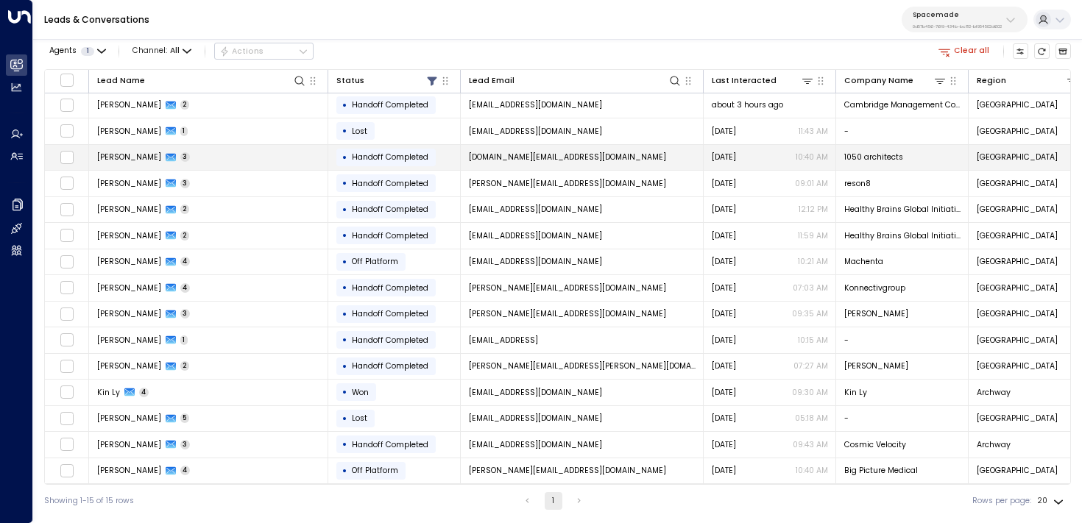
scroll to position [0, 0]
click at [285, 161] on td "[PERSON_NAME] 3" at bounding box center [208, 159] width 239 height 26
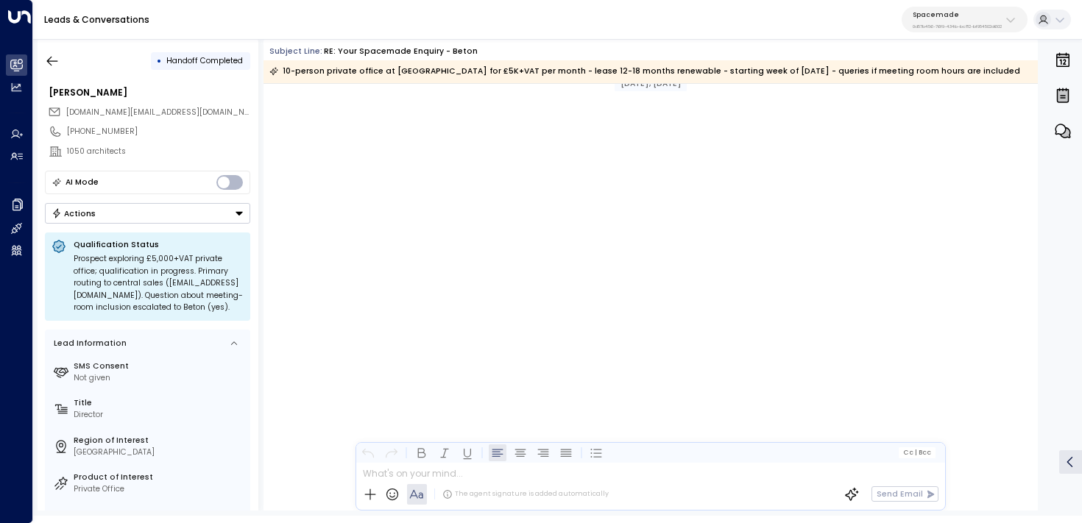
scroll to position [1435, 0]
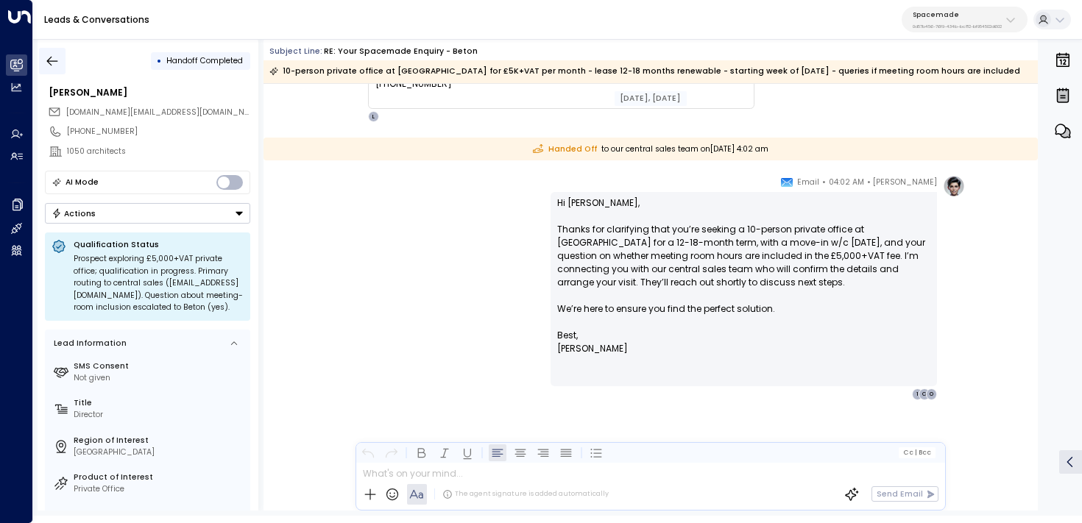
click at [52, 59] on icon "button" at bounding box center [52, 61] width 15 height 15
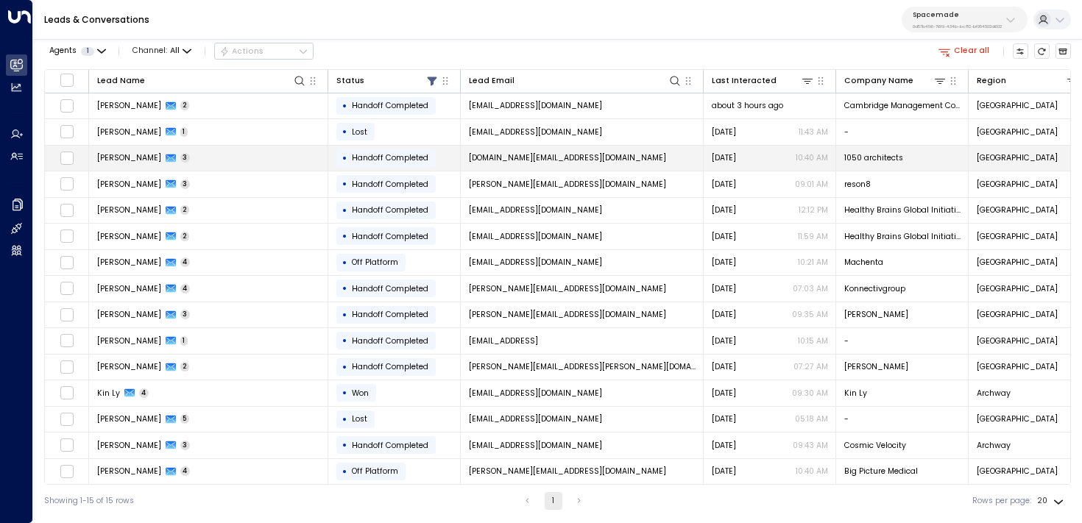
click at [196, 167] on td "[PERSON_NAME] 3" at bounding box center [208, 159] width 239 height 26
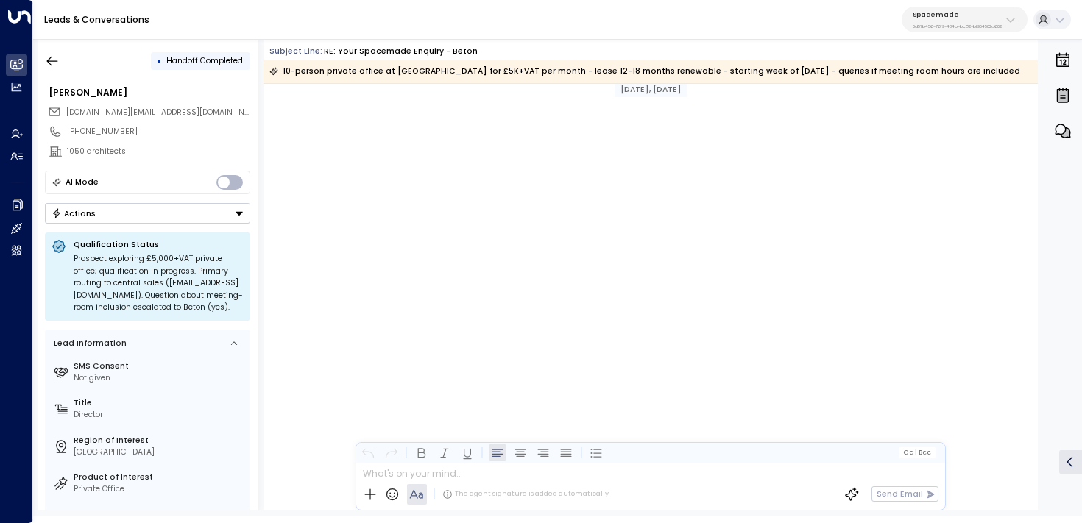
scroll to position [1467, 0]
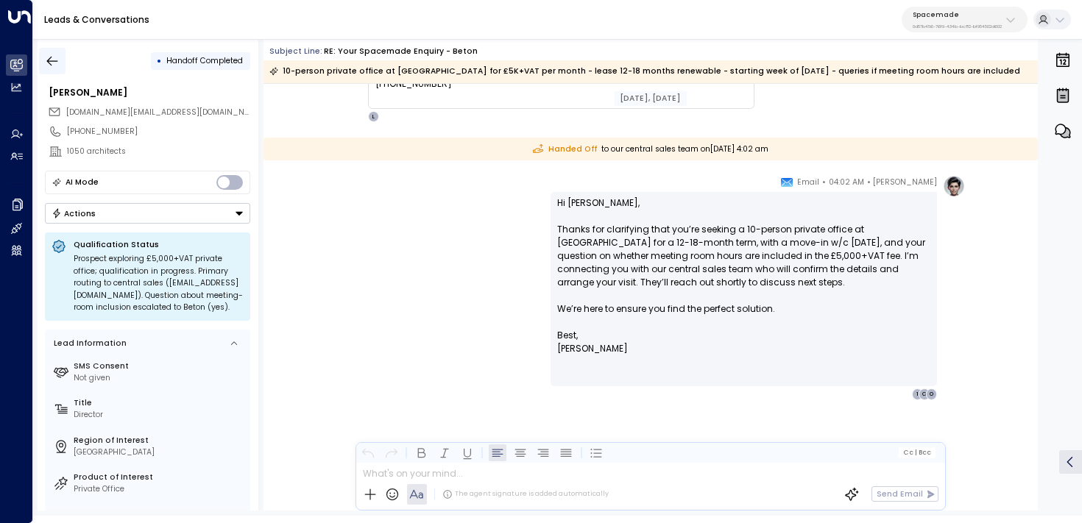
click at [57, 54] on icon "button" at bounding box center [52, 61] width 15 height 15
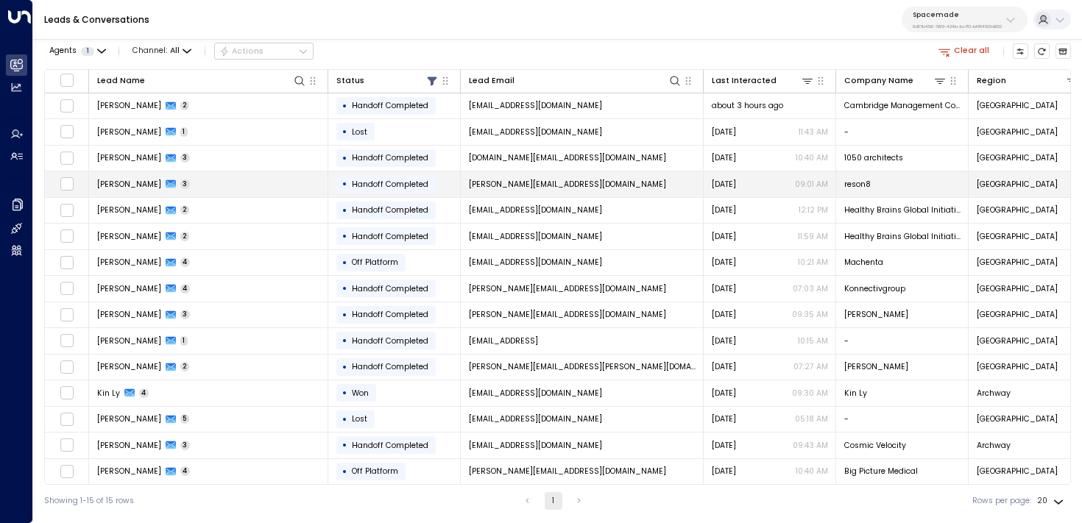
click at [141, 177] on td "[PERSON_NAME] 3" at bounding box center [208, 184] width 239 height 26
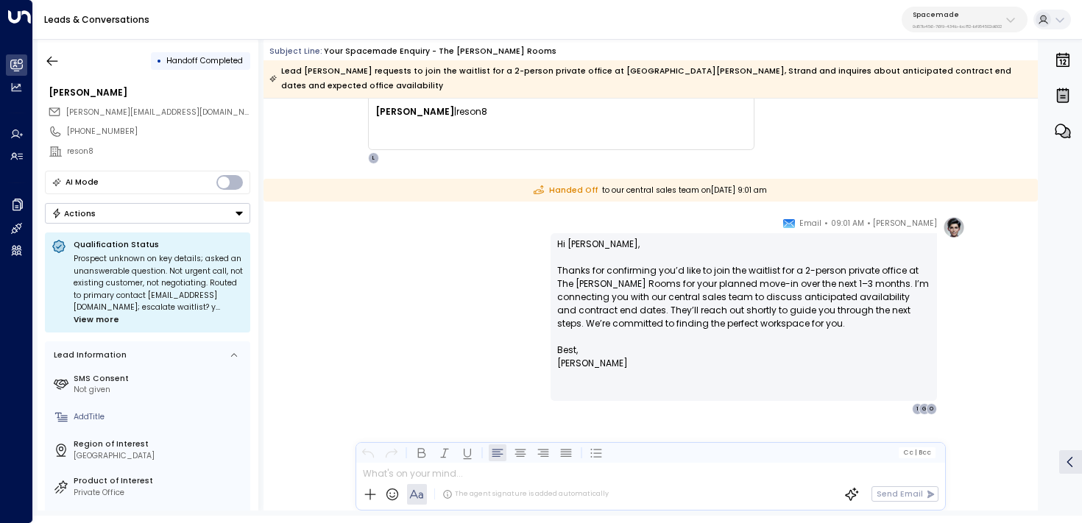
scroll to position [1161, 0]
click at [119, 322] on span "View more" at bounding box center [97, 320] width 46 height 13
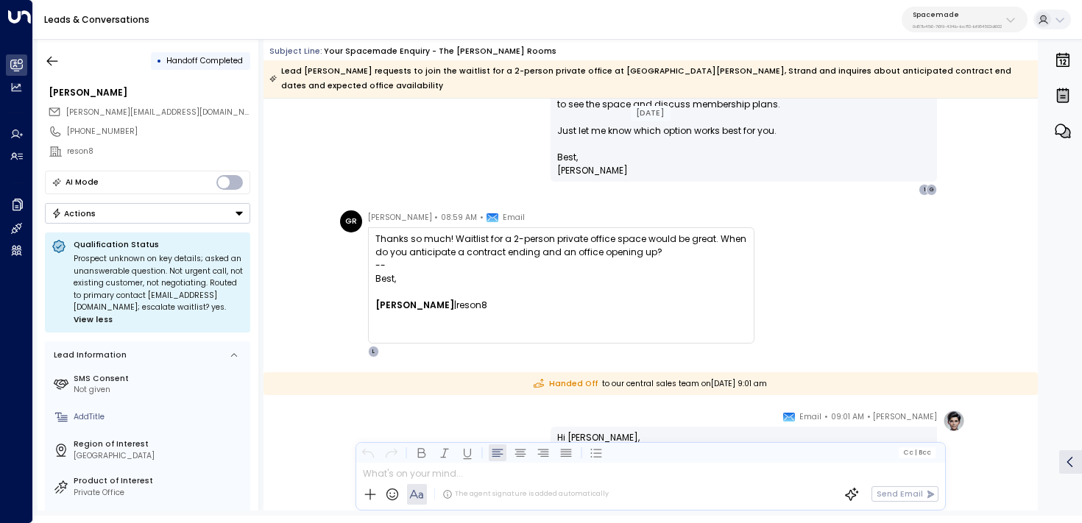
scroll to position [964, 0]
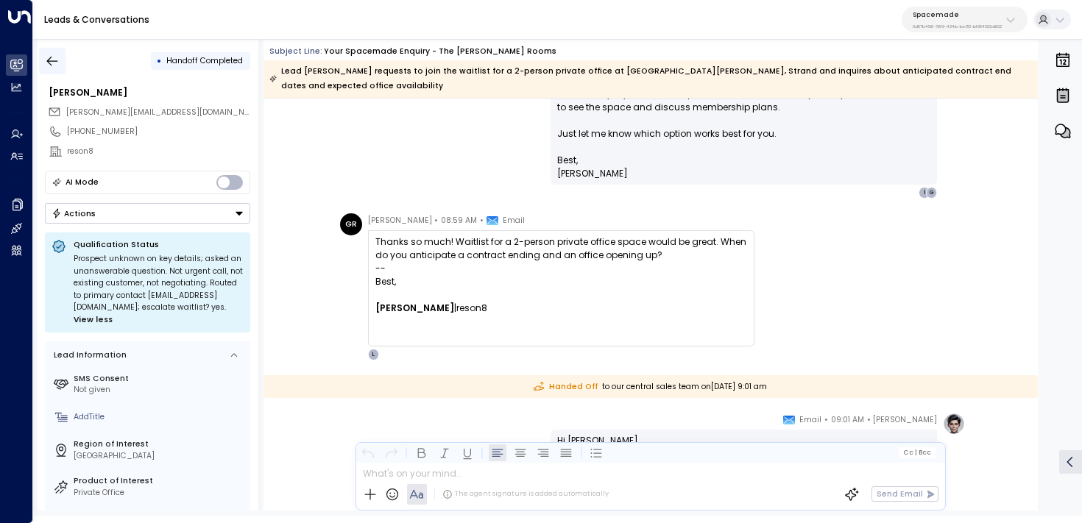
click at [58, 60] on button "button" at bounding box center [52, 61] width 26 height 26
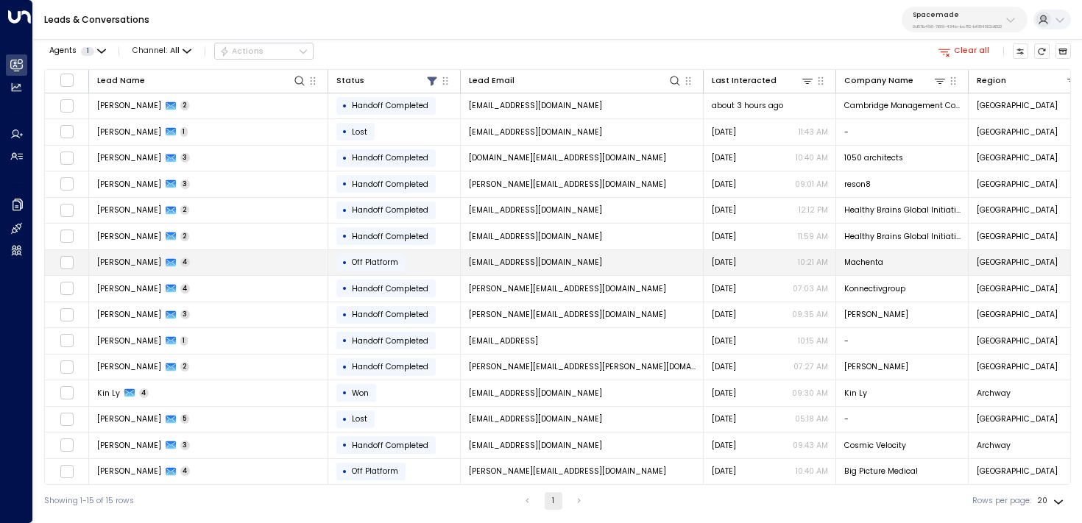
click at [192, 261] on td "[PERSON_NAME] 4" at bounding box center [208, 263] width 239 height 26
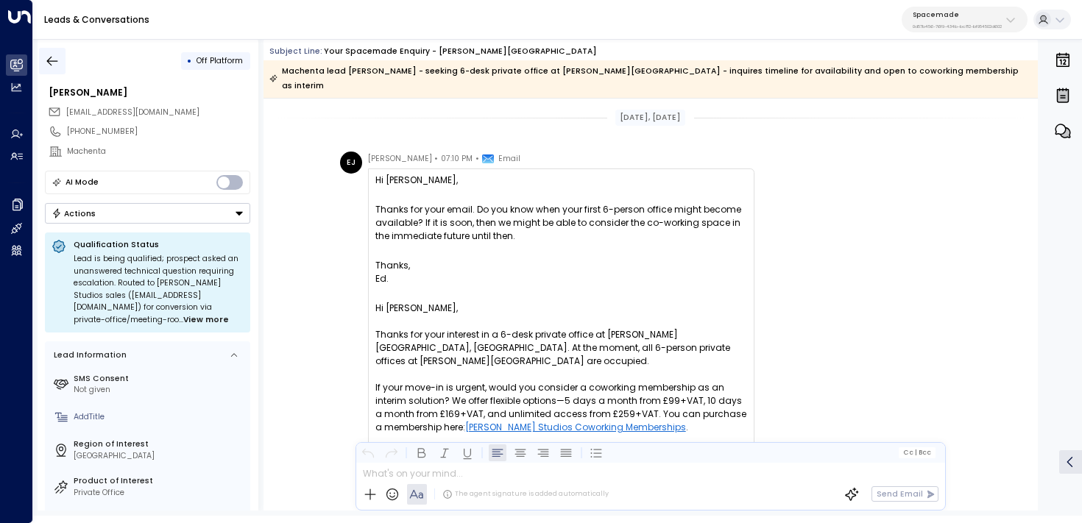
click at [56, 58] on icon "button" at bounding box center [52, 61] width 15 height 15
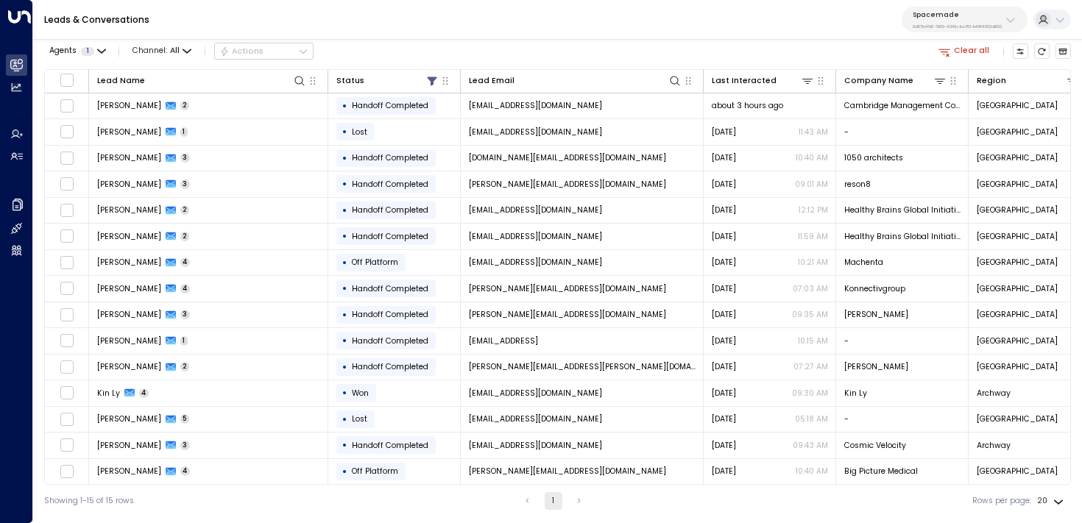
click at [950, 19] on div "Spacemade 0d57b456-76f9-434b-bc82-bf954502d602" at bounding box center [957, 19] width 89 height 19
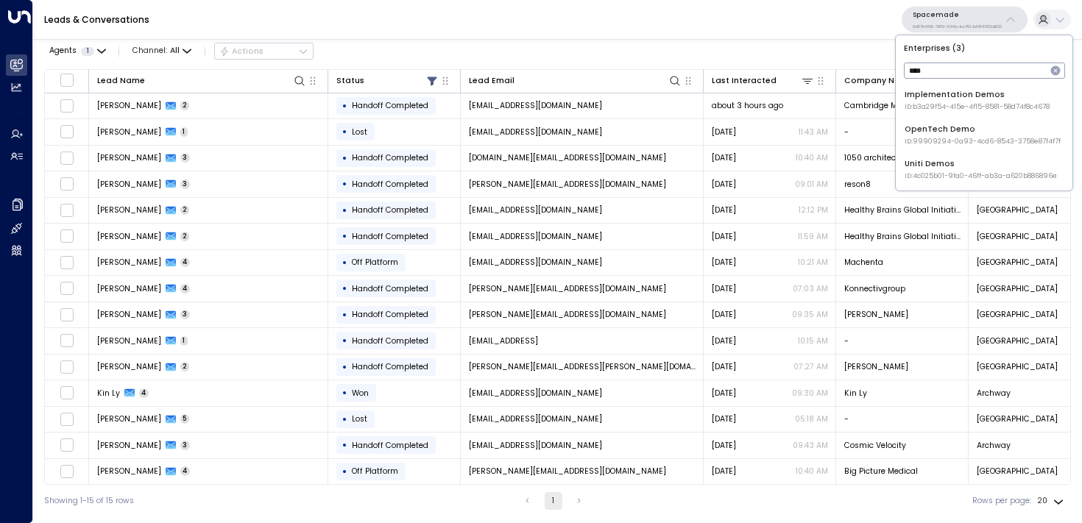
type input "****"
click at [1015, 103] on span "ID: b3a29f54-415e-4f15-8581-58d74f8c4678" at bounding box center [977, 107] width 145 height 10
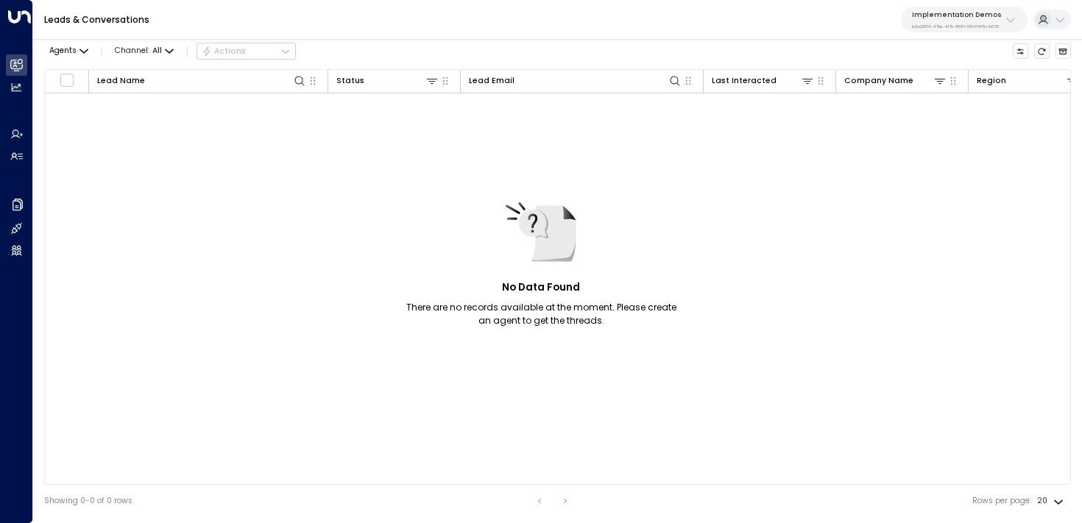
click at [998, 24] on p "b3a29f54-415e-4f15-8581-58d74f8c4678" at bounding box center [957, 27] width 90 height 6
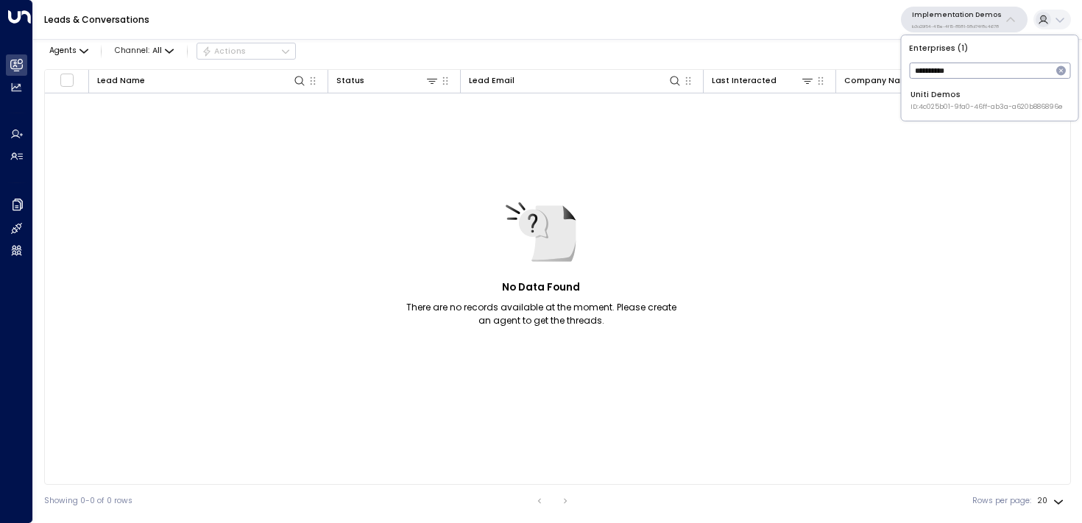
type input "**********"
click at [964, 99] on div "Uniti Demos ID: 4c025b01-9fa0-46ff-ab3a-a620b886896e" at bounding box center [986, 100] width 152 height 23
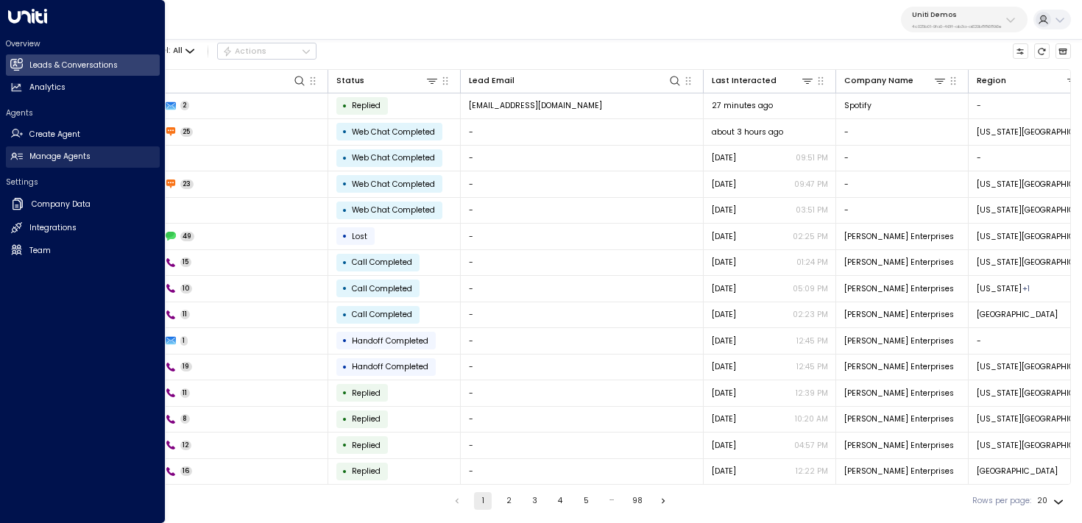
click at [15, 157] on icon at bounding box center [16, 156] width 13 height 13
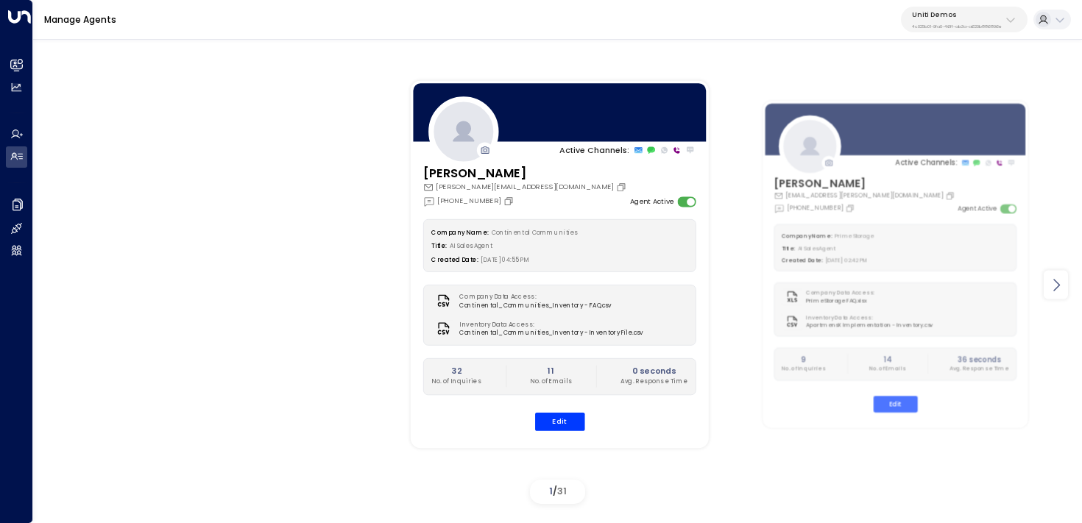
click at [1059, 286] on icon at bounding box center [1056, 285] width 18 height 18
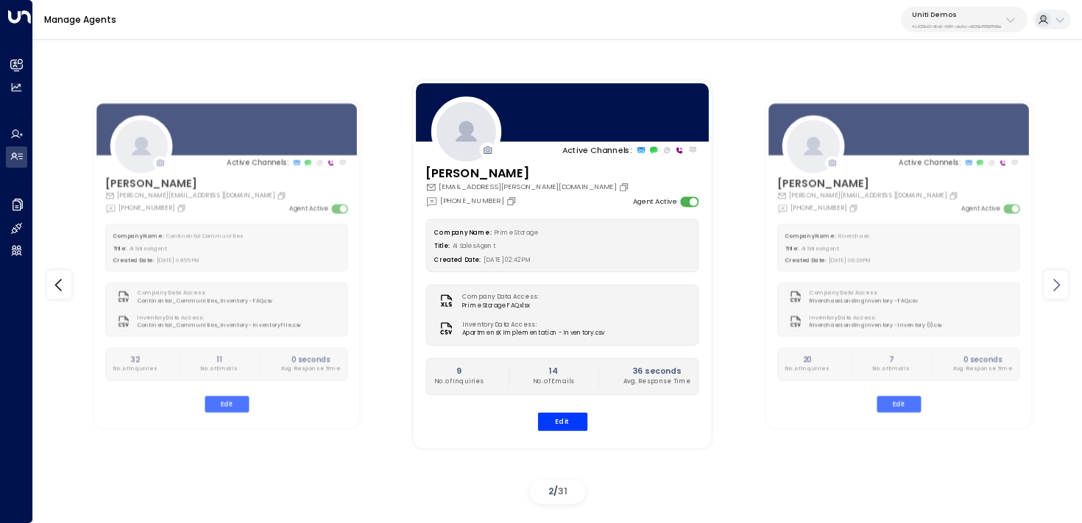
click at [1058, 286] on icon at bounding box center [1056, 285] width 18 height 18
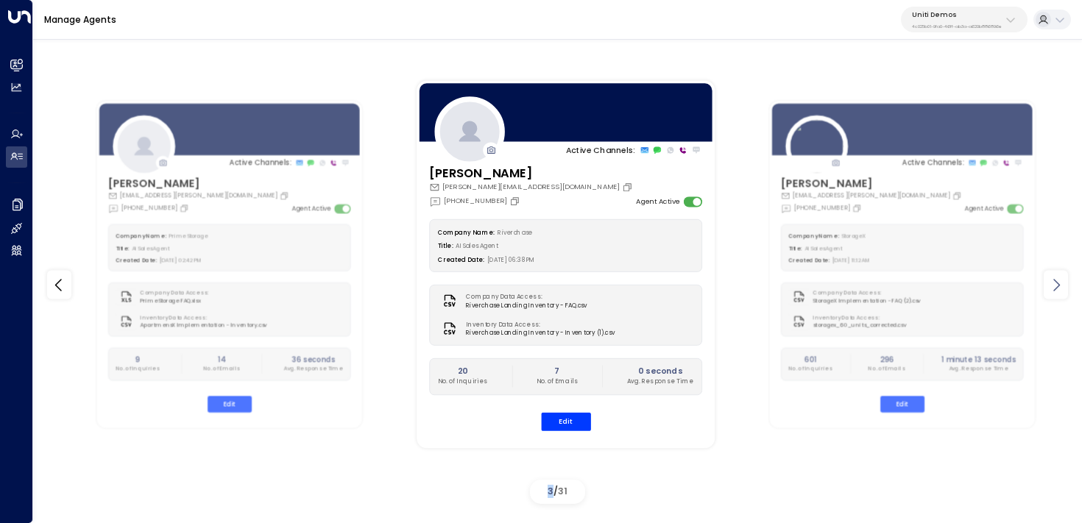
click at [1058, 286] on icon at bounding box center [1056, 285] width 18 height 18
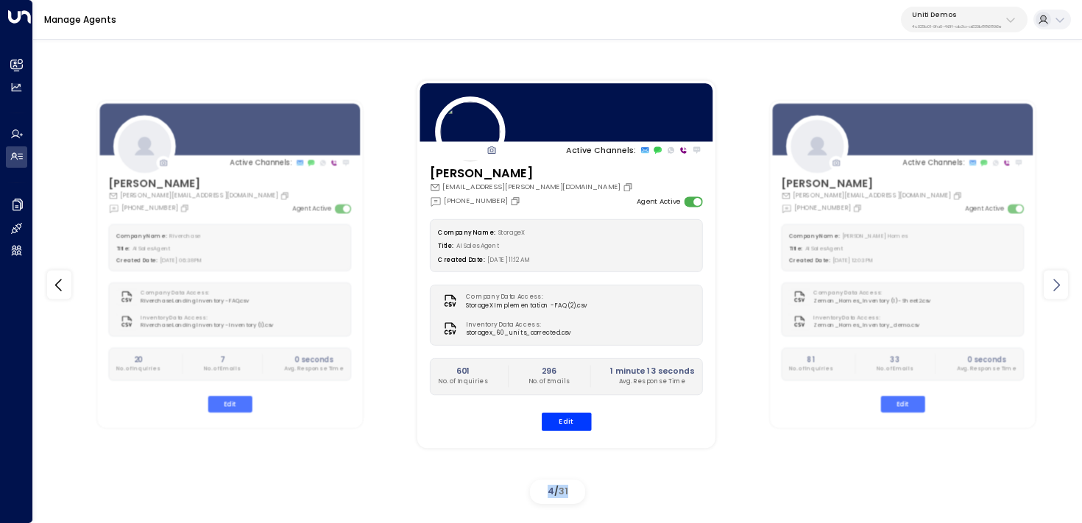
click at [1059, 286] on icon at bounding box center [1056, 285] width 18 height 18
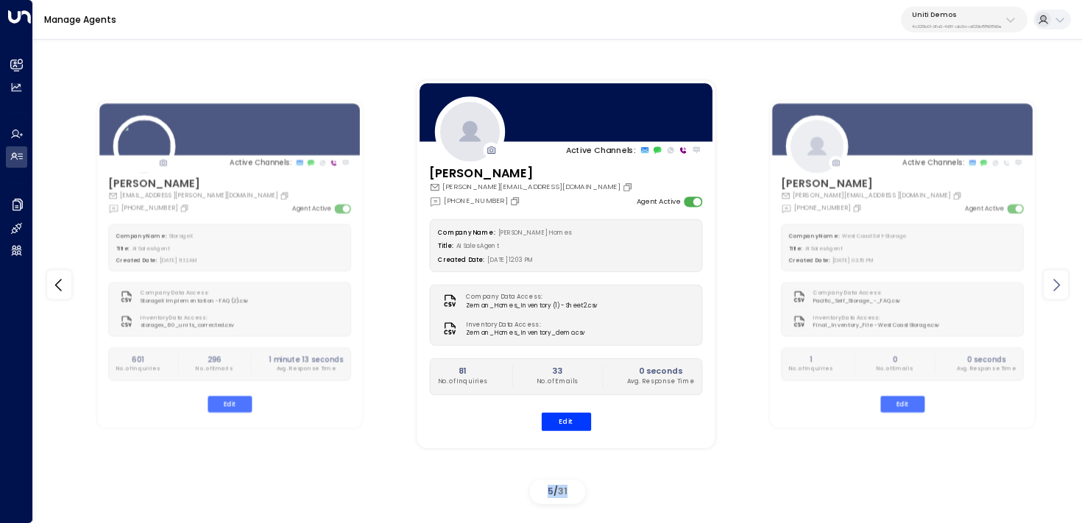
click at [1059, 286] on icon at bounding box center [1056, 285] width 18 height 18
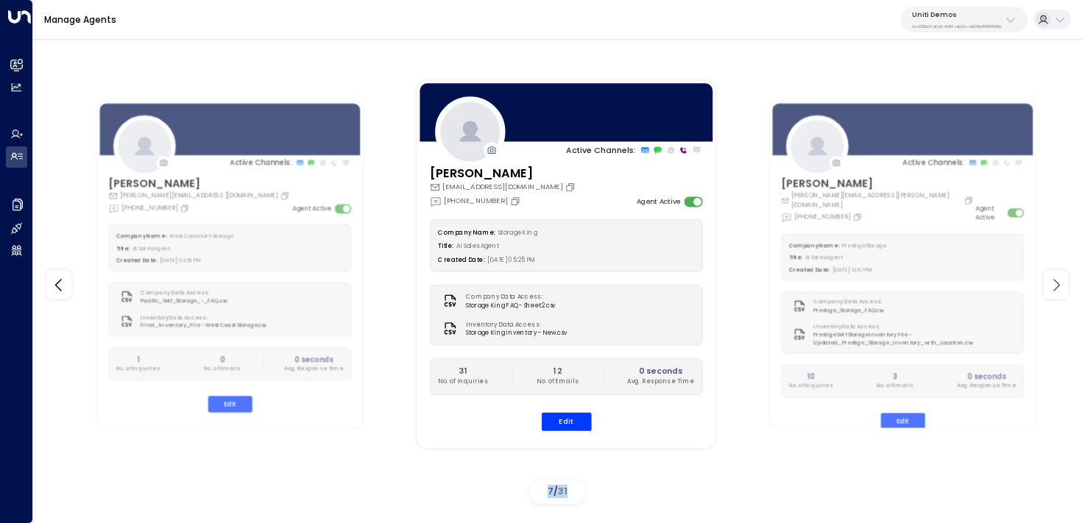
click at [1059, 286] on icon at bounding box center [1056, 285] width 18 height 18
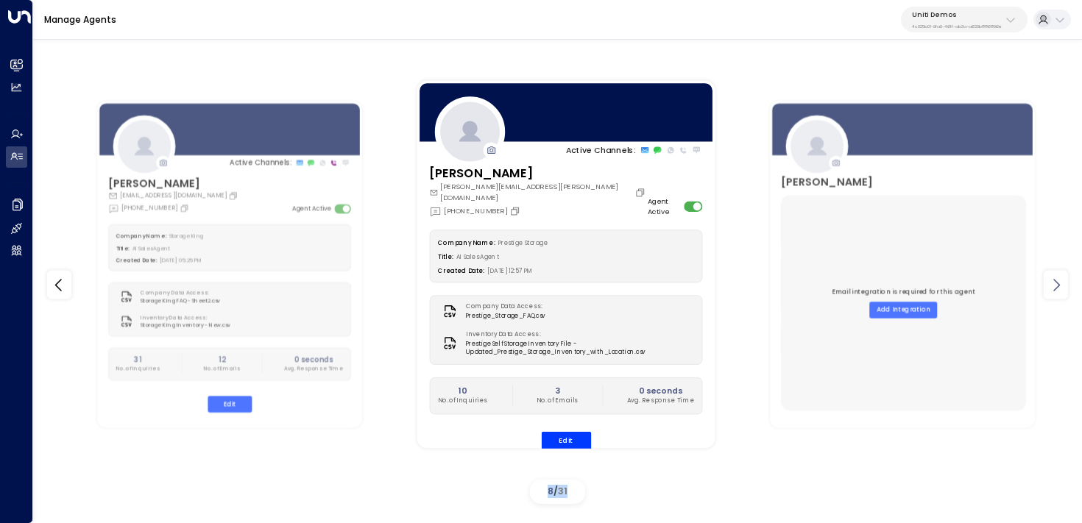
click at [1059, 286] on icon at bounding box center [1056, 285] width 18 height 18
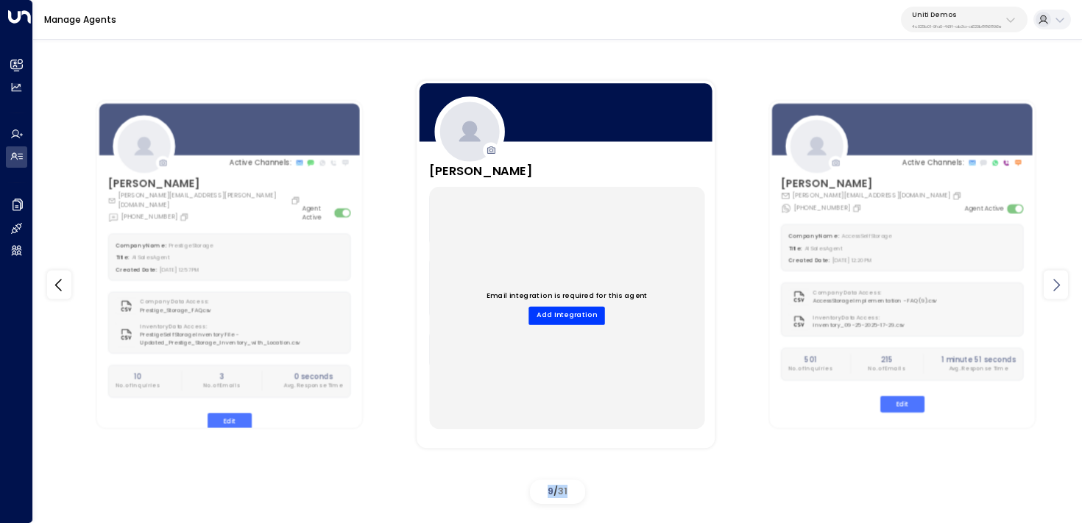
click at [1059, 286] on icon at bounding box center [1056, 285] width 18 height 18
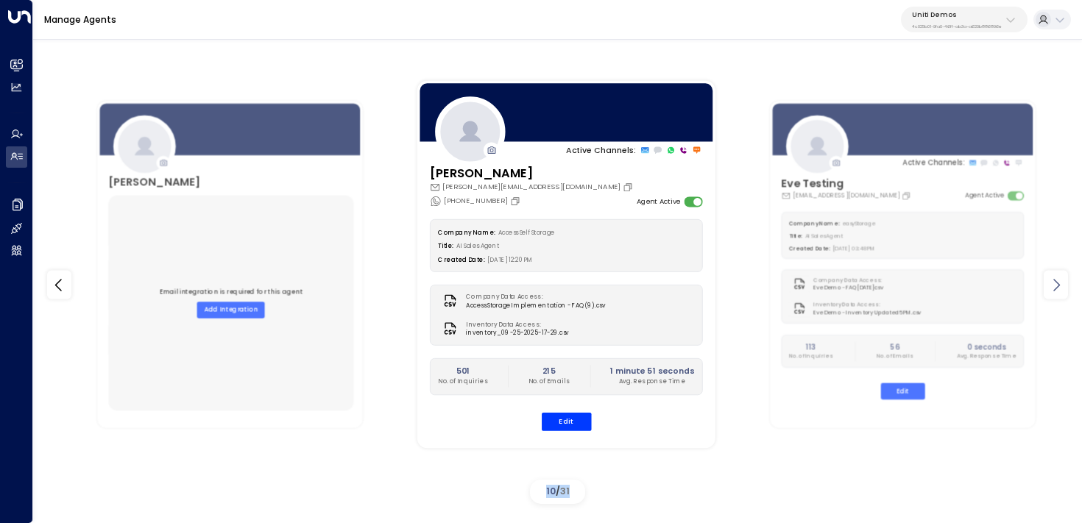
click at [1059, 286] on icon at bounding box center [1056, 285] width 18 height 18
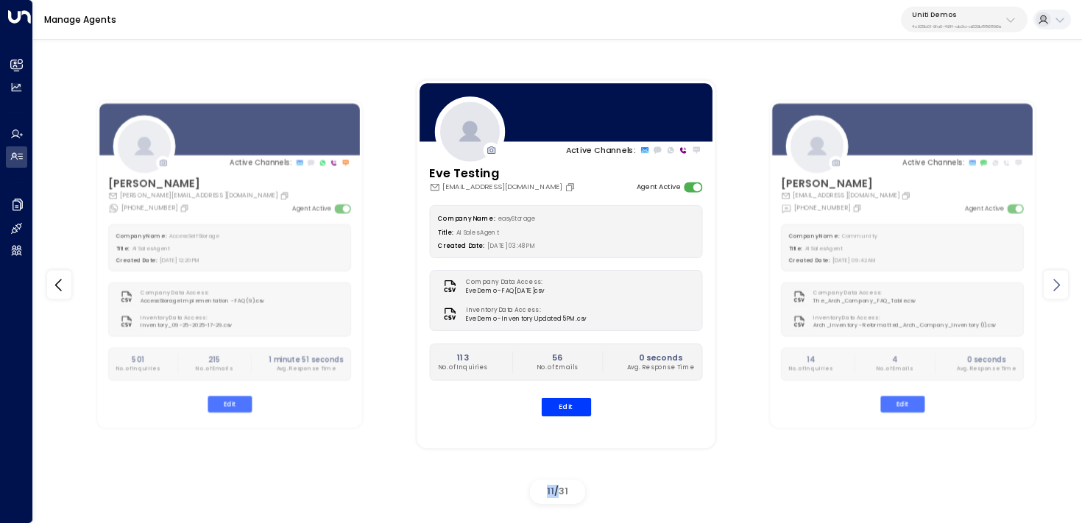
click at [1059, 286] on icon at bounding box center [1056, 285] width 18 height 18
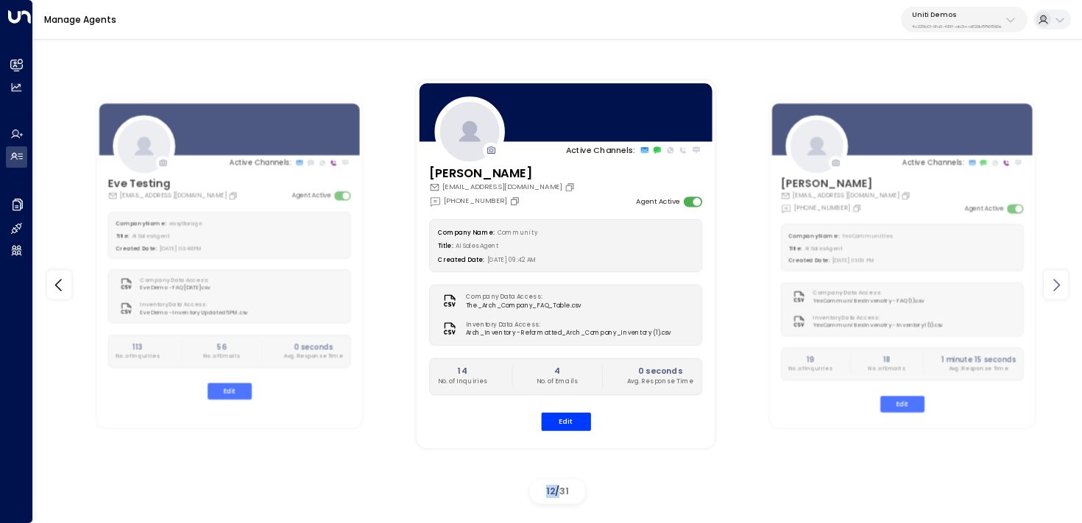
click at [1059, 286] on icon at bounding box center [1056, 285] width 18 height 18
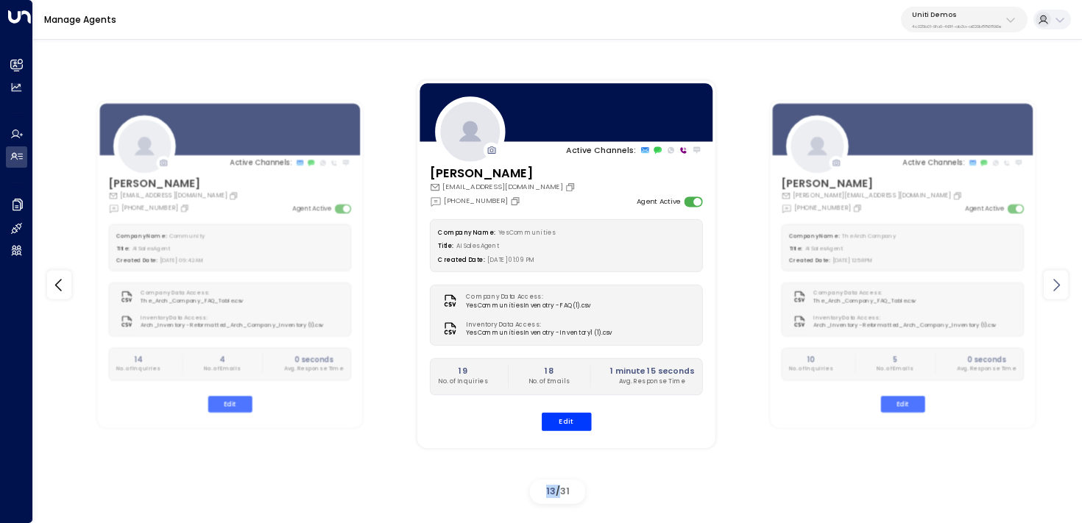
click at [1059, 286] on icon at bounding box center [1056, 285] width 18 height 18
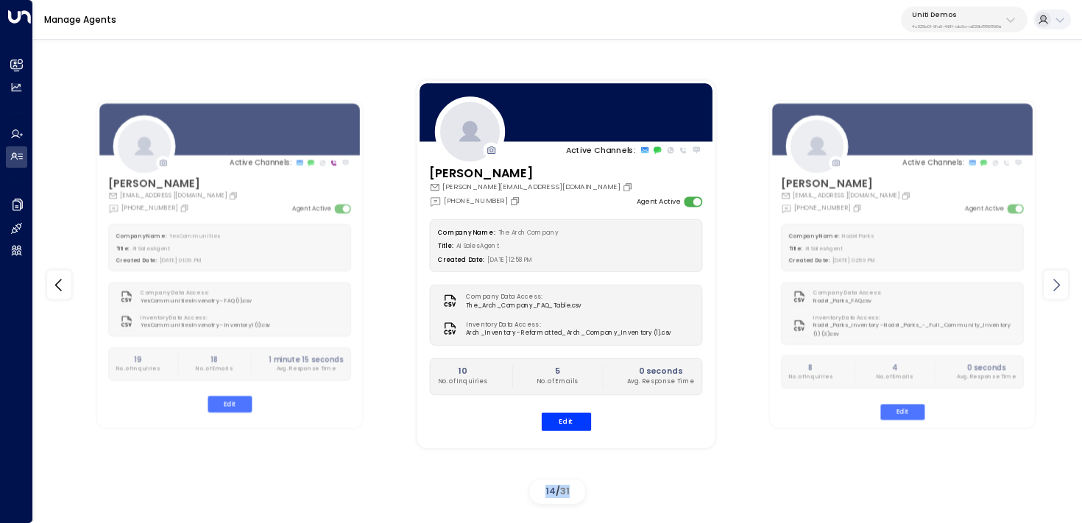
click at [1059, 286] on icon at bounding box center [1056, 285] width 18 height 18
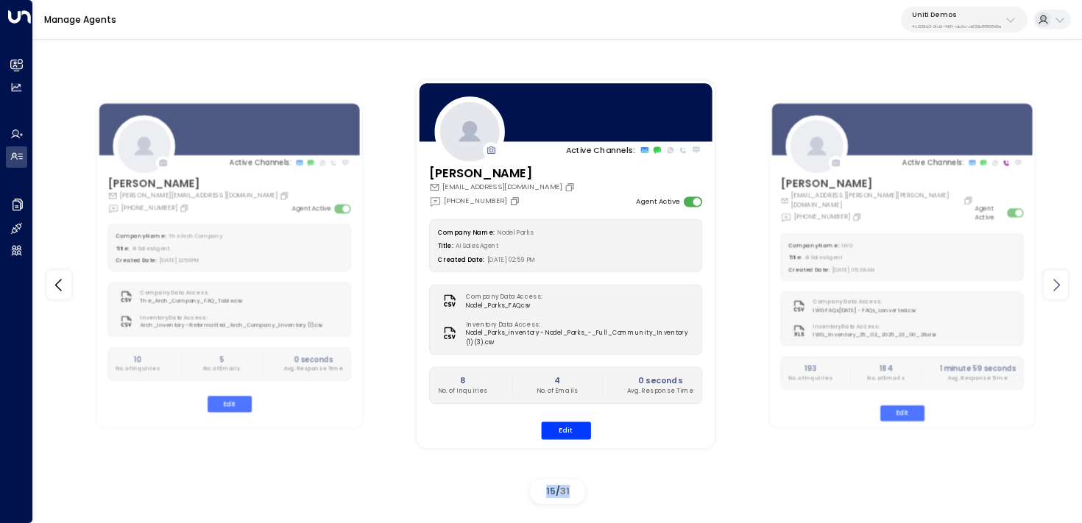
click at [1059, 286] on icon at bounding box center [1056, 285] width 18 height 18
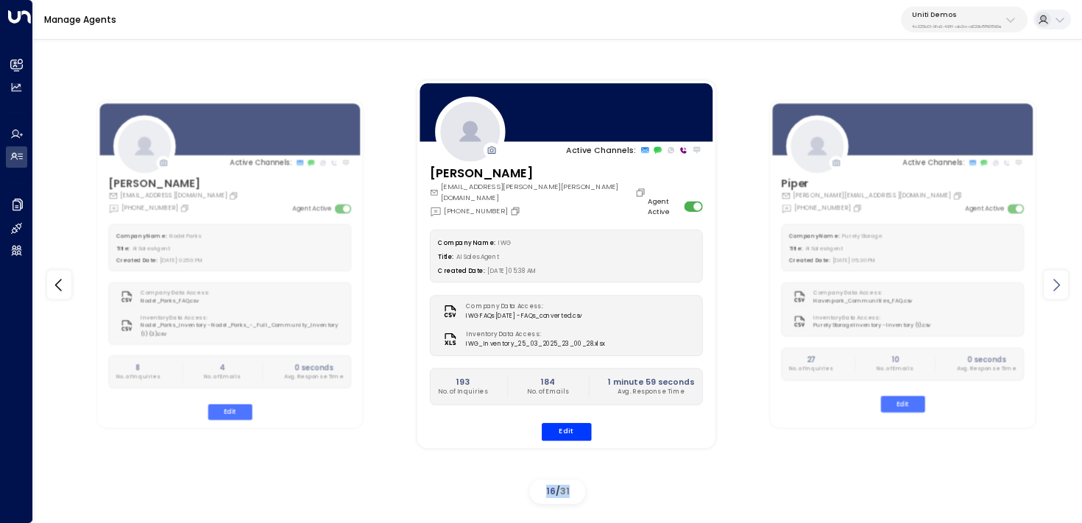
drag, startPoint x: 1059, startPoint y: 286, endPoint x: 1050, endPoint y: 289, distance: 10.3
click at [1059, 286] on icon at bounding box center [1056, 285] width 18 height 18
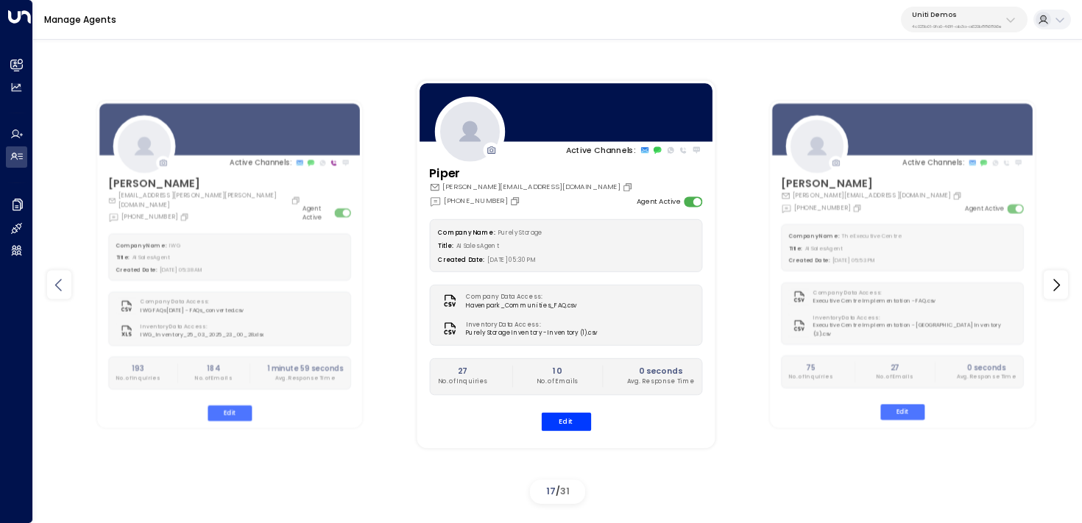
click at [65, 290] on icon at bounding box center [59, 285] width 18 height 18
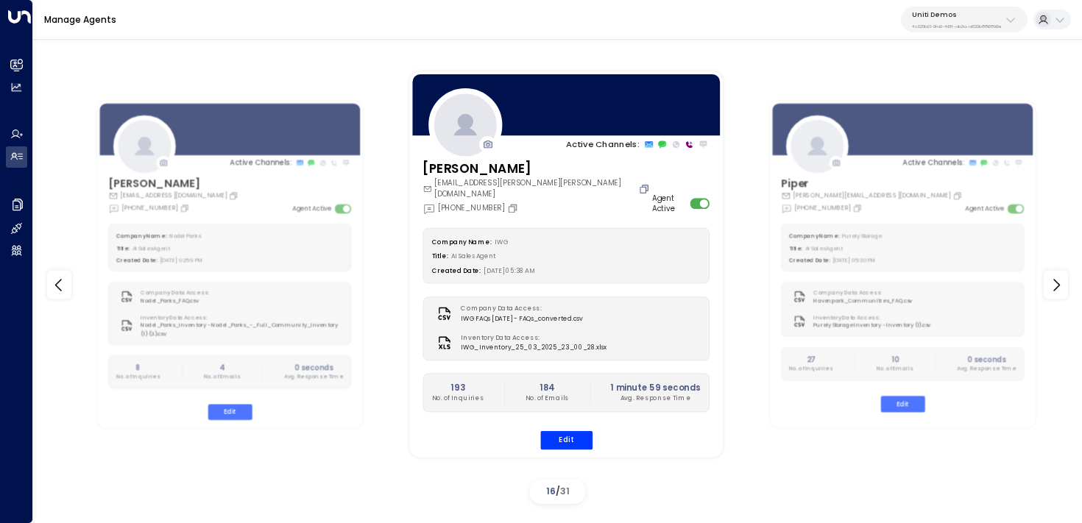
click at [638, 186] on icon "Copy" at bounding box center [643, 188] width 11 height 11
